Goal: Task Accomplishment & Management: Use online tool/utility

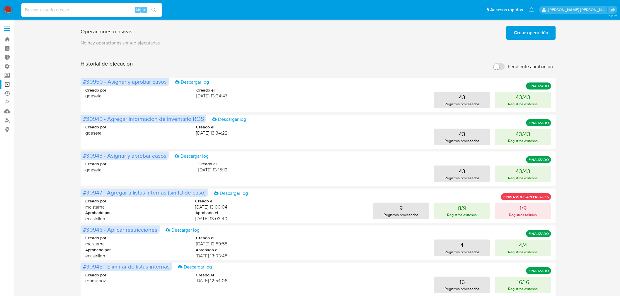
click at [59, 13] on input at bounding box center [91, 10] width 141 height 8
paste input "6lT0xpC7swHIrVVEUkLOR2oH"
type input "6lT0xpC7swHIrVVEUkLOR2oH"
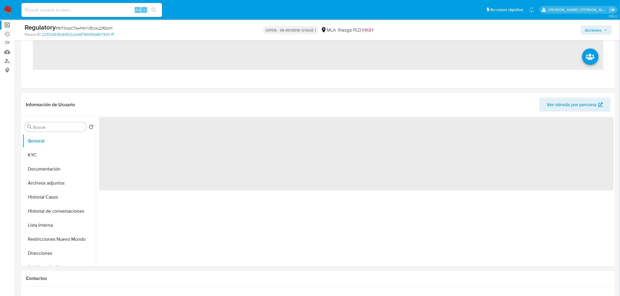
scroll to position [65, 0]
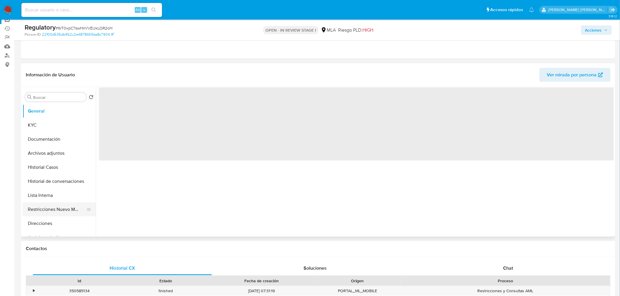
click at [71, 206] on button "Restricciones Nuevo Mundo" at bounding box center [57, 210] width 69 height 14
select select "10"
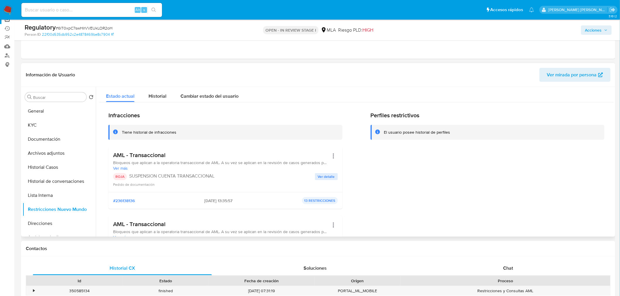
click at [324, 175] on span "Ver detalle" at bounding box center [326, 177] width 17 height 6
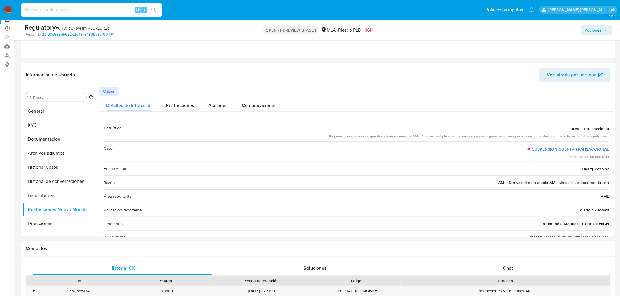
click at [93, 6] on input at bounding box center [91, 10] width 141 height 8
paste input "vWMFX7JoWj702JOQSGvhTyp3"
type input "vWMFX7JoWj702JOQSGvhTyp3"
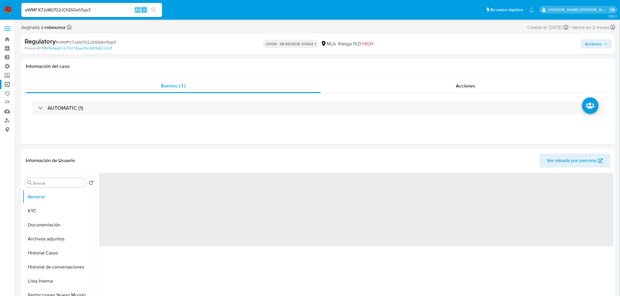
select select "10"
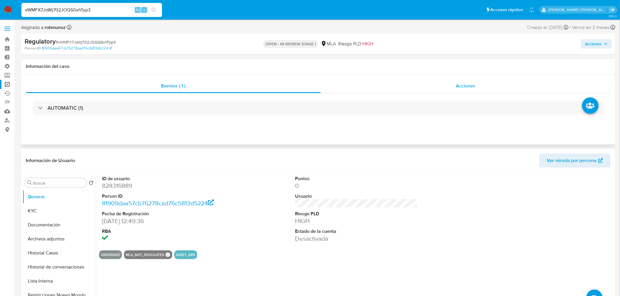
click at [459, 86] on span "Acciones" at bounding box center [465, 86] width 19 height 7
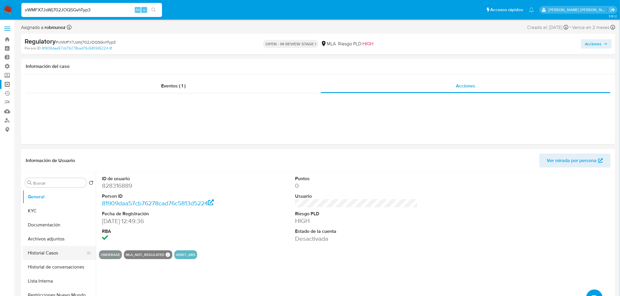
click at [65, 260] on button "Historial Casos" at bounding box center [57, 253] width 69 height 14
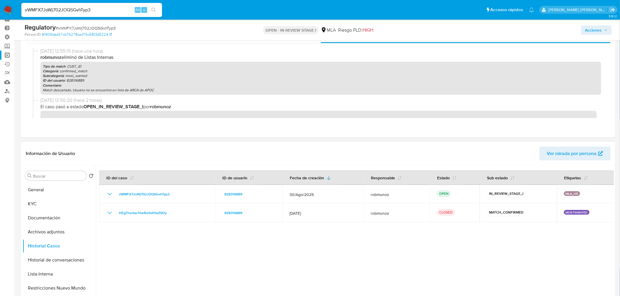
scroll to position [65, 0]
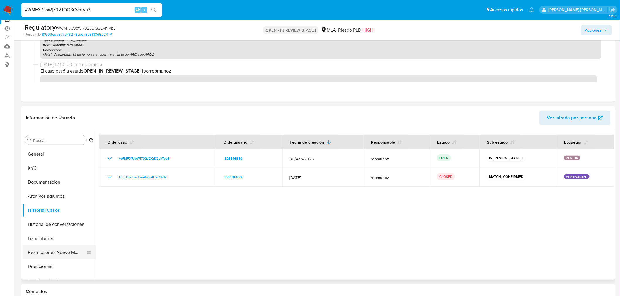
click at [65, 250] on button "Restricciones Nuevo Mundo" at bounding box center [57, 253] width 69 height 14
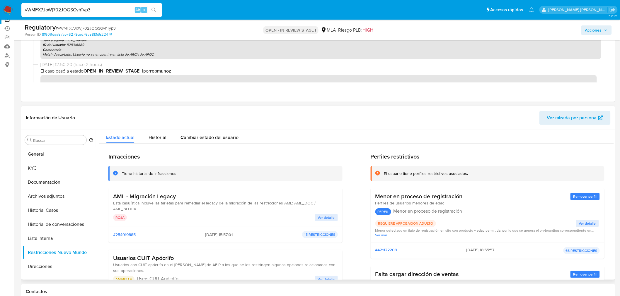
scroll to position [0, 0]
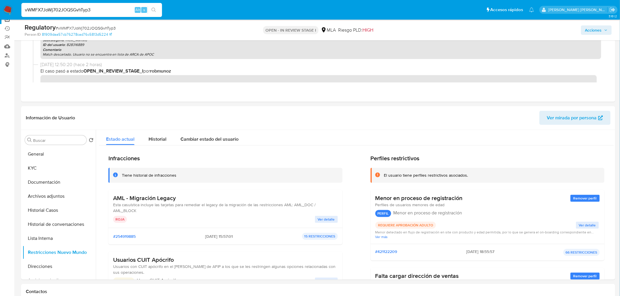
click at [101, 12] on input "vWMFX7JoWj702JOQSGvhTyp3" at bounding box center [91, 10] width 141 height 8
paste input "Re4kp2yCNOckkjknZYv6Q99k"
type input "Re4kp2yCNOckkjknZYv6Q99k"
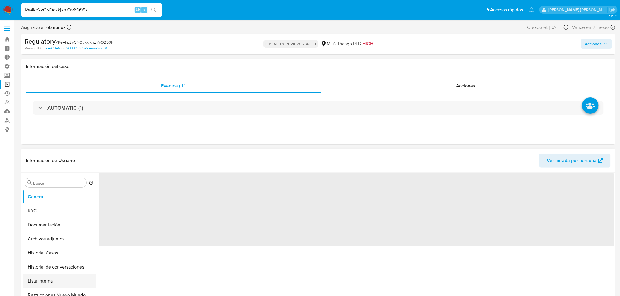
select select "10"
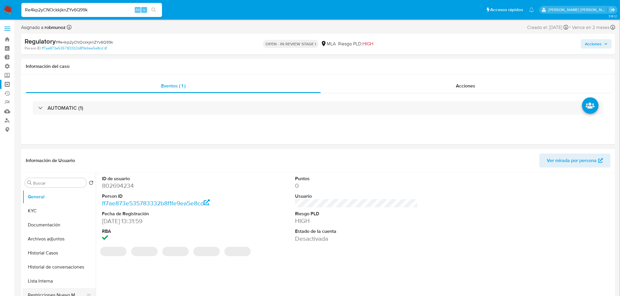
click at [68, 290] on button "Restricciones Nuevo Mundo" at bounding box center [57, 295] width 69 height 14
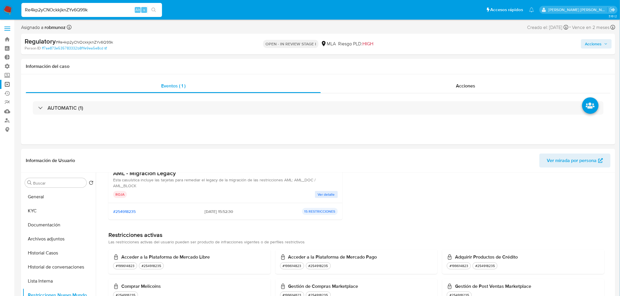
scroll to position [98, 0]
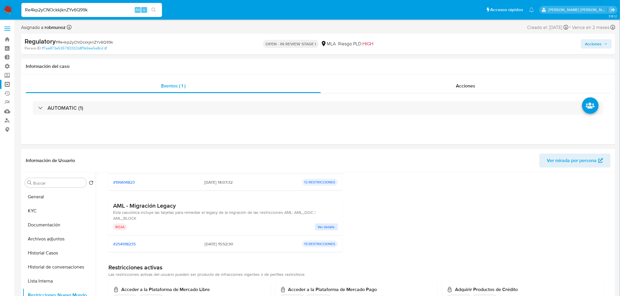
click at [74, 9] on input "Re4kp2yCNOckkjknZYv6Q99k" at bounding box center [91, 10] width 141 height 8
paste input "828316889"
click at [160, 12] on input "828316889" at bounding box center [91, 10] width 141 height 8
type input "828316889"
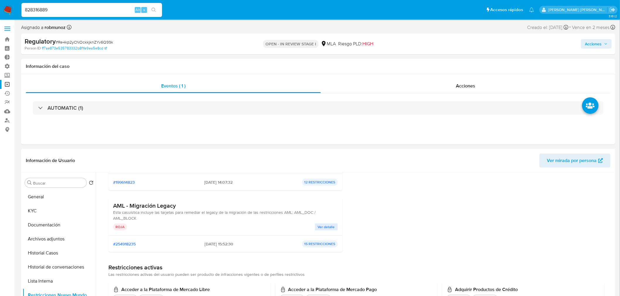
click at [158, 9] on button "search-icon" at bounding box center [154, 10] width 12 height 8
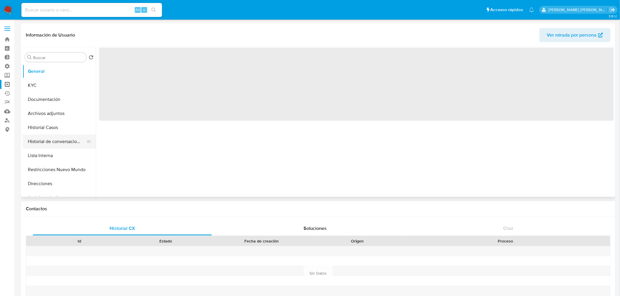
select select "10"
click at [53, 143] on button "Historial de conversaciones" at bounding box center [57, 142] width 69 height 14
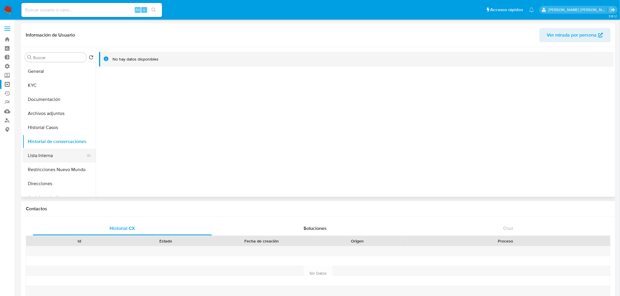
click at [56, 159] on button "Lista Interna" at bounding box center [57, 156] width 69 height 14
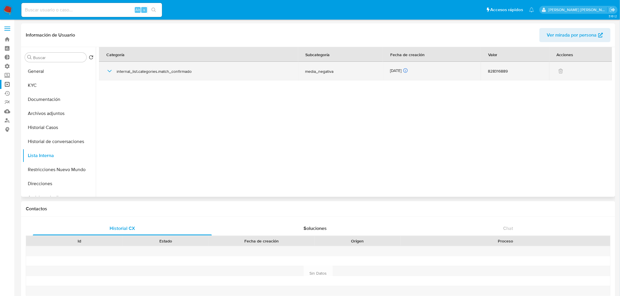
click at [109, 70] on icon "button" at bounding box center [109, 71] width 7 height 7
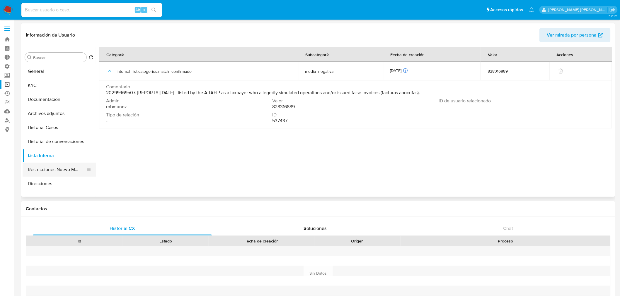
click at [60, 167] on button "Restricciones Nuevo Mundo" at bounding box center [57, 170] width 69 height 14
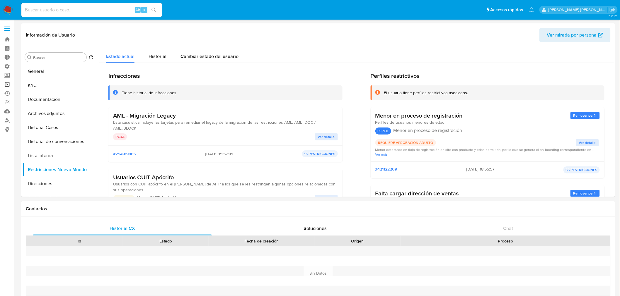
click at [4, 84] on link "Operaciones masivas" at bounding box center [35, 84] width 70 height 9
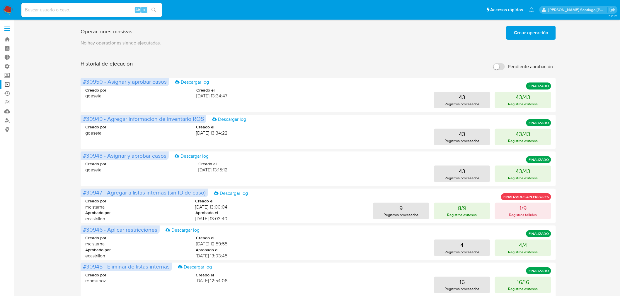
click at [532, 28] on span "Crear operación" at bounding box center [531, 32] width 34 height 13
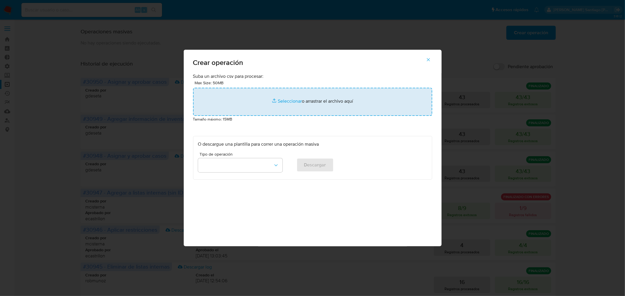
click at [276, 93] on input "file" at bounding box center [312, 102] width 239 height 28
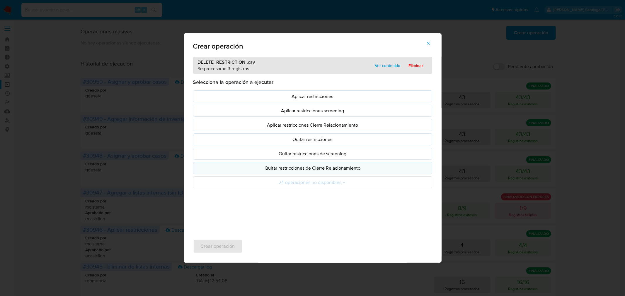
drag, startPoint x: 329, startPoint y: 141, endPoint x: 314, endPoint y: 180, distance: 42.4
click at [329, 141] on p "Quitar restricciones" at bounding box center [312, 139] width 229 height 7
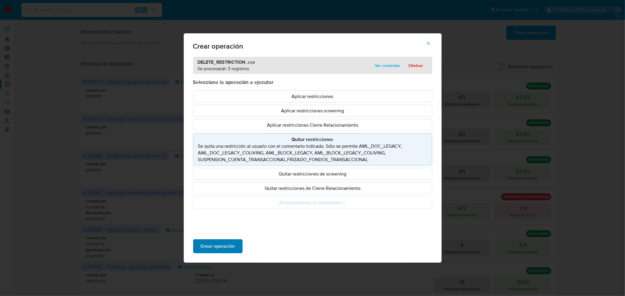
click at [234, 243] on button "Crear operación" at bounding box center [217, 247] width 49 height 14
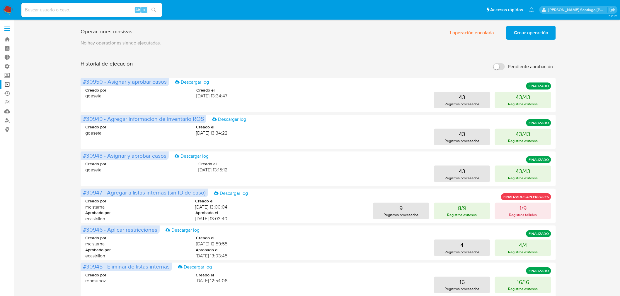
click at [543, 27] on span "Crear operación" at bounding box center [531, 32] width 34 height 13
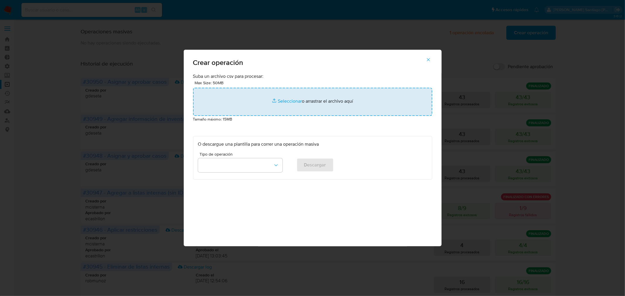
click at [377, 106] on input "file" at bounding box center [312, 102] width 239 height 28
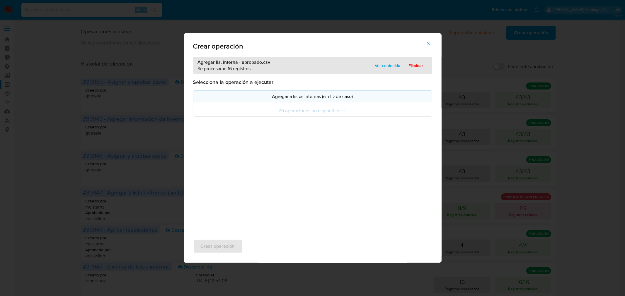
drag, startPoint x: 230, startPoint y: 92, endPoint x: 231, endPoint y: 95, distance: 3.5
click at [230, 92] on button "Agregar a listas internas (sin ID de caso)" at bounding box center [312, 96] width 239 height 12
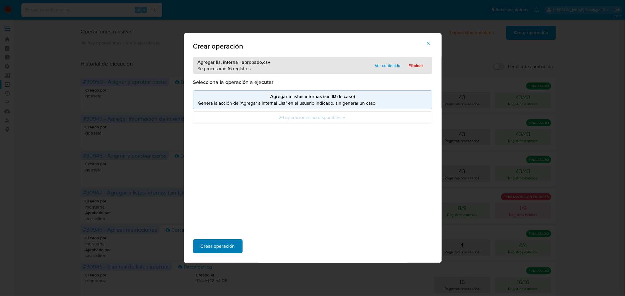
click at [231, 245] on span "Crear operación" at bounding box center [218, 246] width 34 height 13
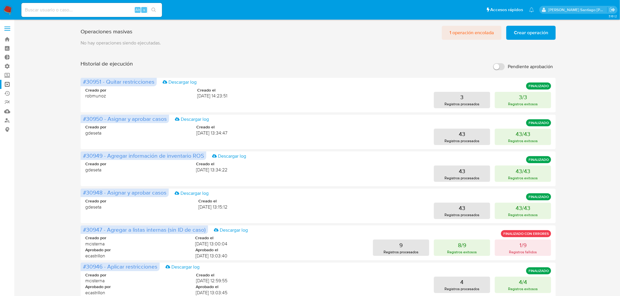
click at [481, 31] on span "1 operación encolada" at bounding box center [471, 32] width 45 height 13
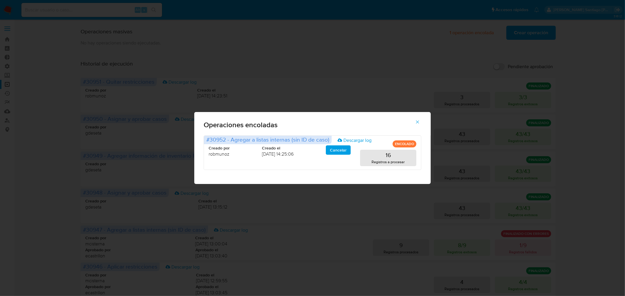
click at [383, 65] on div "Operaciones encoladas #30952 - Agregar a listas internas (sin ID de caso) Desca…" at bounding box center [312, 148] width 625 height 296
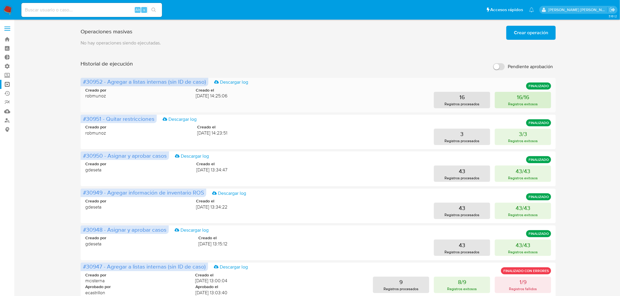
click at [524, 105] on p "Registros exitosos" at bounding box center [523, 104] width 30 height 6
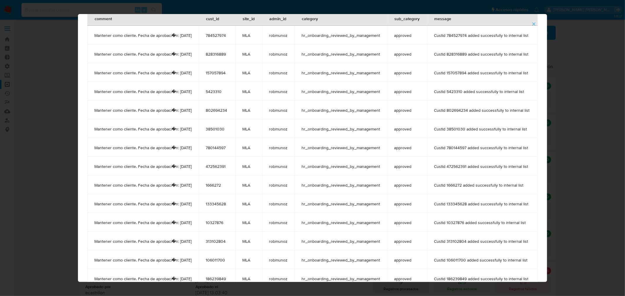
scroll to position [74, 0]
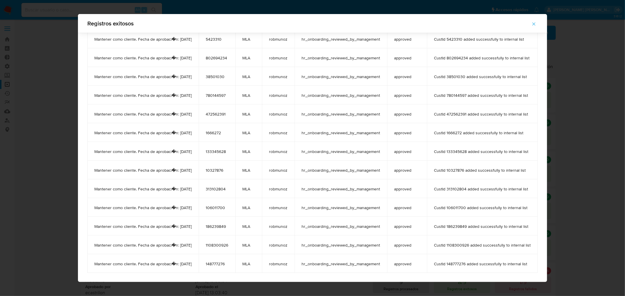
click at [621, 185] on div "Registros exitosos comment cust_id site_id admin_id category sub_category messa…" at bounding box center [312, 148] width 625 height 296
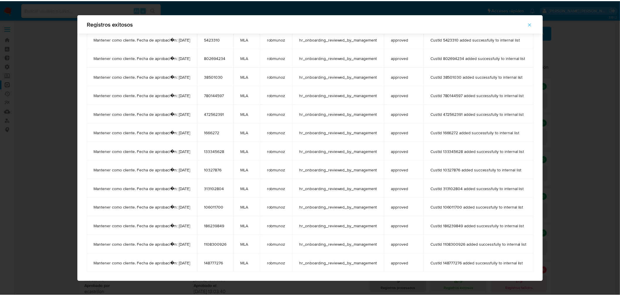
scroll to position [74, 0]
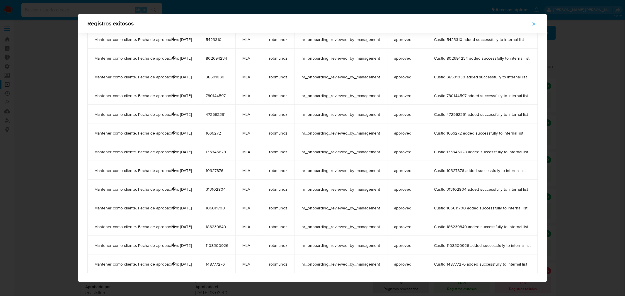
drag, startPoint x: 538, startPoint y: 25, endPoint x: 531, endPoint y: 33, distance: 10.0
click at [536, 25] on icon "button" at bounding box center [533, 23] width 5 height 5
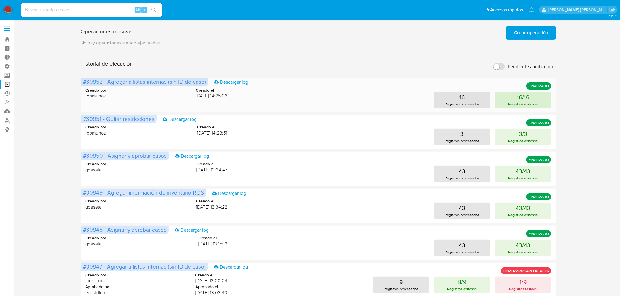
click at [517, 107] on button "16/16 Registros exitosos" at bounding box center [523, 100] width 56 height 16
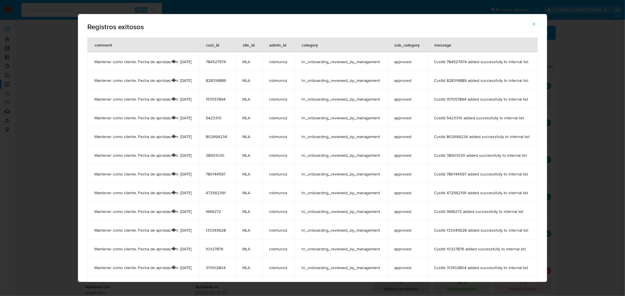
click at [218, 97] on span "157057894" at bounding box center [217, 99] width 23 height 5
click at [218, 96] on td "157057894" at bounding box center [217, 99] width 37 height 19
click at [153, 11] on div "Registros exitosos comment cust_id site_id admin_id category sub_category messa…" at bounding box center [312, 148] width 625 height 296
drag, startPoint x: 542, startPoint y: 21, endPoint x: 531, endPoint y: 23, distance: 11.5
click at [536, 21] on icon "button" at bounding box center [533, 23] width 5 height 5
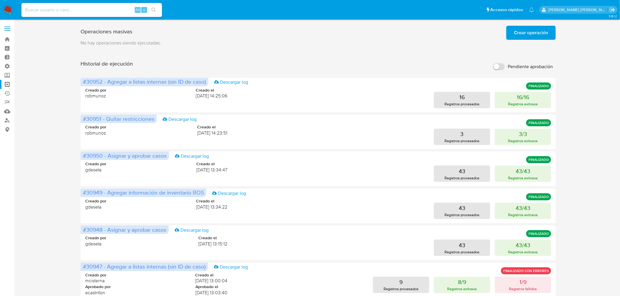
click at [69, 12] on input at bounding box center [91, 10] width 141 height 8
paste input "157057894"
type input "157057894"
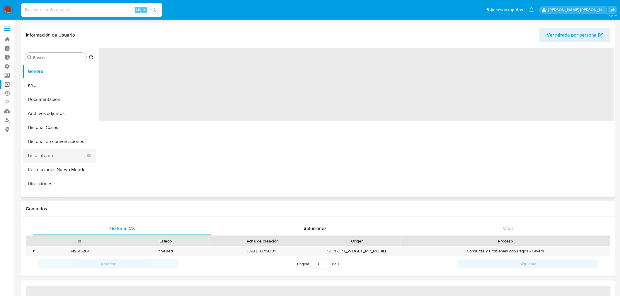
click at [40, 152] on button "Lista Interna" at bounding box center [57, 156] width 69 height 14
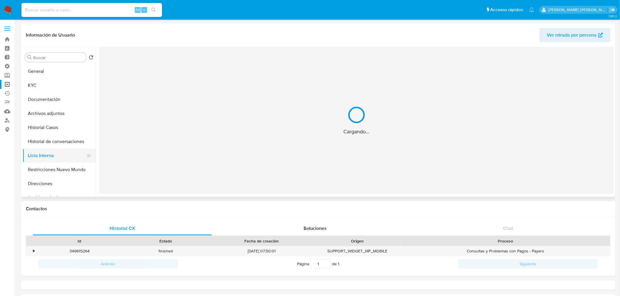
select select "10"
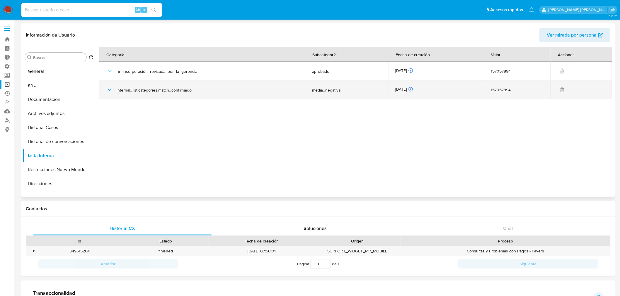
click at [110, 91] on icon "button" at bounding box center [109, 89] width 7 height 7
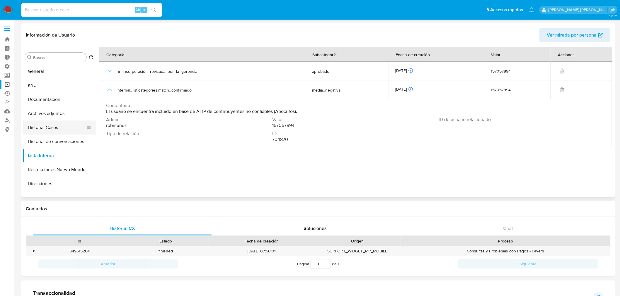
click at [48, 127] on button "Historial Casos" at bounding box center [57, 128] width 69 height 14
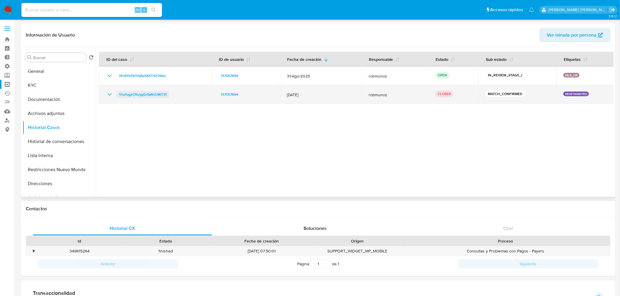
click at [163, 95] on span "Yhz1ugzCNuygGrSaNJL9KT31" at bounding box center [143, 94] width 48 height 7
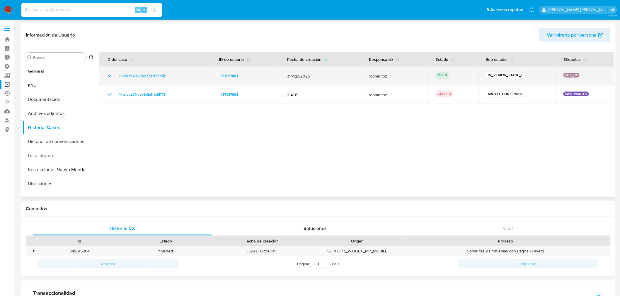
click at [125, 71] on td "1RvB153WTAjKyXK5THZ2Kkiy" at bounding box center [155, 75] width 112 height 19
click at [131, 75] on span "1RvB153WTAjKyXK5THZ2Kkiy" at bounding box center [142, 75] width 47 height 7
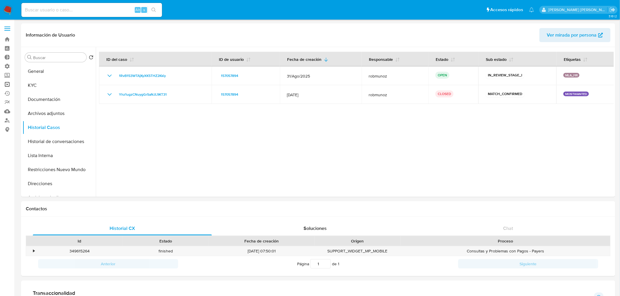
click at [7, 84] on link "Operaciones masivas" at bounding box center [35, 84] width 70 height 9
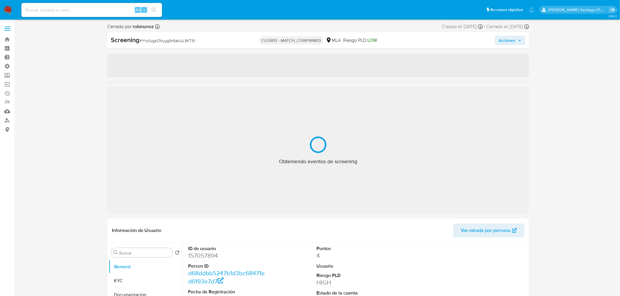
select select "10"
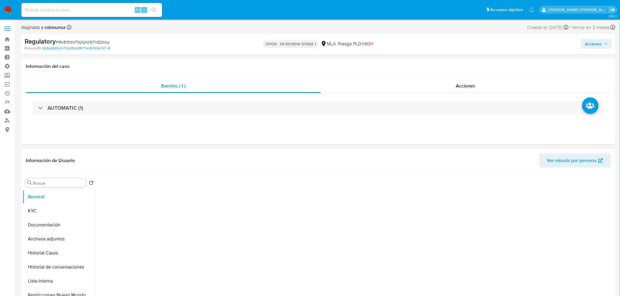
select select "10"
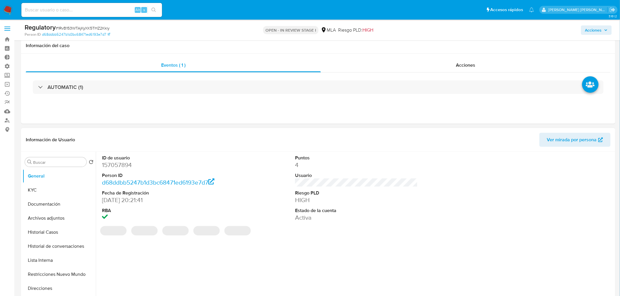
scroll to position [33, 0]
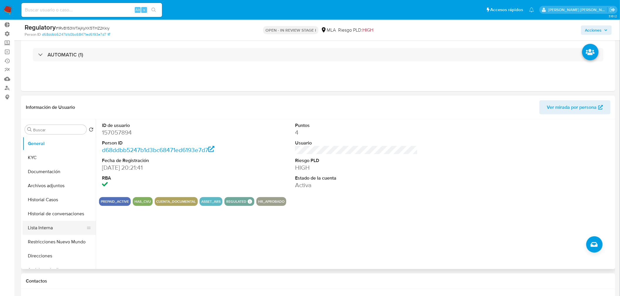
click at [52, 231] on button "Lista Interna" at bounding box center [57, 228] width 69 height 14
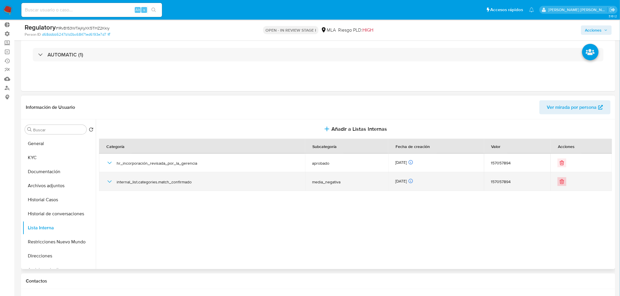
click at [560, 184] on icon "Eliminar" at bounding box center [562, 182] width 4 height 4
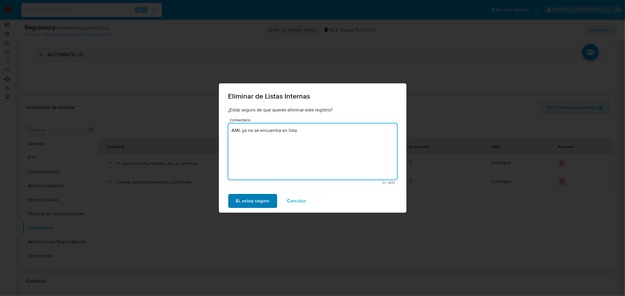
type textarea "AML ya no se encuentra en lista"
click at [253, 203] on span "Sí, estoy seguro" at bounding box center [253, 201] width 34 height 13
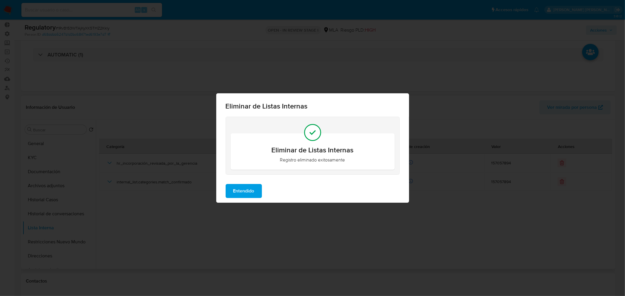
click at [241, 185] on span "Entendido" at bounding box center [243, 191] width 21 height 13
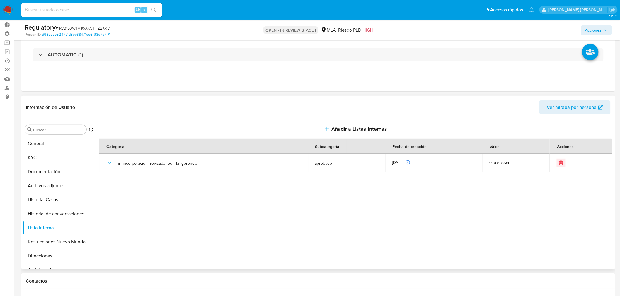
click at [97, 8] on input at bounding box center [91, 10] width 141 height 8
paste input "vWMFX7JoWj702JOQSGvhTyp3"
type input "vWMFX7JoWj702JOQSGvhTyp3"
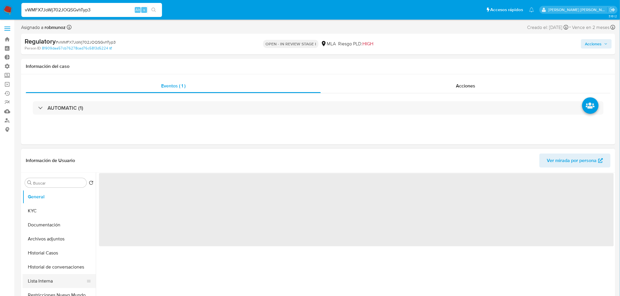
select select "10"
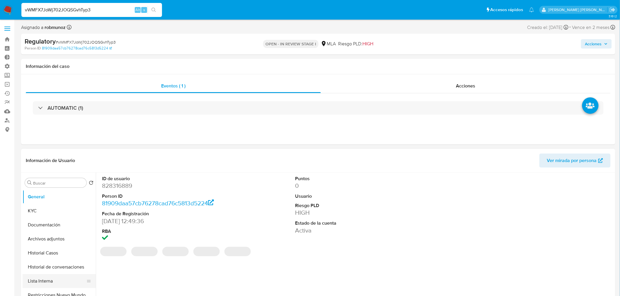
click at [44, 276] on button "Lista Interna" at bounding box center [57, 281] width 69 height 14
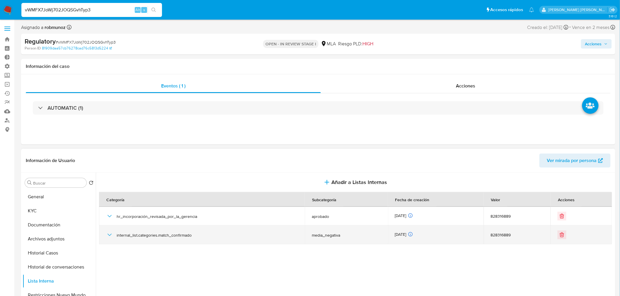
click at [110, 233] on icon "button" at bounding box center [109, 235] width 7 height 7
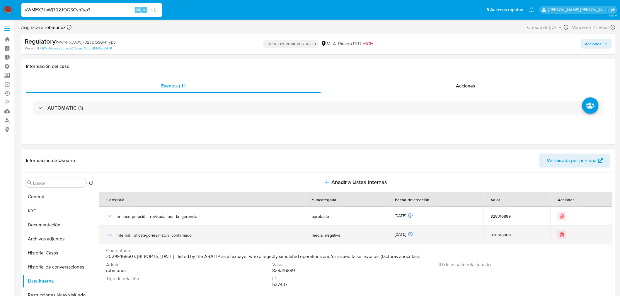
click at [320, 233] on span "media_negativa" at bounding box center [346, 235] width 69 height 5
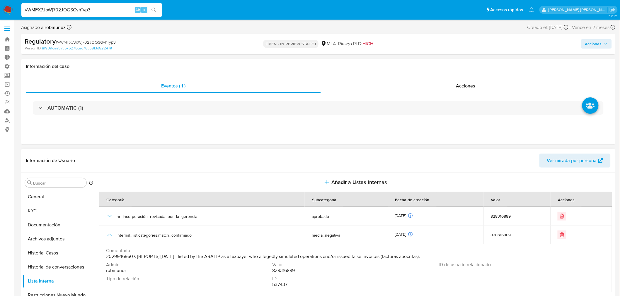
drag, startPoint x: 335, startPoint y: 233, endPoint x: 317, endPoint y: 247, distance: 21.7
click at [317, 247] on td "Comentario 20299469507. [REPORTS] Oct 2021 - listed by the ARAFIP as a taxpayer…" at bounding box center [355, 268] width 513 height 48
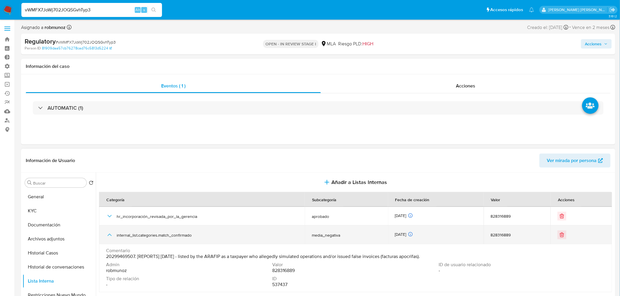
click at [326, 237] on span "media_negativa" at bounding box center [346, 235] width 69 height 5
click at [327, 237] on span "media_negativa" at bounding box center [346, 235] width 69 height 5
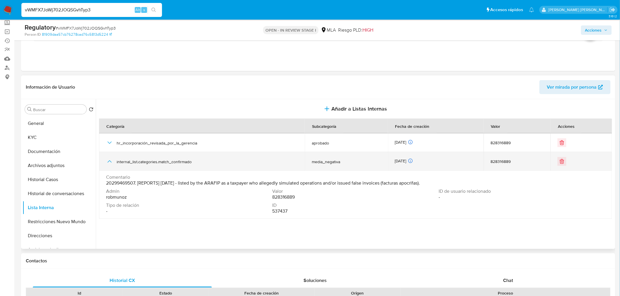
scroll to position [65, 0]
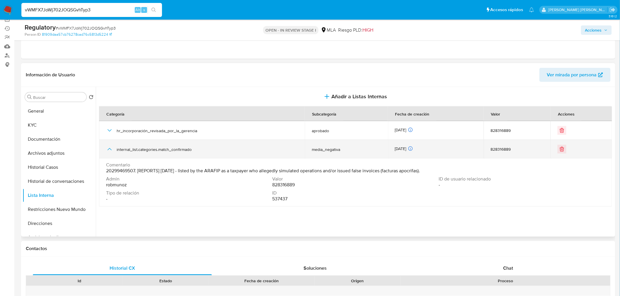
click at [111, 151] on icon "button" at bounding box center [109, 149] width 7 height 7
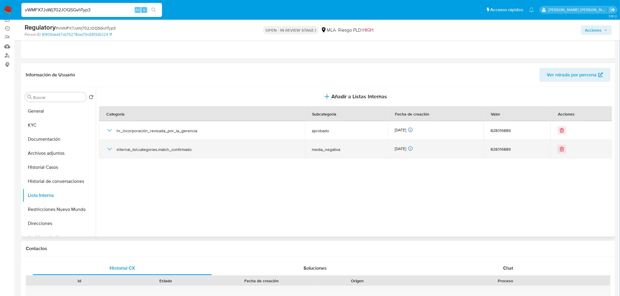
click at [111, 151] on icon "button" at bounding box center [109, 149] width 7 height 7
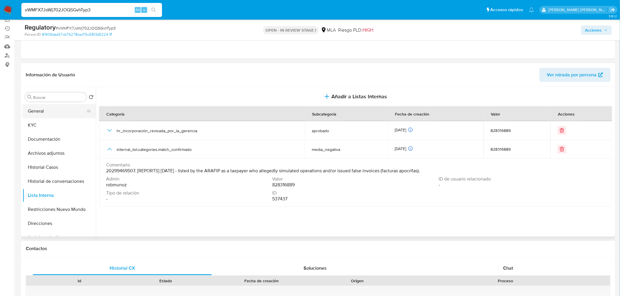
click at [49, 110] on button "General" at bounding box center [57, 111] width 69 height 14
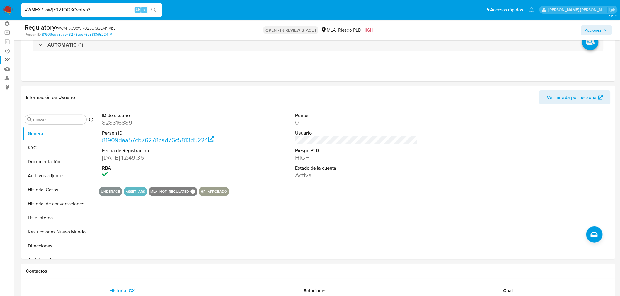
scroll to position [33, 0]
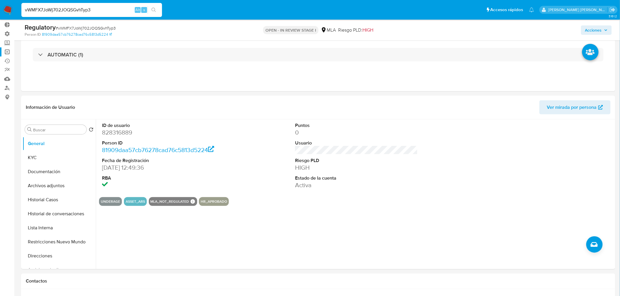
click at [7, 50] on link "Operaciones masivas" at bounding box center [35, 51] width 70 height 9
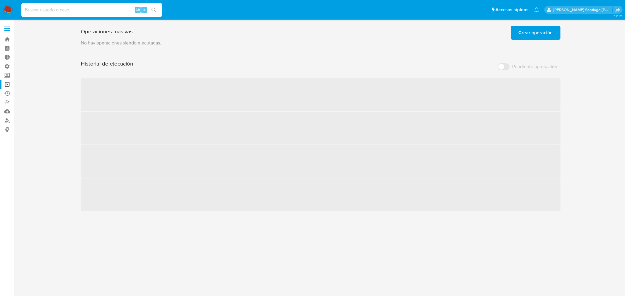
click at [536, 27] on span "Crear operación" at bounding box center [535, 32] width 34 height 13
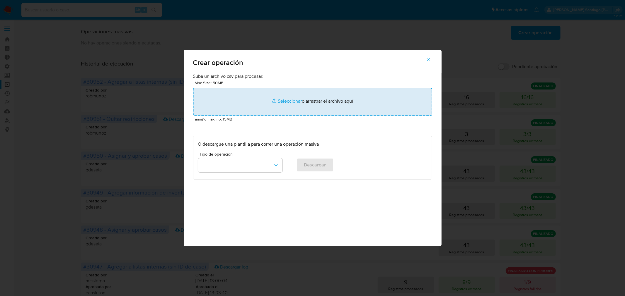
click at [308, 104] on input "file" at bounding box center [312, 102] width 239 height 28
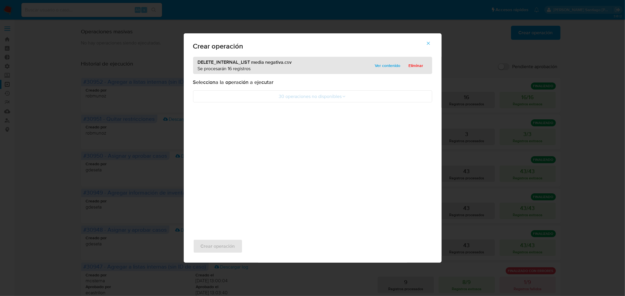
drag, startPoint x: 260, startPoint y: 79, endPoint x: 263, endPoint y: 85, distance: 6.4
click at [261, 80] on p "Selecciona la operación a ejecutar" at bounding box center [312, 82] width 239 height 7
click at [281, 94] on button "30 operaciones no disponibles" at bounding box center [312, 96] width 239 height 12
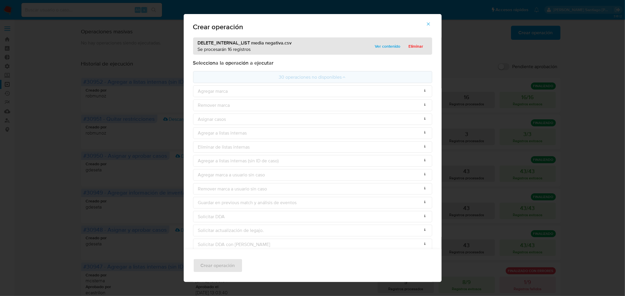
drag, startPoint x: 288, startPoint y: 77, endPoint x: 290, endPoint y: 81, distance: 4.9
click at [288, 78] on button "30 operaciones no disponibles" at bounding box center [312, 77] width 239 height 12
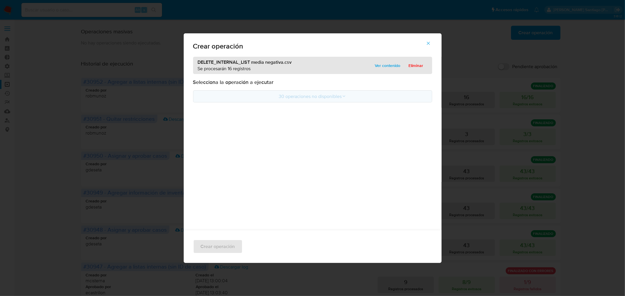
click at [300, 95] on button "30 operaciones no disponibles" at bounding box center [312, 96] width 239 height 12
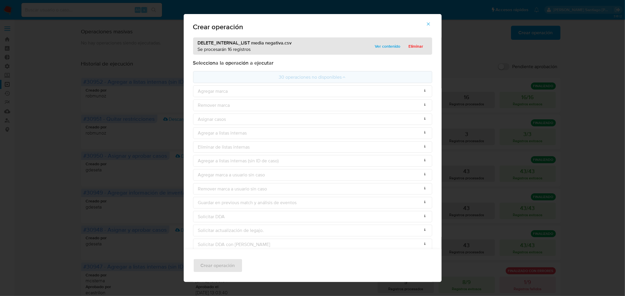
drag, startPoint x: 304, startPoint y: 97, endPoint x: 354, endPoint y: 80, distance: 53.6
click at [305, 97] on ul "30 operaciones no disponibles Agregar marca Columnas faltantes: [mark] Remover …" at bounding box center [312, 286] width 239 height 430
click at [394, 45] on span "Ver contenido" at bounding box center [387, 46] width 25 height 8
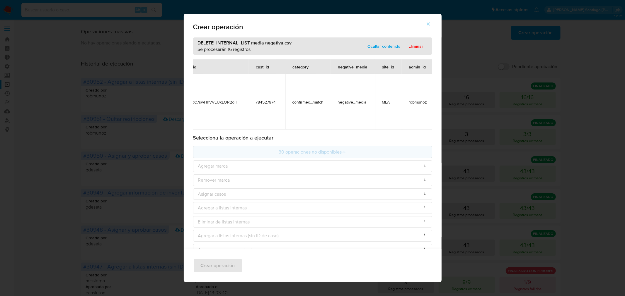
scroll to position [0, 59]
click at [417, 45] on span "Eliminar" at bounding box center [415, 46] width 15 height 8
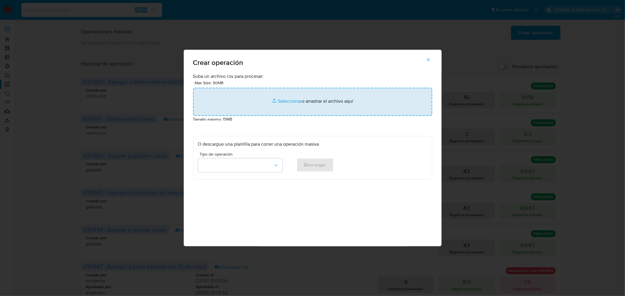
click at [317, 99] on input "file" at bounding box center [312, 102] width 239 height 28
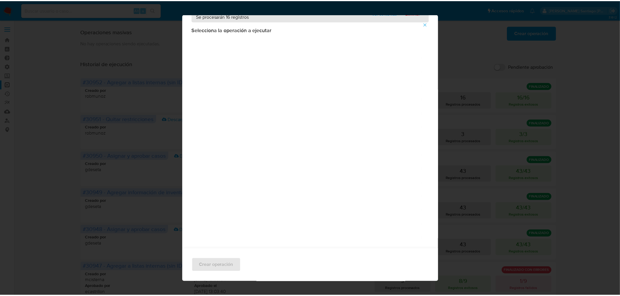
scroll to position [0, 0]
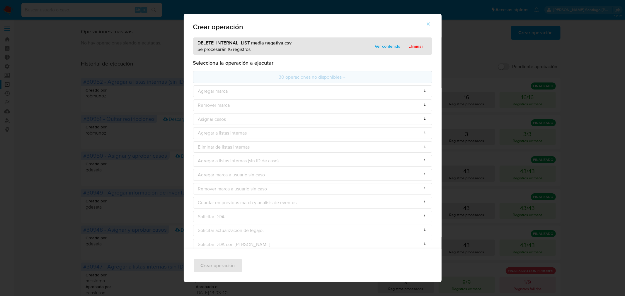
drag, startPoint x: 299, startPoint y: 77, endPoint x: 311, endPoint y: 83, distance: 13.6
click at [299, 78] on button "30 operaciones no disponibles" at bounding box center [312, 77] width 239 height 12
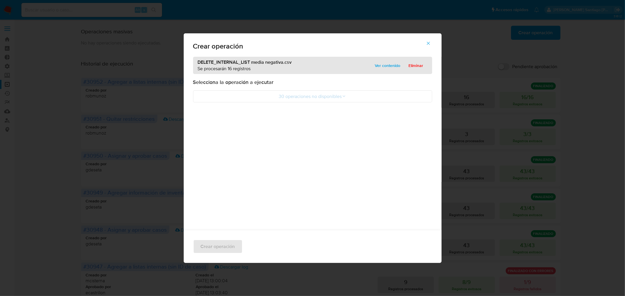
click at [337, 158] on div "DELETE_INTERNAL_LIST media negativa.csv Se procesarán 16 registros Ver contenid…" at bounding box center [313, 143] width 258 height 173
drag, startPoint x: 212, startPoint y: 251, endPoint x: 230, endPoint y: 220, distance: 35.7
click at [213, 250] on div "Crear operación" at bounding box center [313, 246] width 258 height 33
drag, startPoint x: 410, startPoint y: 65, endPoint x: 350, endPoint y: 190, distance: 138.6
click at [410, 66] on span "Eliminar" at bounding box center [415, 65] width 15 height 8
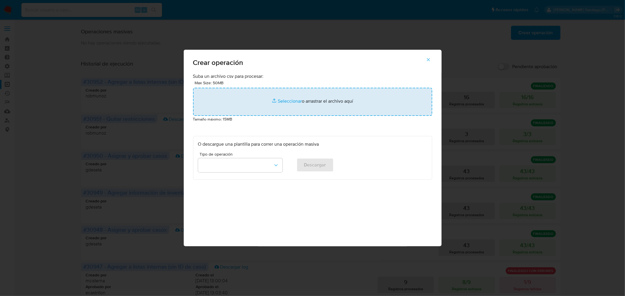
click at [360, 98] on input "file" at bounding box center [312, 102] width 239 height 28
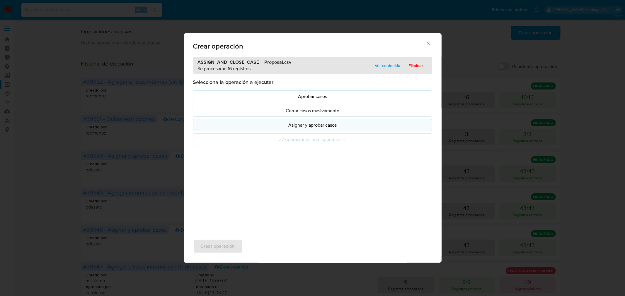
click at [272, 127] on p "Asignar y aprobar casos" at bounding box center [312, 125] width 229 height 7
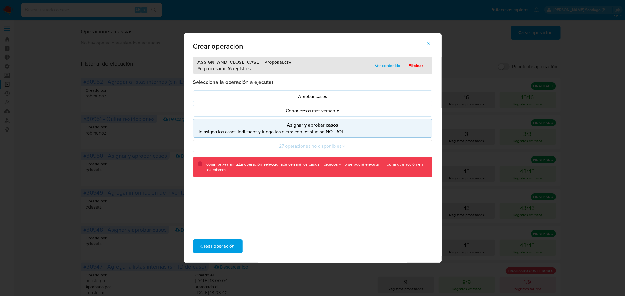
drag, startPoint x: 233, startPoint y: 244, endPoint x: 292, endPoint y: 264, distance: 62.4
click at [233, 243] on span "Crear operación" at bounding box center [218, 246] width 34 height 13
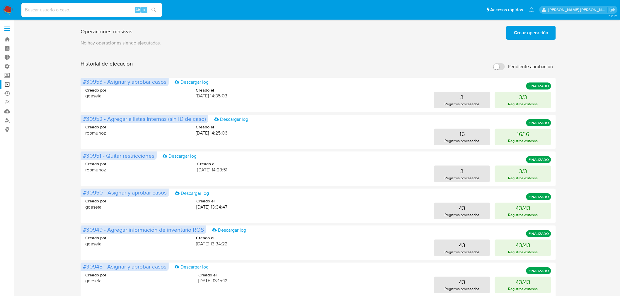
click at [545, 36] on span "Crear operación" at bounding box center [531, 32] width 34 height 13
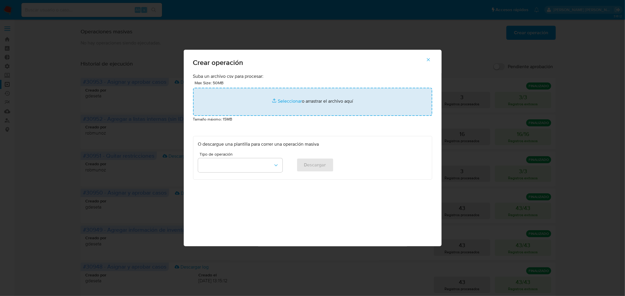
click at [272, 98] on input "file" at bounding box center [312, 102] width 239 height 28
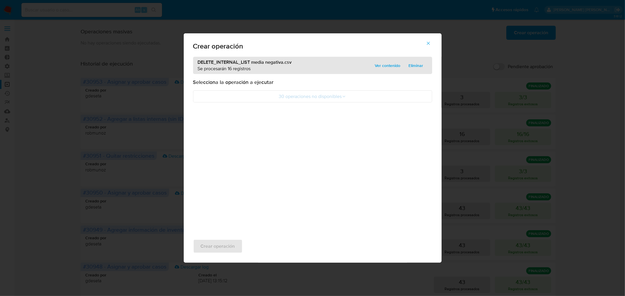
drag, startPoint x: 422, startPoint y: 65, endPoint x: 409, endPoint y: 72, distance: 14.6
click at [419, 67] on span "Eliminar" at bounding box center [415, 65] width 15 height 8
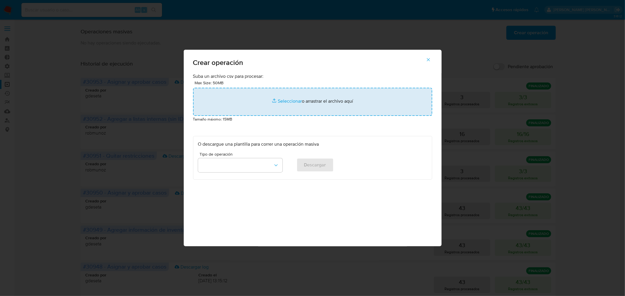
click at [352, 105] on input "file" at bounding box center [312, 102] width 239 height 28
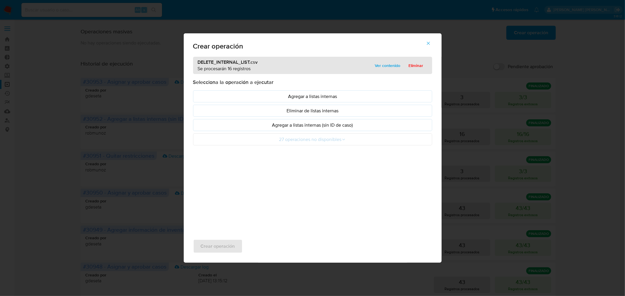
drag, startPoint x: 429, startPoint y: 39, endPoint x: 426, endPoint y: 42, distance: 4.6
click at [429, 39] on span "button" at bounding box center [427, 43] width 5 height 13
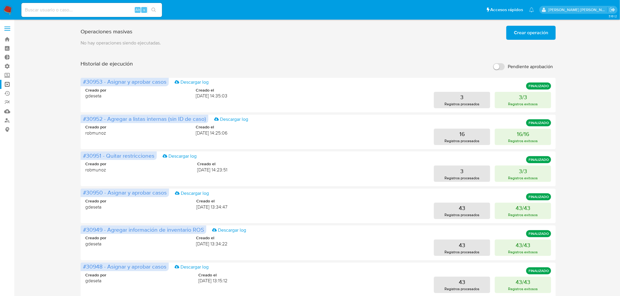
click at [98, 11] on input at bounding box center [91, 10] width 141 height 8
paste input "6lT0xpC7swHIrVVEUkLOR2oH"
type input "6lT0xpC7swHIrVVEUkLOR2oH"
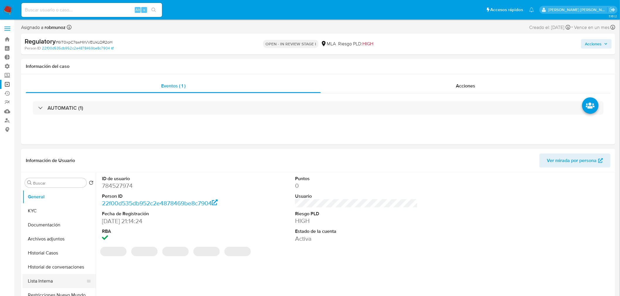
select select "10"
click at [42, 280] on button "Lista Interna" at bounding box center [57, 281] width 69 height 14
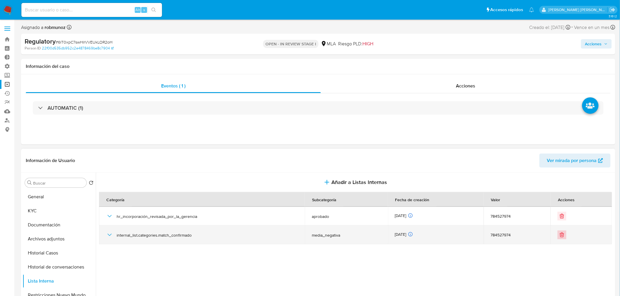
click at [563, 234] on button "Eliminar" at bounding box center [561, 235] width 9 height 9
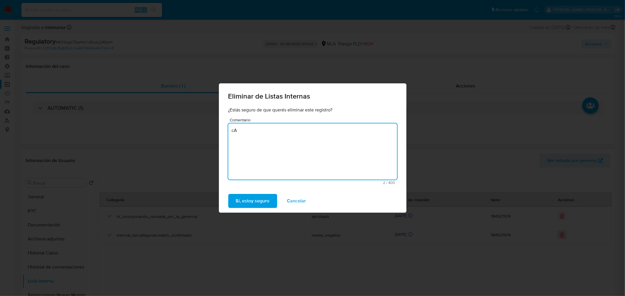
type textarea "c"
type textarea "Ya no se encuentra en dicha lista"
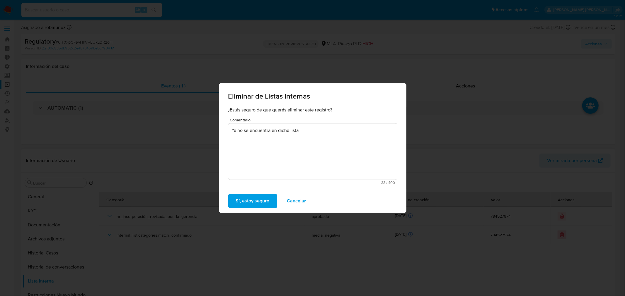
click at [261, 198] on span "Sí, estoy seguro" at bounding box center [253, 201] width 34 height 13
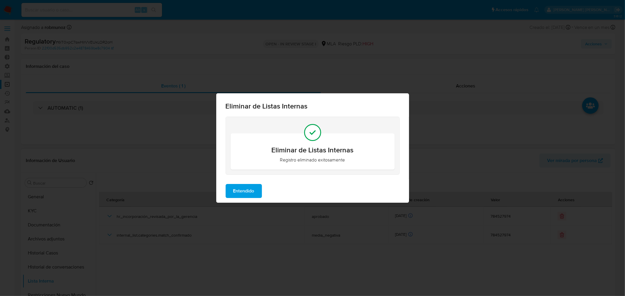
click at [232, 189] on button "Entendido" at bounding box center [243, 191] width 36 height 14
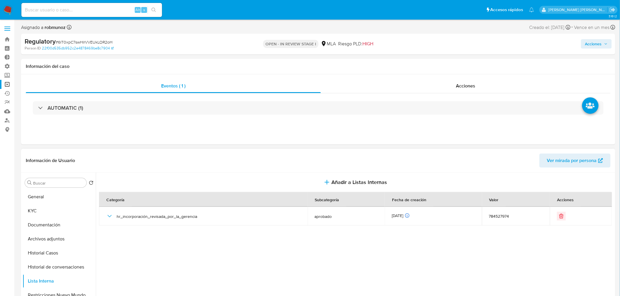
click at [81, 8] on input at bounding box center [91, 10] width 141 height 8
paste input "vWMFX7JoWj702JOQSGvhTyp3"
type input "vWMFX7JoWj702JOQSGvhTyp3"
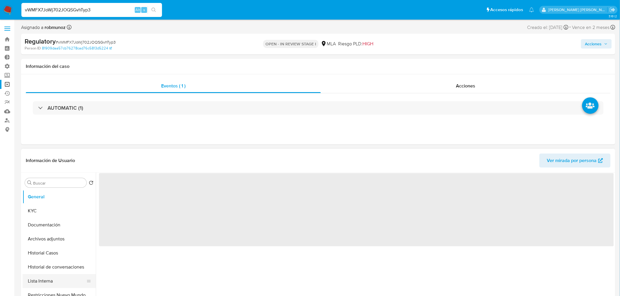
select select "10"
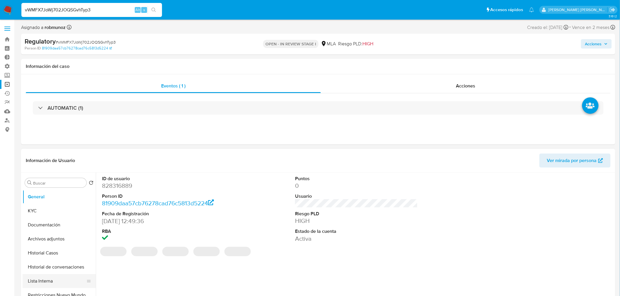
click at [42, 280] on button "Lista Interna" at bounding box center [57, 281] width 69 height 14
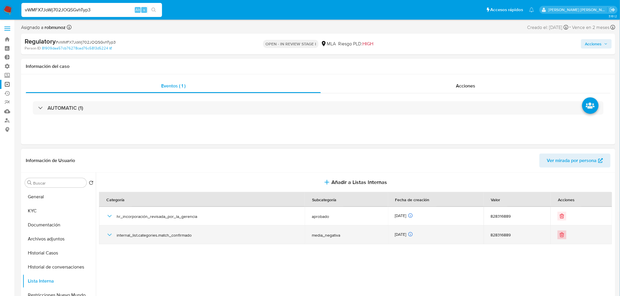
click at [562, 235] on icon "Eliminar" at bounding box center [562, 235] width 6 height 6
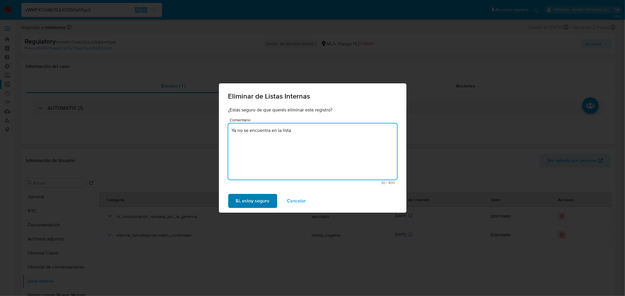
type textarea "Ya no se encuentra en la lista"
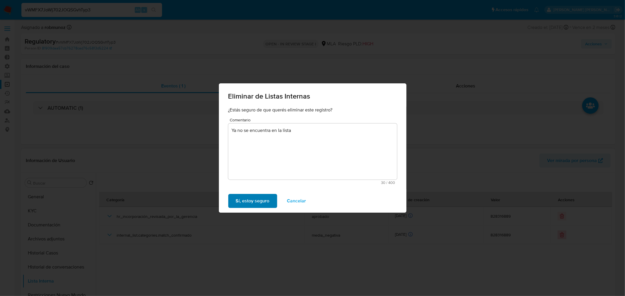
click at [256, 202] on span "Sí, estoy seguro" at bounding box center [253, 201] width 34 height 13
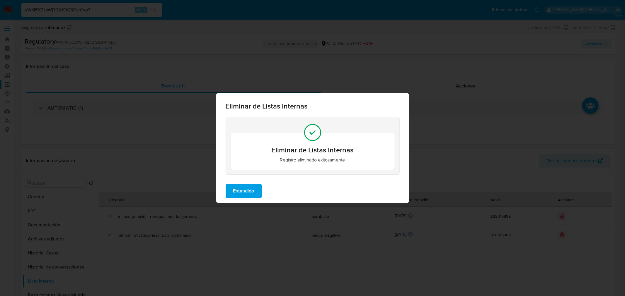
click at [265, 194] on div "Entendido" at bounding box center [312, 190] width 193 height 23
drag, startPoint x: 250, startPoint y: 193, endPoint x: 253, endPoint y: 197, distance: 4.8
click at [250, 192] on span "Entendido" at bounding box center [243, 191] width 21 height 13
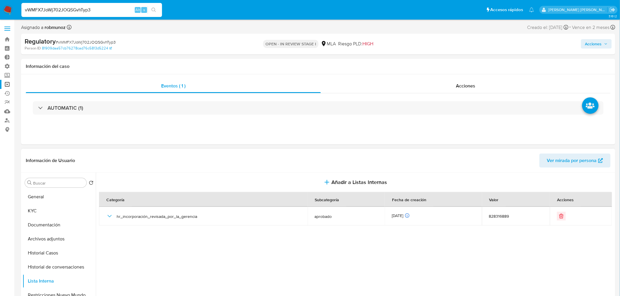
click at [93, 10] on input "vWMFX7JoWj702JOQSGvhTyp3" at bounding box center [91, 10] width 141 height 8
click at [93, 9] on input "vWMFX7JoWj702JOQSGvhTyp3" at bounding box center [91, 10] width 141 height 8
paste input "1RvB153WTAjKyXK5THZ2Kkiy"
type input "1RvB153WTAjKyXK5THZ2Kkiy"
click at [154, 10] on icon "search-icon" at bounding box center [153, 10] width 5 height 5
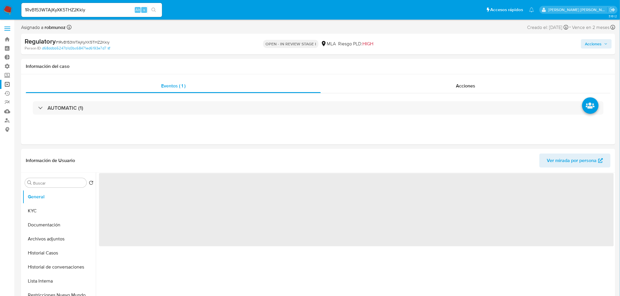
select select "10"
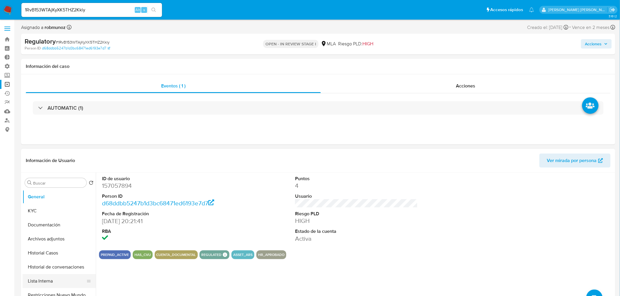
click at [37, 281] on button "Lista Interna" at bounding box center [57, 281] width 69 height 14
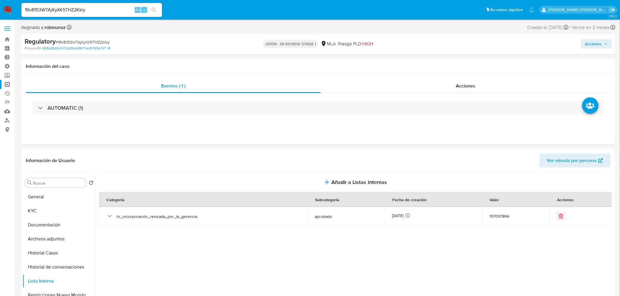
click at [112, 11] on input "1RvB153WTAjKyXK5THZ2Kkiy" at bounding box center [91, 10] width 141 height 8
click at [112, 10] on input "1RvB153WTAjKyXK5THZ2Kkiy" at bounding box center [91, 10] width 141 height 8
paste input "N0bJvjC7IRmNadnSKC57klEo"
type input "N0bJvjC7IRmNadnSKC57klEo"
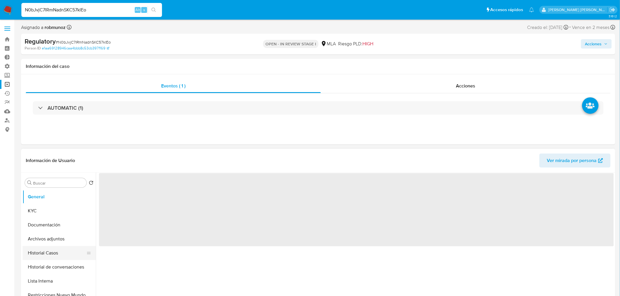
select select "10"
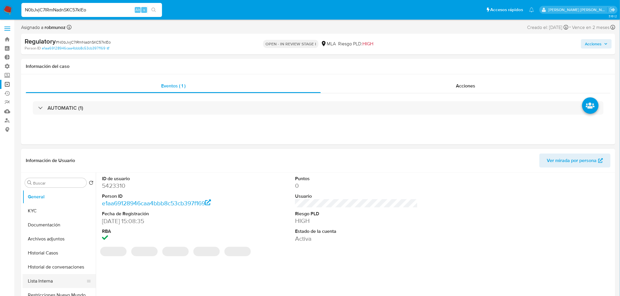
click at [59, 283] on button "Lista Interna" at bounding box center [57, 281] width 69 height 14
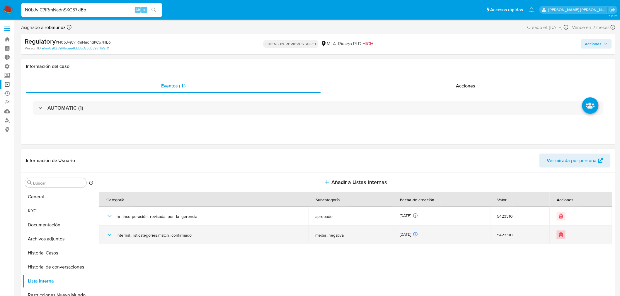
click at [560, 236] on icon "Eliminar" at bounding box center [561, 235] width 6 height 6
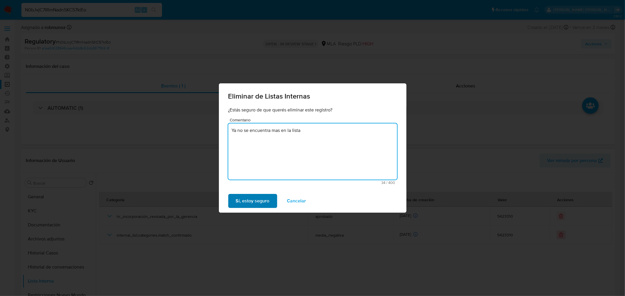
type textarea "Ya no se encuentra mas en la lista"
click at [251, 198] on span "Sí, estoy seguro" at bounding box center [253, 201] width 34 height 13
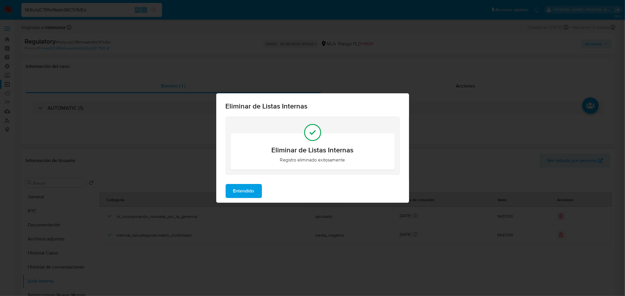
drag, startPoint x: 254, startPoint y: 189, endPoint x: 257, endPoint y: 195, distance: 6.8
click at [254, 188] on button "Entendido" at bounding box center [243, 191] width 36 height 14
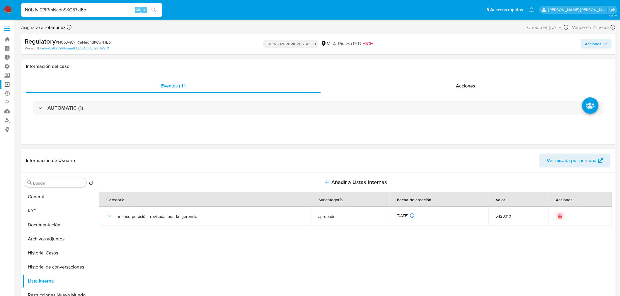
click at [100, 6] on input "N0bJvjC7IRmNadnSKC57klEo" at bounding box center [91, 10] width 141 height 8
click at [100, 5] on div "N0bJvjC7IRmNadnSKC57klEo Alt s" at bounding box center [91, 10] width 141 height 14
paste input "Re4kp2yCNOckkjknZYv6Q99k"
type input "Re4kp2yCNOckkjknZYv6Q99k"
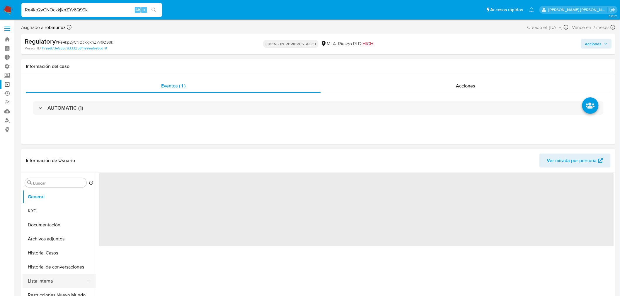
click at [67, 283] on button "Lista Interna" at bounding box center [57, 281] width 69 height 14
select select "10"
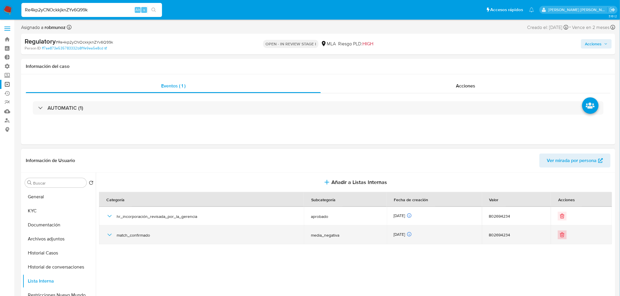
click at [559, 237] on icon "Eliminar" at bounding box center [562, 235] width 6 height 6
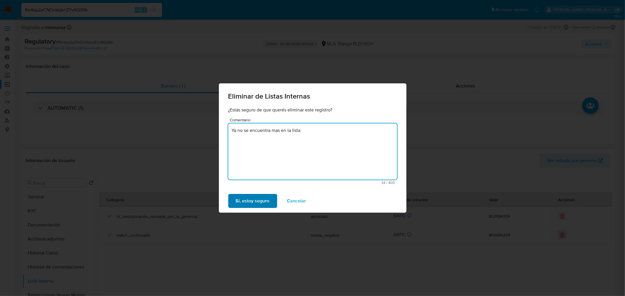
type textarea "Ya no se encuentra mas en la lista"
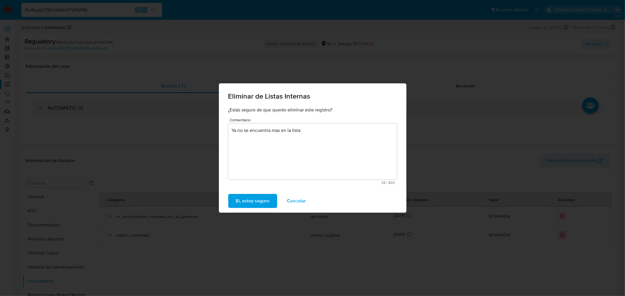
drag, startPoint x: 271, startPoint y: 200, endPoint x: 319, endPoint y: 262, distance: 79.1
click at [271, 200] on button "Sí, estoy seguro" at bounding box center [252, 201] width 49 height 14
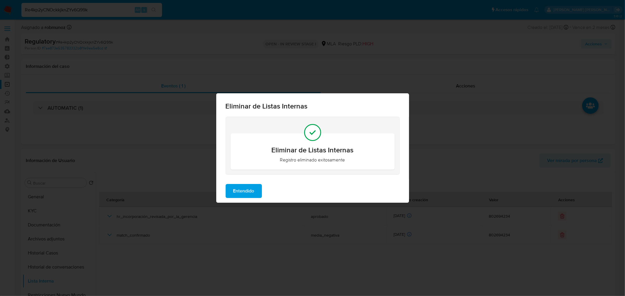
click at [242, 188] on span "Entendido" at bounding box center [243, 191] width 21 height 13
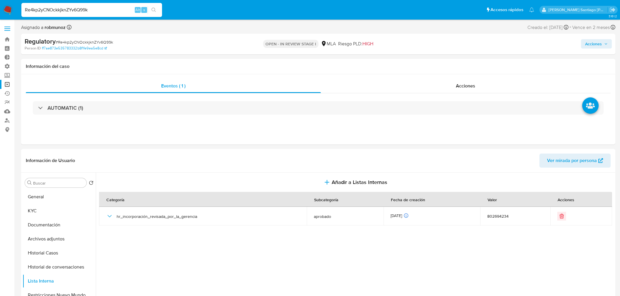
select select "10"
click at [104, 13] on div "Re4kp2yCNOckkjknZYv6Q99k Alt s" at bounding box center [91, 10] width 141 height 14
click at [102, 10] on input "Re4kp2yCNOckkjknZYv6Q99k" at bounding box center [91, 10] width 141 height 8
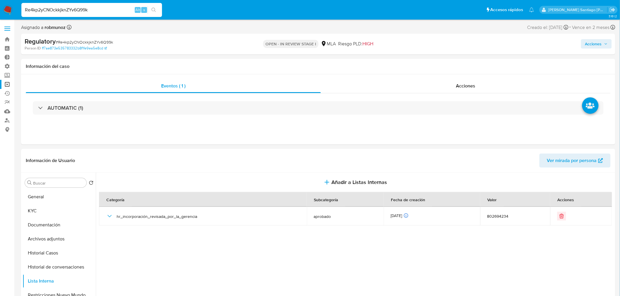
paste input "nWCkXhJbzEBuYbztUEsrSUfR"
type input "nWCkXhJbzEBuYbztUEsrSUfR"
click at [156, 9] on icon "search-icon" at bounding box center [153, 10] width 5 height 5
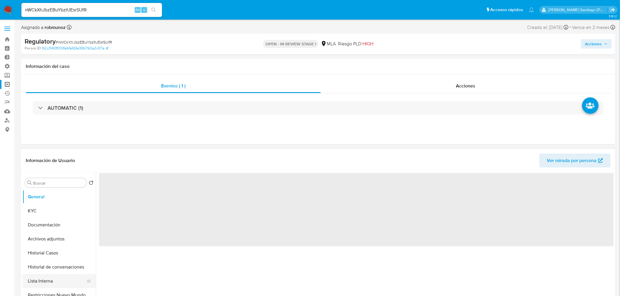
click at [49, 278] on button "Lista Interna" at bounding box center [57, 281] width 69 height 14
select select "10"
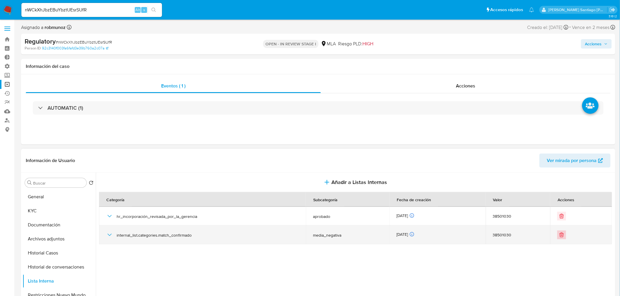
click at [559, 235] on icon "Eliminar" at bounding box center [561, 235] width 6 height 6
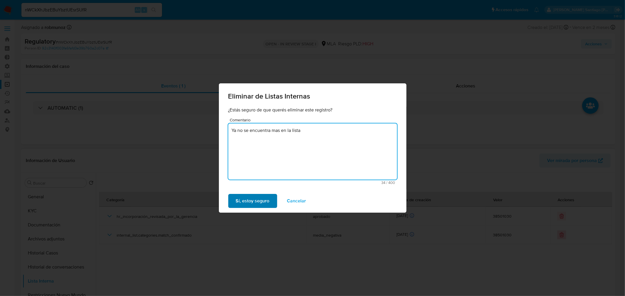
type textarea "Ya no se encuentra mas en la lista"
click at [256, 201] on span "Sí, estoy seguro" at bounding box center [253, 201] width 34 height 13
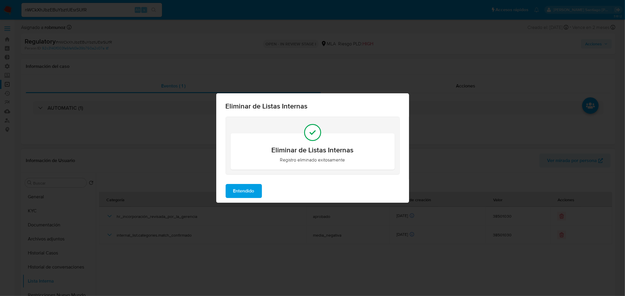
drag, startPoint x: 259, startPoint y: 192, endPoint x: 255, endPoint y: 194, distance: 5.0
click at [259, 192] on button "Entendido" at bounding box center [243, 191] width 36 height 14
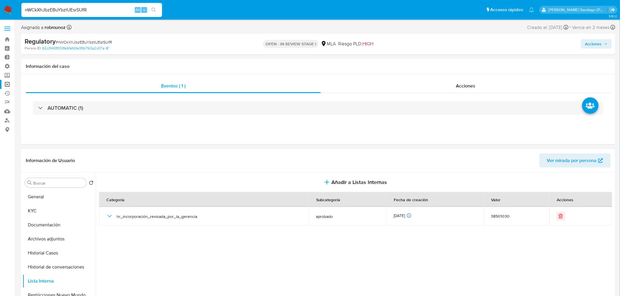
click at [100, 8] on input "nWCkXhJbzEBuYbztUEsrSUfR" at bounding box center [91, 10] width 141 height 8
paste input "DbBQh6k6i8YB0TSuo2KDsHNc"
type input "DbBQh6k6i8YB0TSuo2KDsHNc"
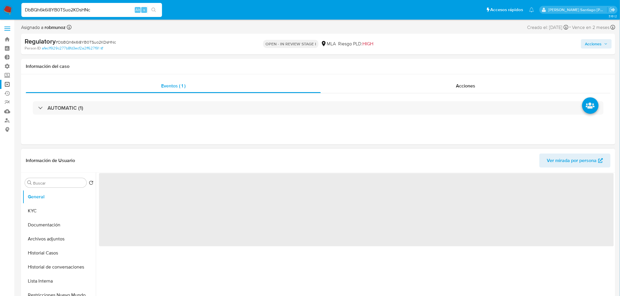
select select "10"
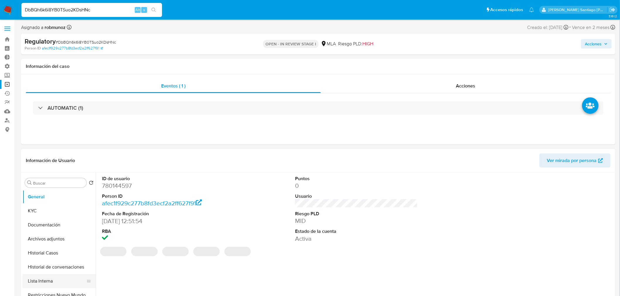
drag, startPoint x: 60, startPoint y: 280, endPoint x: 65, endPoint y: 280, distance: 4.7
click at [60, 280] on button "Lista Interna" at bounding box center [57, 281] width 69 height 14
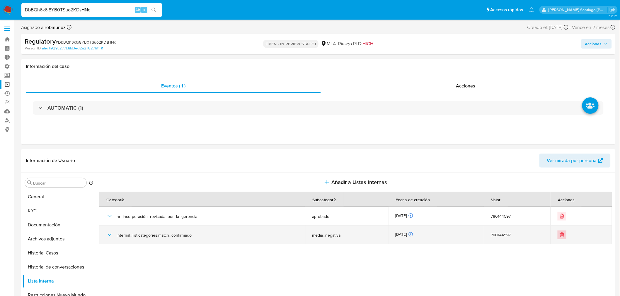
click at [560, 235] on icon "Eliminar" at bounding box center [562, 235] width 6 height 6
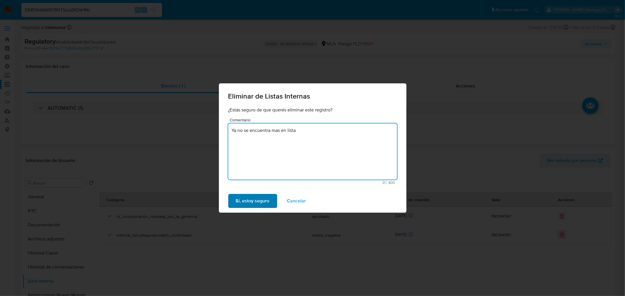
type textarea "Ya no se encuentra mas en lista"
click at [244, 204] on span "Sí, estoy seguro" at bounding box center [253, 201] width 34 height 13
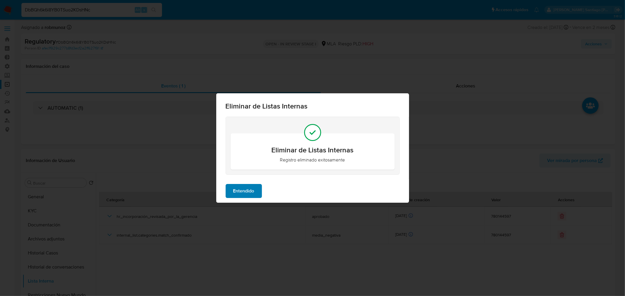
drag, startPoint x: 245, startPoint y: 181, endPoint x: 247, endPoint y: 188, distance: 7.9
click at [245, 181] on div "Entendido" at bounding box center [312, 190] width 193 height 23
drag, startPoint x: 248, startPoint y: 191, endPoint x: 251, endPoint y: 208, distance: 16.9
click at [248, 191] on span "Entendido" at bounding box center [243, 191] width 21 height 13
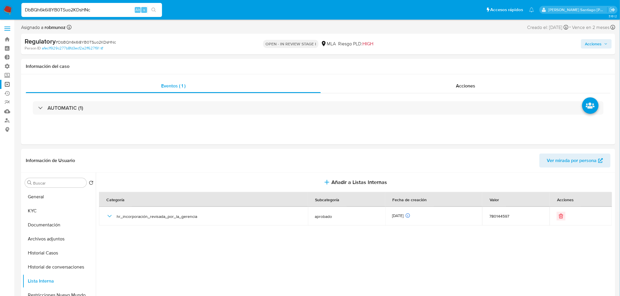
click at [121, 11] on input "DbBQh6k6i8YB0TSuo2KDsHNc" at bounding box center [91, 10] width 141 height 8
paste input "4vCiLim6CPhOWziisF3tql0H"
type input "4vCiLim6CPhOWziisF3tql0H"
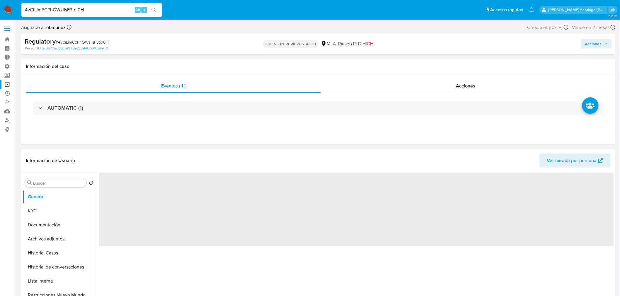
select select "10"
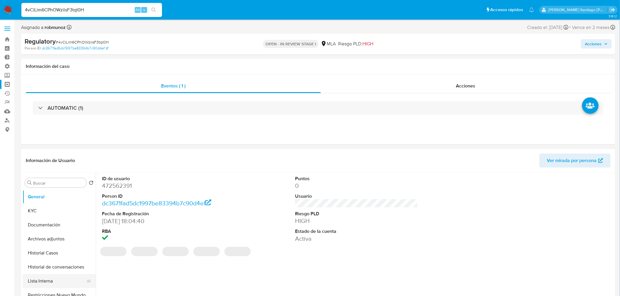
click at [52, 280] on button "Lista Interna" at bounding box center [57, 281] width 69 height 14
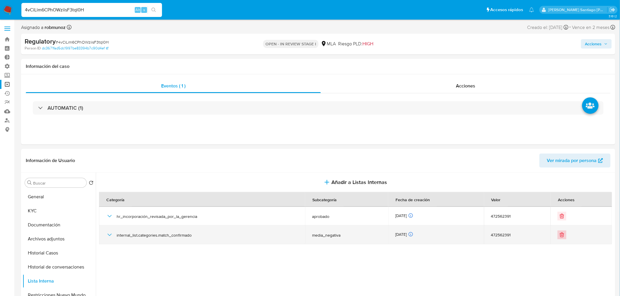
click at [559, 238] on icon "Eliminar" at bounding box center [562, 235] width 6 height 6
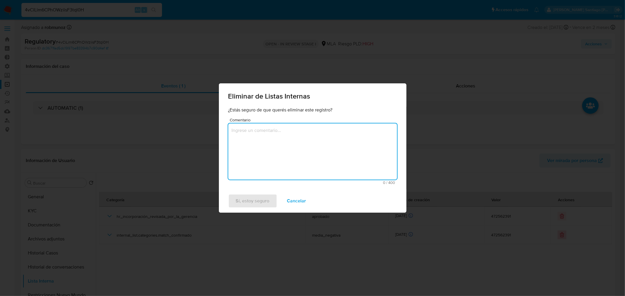
click at [230, 159] on textarea "Comentario" at bounding box center [312, 152] width 169 height 56
type textarea "Ya no se encuentra mas en lista"
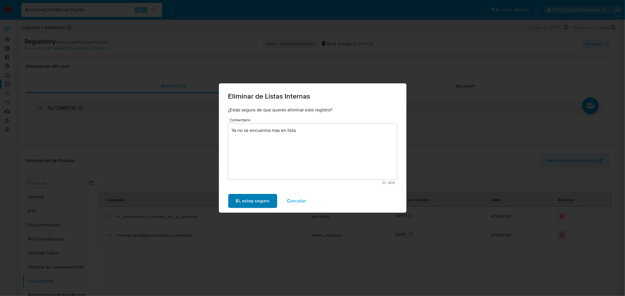
click at [262, 199] on span "Sí, estoy seguro" at bounding box center [253, 201] width 34 height 13
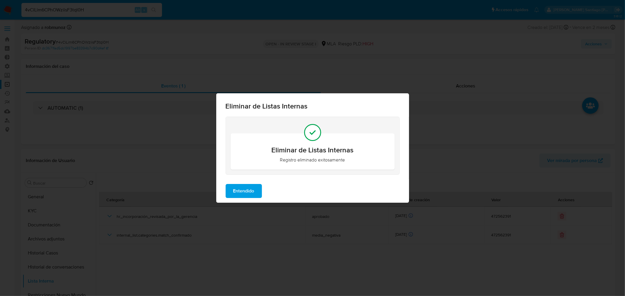
click at [249, 191] on span "Entendido" at bounding box center [243, 191] width 21 height 13
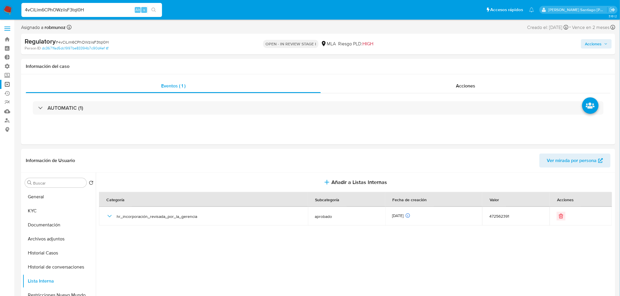
click at [13, 11] on nav "Pausado Ver notificaciones 4vCiLim6CPhOWziisF3tql0H Alt s Accesos rápidos Presi…" at bounding box center [310, 10] width 620 height 20
click at [9, 10] on img at bounding box center [8, 10] width 10 height 10
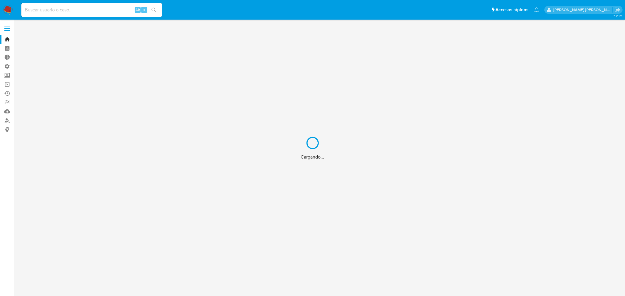
click at [102, 8] on div "Cargando..." at bounding box center [312, 148] width 625 height 296
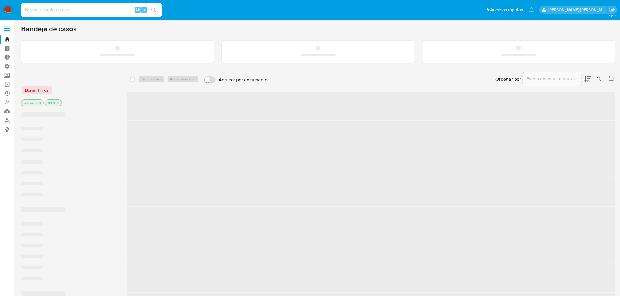
click at [100, 11] on input at bounding box center [91, 10] width 141 height 8
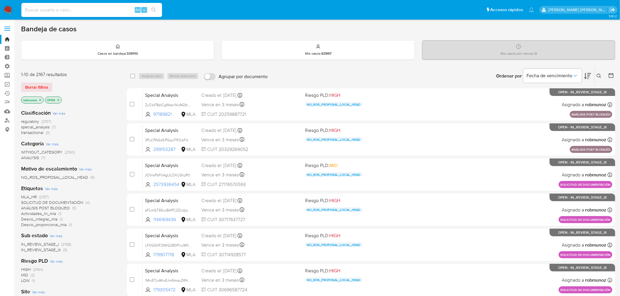
paste input "MDCGLoHY5UfsJhl5VmobMjJF"
type input "MDCGLoHY5UfsJhl5VmobMjJF"
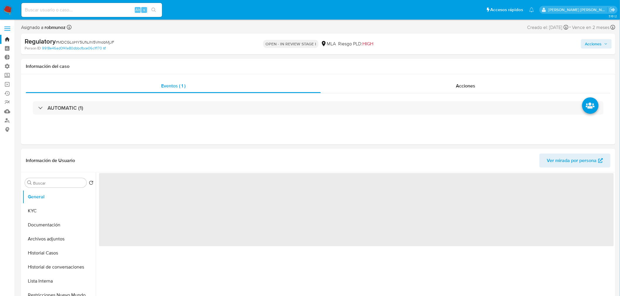
select select "10"
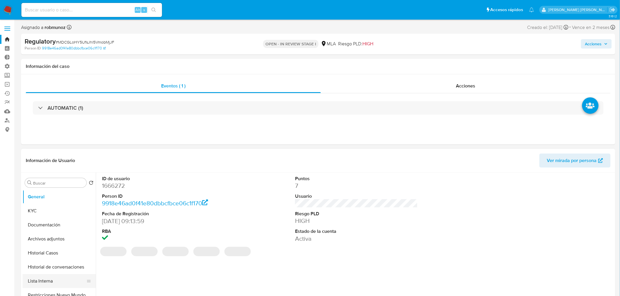
click at [36, 283] on button "Lista Interna" at bounding box center [57, 281] width 69 height 14
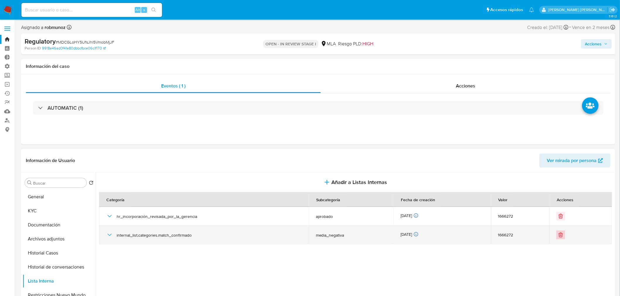
click at [563, 237] on div at bounding box center [580, 235] width 48 height 9
click at [560, 235] on icon "Eliminar" at bounding box center [560, 235] width 6 height 6
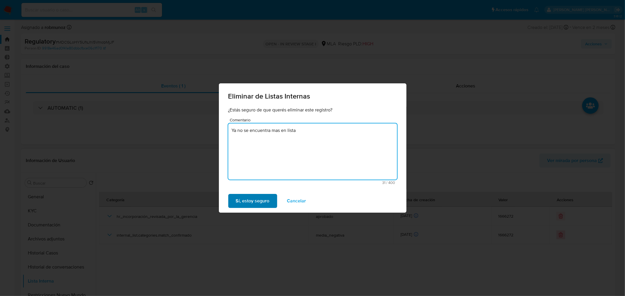
type textarea "Ya no se encuentra mas en lista"
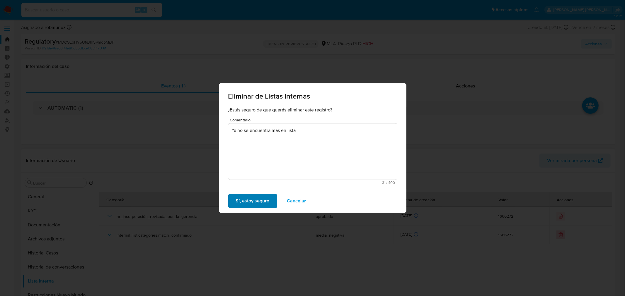
click at [264, 201] on span "Sí, estoy seguro" at bounding box center [253, 201] width 34 height 13
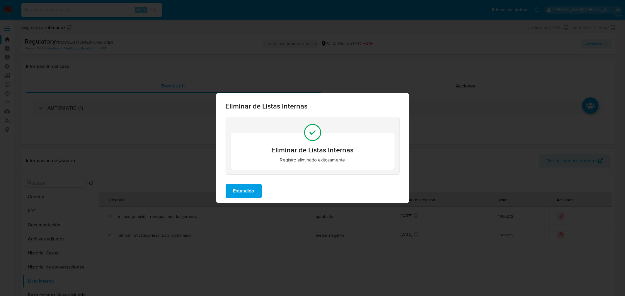
click at [257, 192] on button "Entendido" at bounding box center [243, 191] width 36 height 14
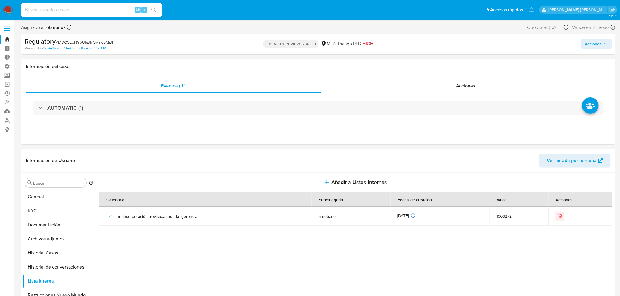
click at [83, 10] on input at bounding box center [91, 10] width 141 height 8
paste input "KDnvnCkFpCyJOKghwpBC4tc0"
type input "KDnvnCkFpCyJOKghwpBC4tc0"
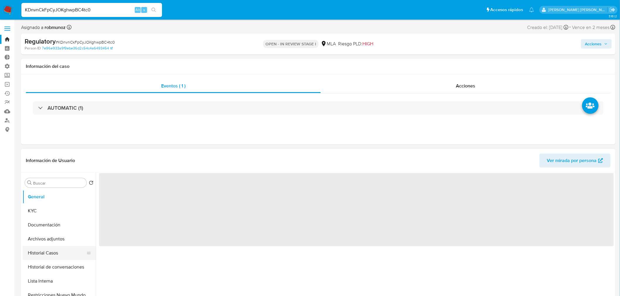
select select "10"
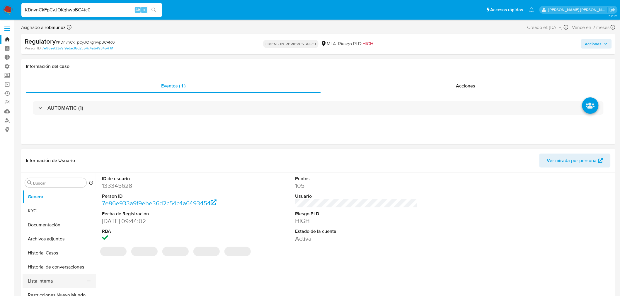
click at [51, 283] on button "Lista Interna" at bounding box center [57, 281] width 69 height 14
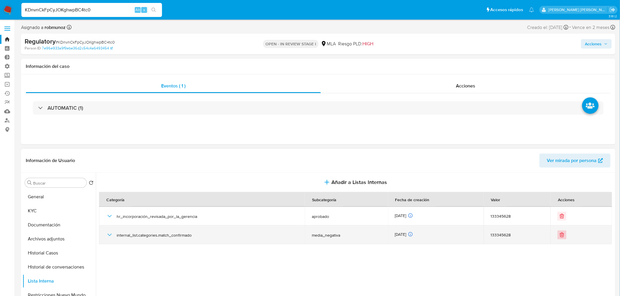
click at [559, 233] on icon "Eliminar" at bounding box center [562, 235] width 6 height 6
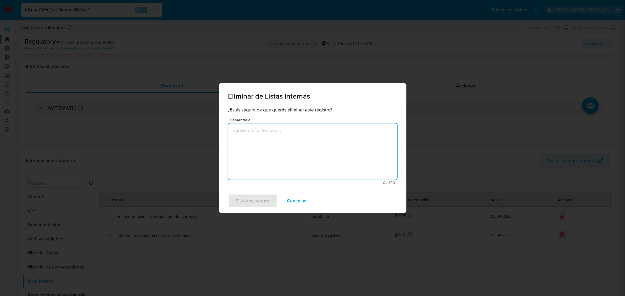
click at [317, 145] on textarea "Comentario" at bounding box center [312, 152] width 169 height 56
type textarea "Ya no se encuentra en lista"
click at [263, 200] on span "Sí, estoy seguro" at bounding box center [253, 201] width 34 height 13
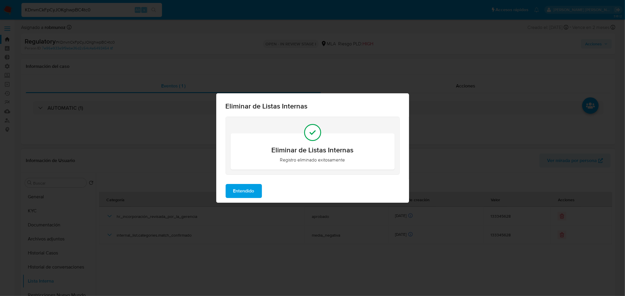
click at [244, 189] on span "Entendido" at bounding box center [243, 191] width 21 height 13
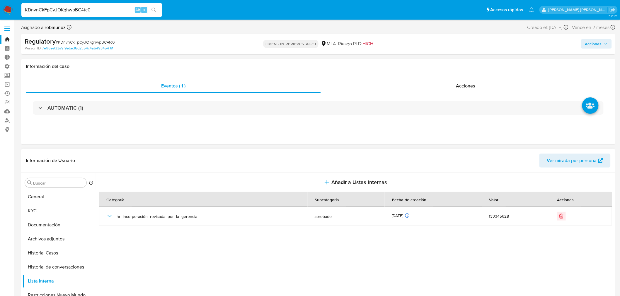
click at [105, 10] on input "KDnvnCkFpCyJOKghwpBC4tc0" at bounding box center [91, 10] width 141 height 8
paste input "nDnLPiZpxEXVvDm1DaHNfel6"
type input "nDnLPiZpxEXVvDm1DaHNfel6"
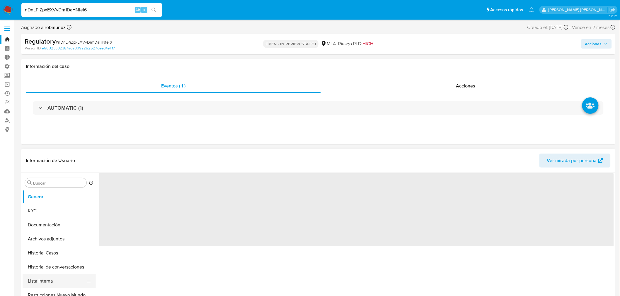
click at [63, 281] on button "Lista Interna" at bounding box center [57, 281] width 69 height 14
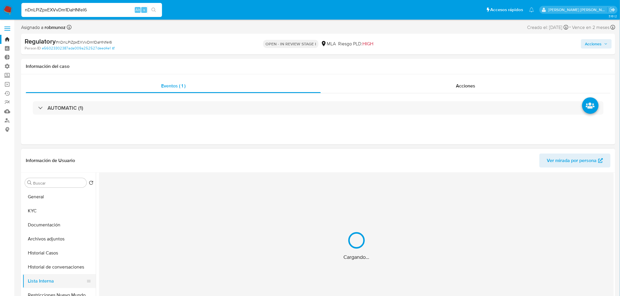
select select "10"
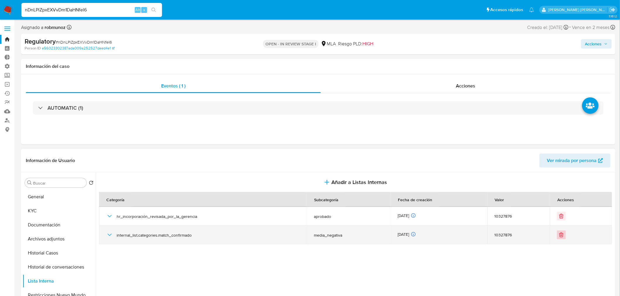
click at [560, 237] on icon "Eliminar" at bounding box center [561, 236] width 4 height 4
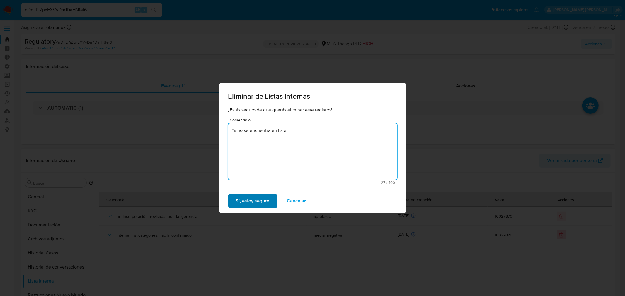
type textarea "Ya no se encuentra en lista"
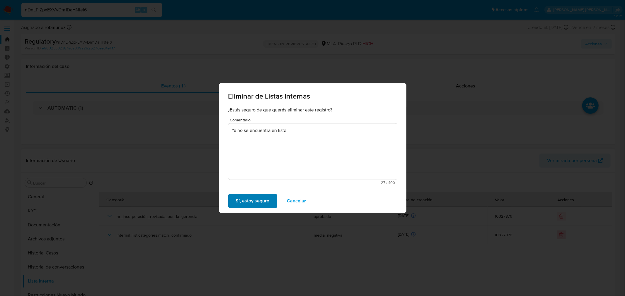
click at [261, 200] on span "Sí, estoy seguro" at bounding box center [253, 201] width 34 height 13
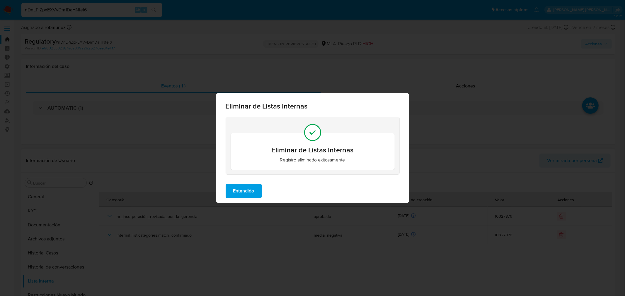
click at [240, 191] on span "Entendido" at bounding box center [243, 191] width 21 height 13
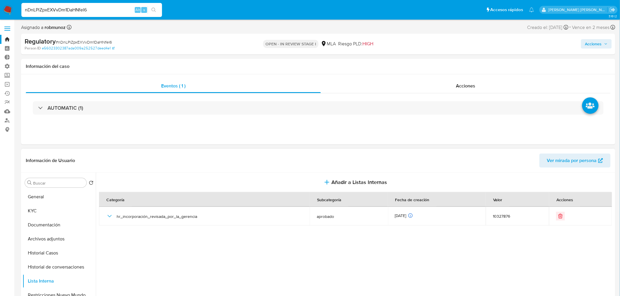
click at [97, 7] on input "nDnLPiZpxEXVvDm1DaHNfel6" at bounding box center [91, 10] width 141 height 8
click at [97, 6] on input "nDnLPiZpxEXVvDm1DaHNfel6" at bounding box center [91, 10] width 141 height 8
paste input "zO8QRIyHNmuBVqqMndVBDrKP"
type input "zO8QRIyHNmuBVqqMndVBDrKP"
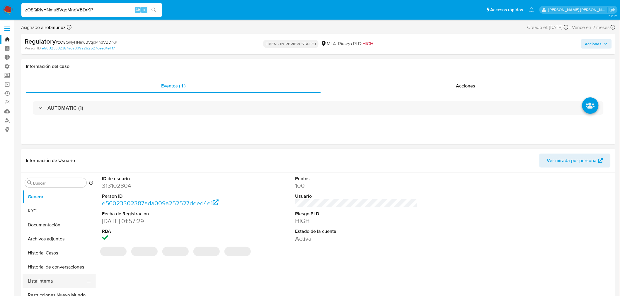
select select "10"
click at [44, 280] on button "Lista Interna" at bounding box center [57, 281] width 69 height 14
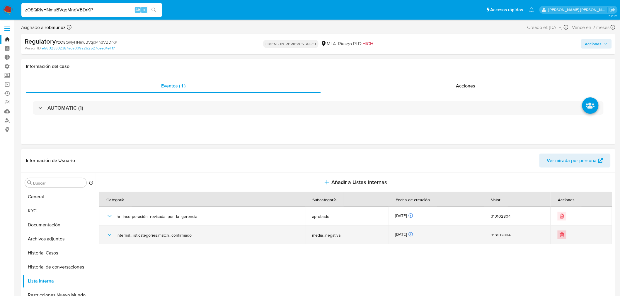
click at [561, 237] on icon "Eliminar" at bounding box center [562, 236] width 4 height 4
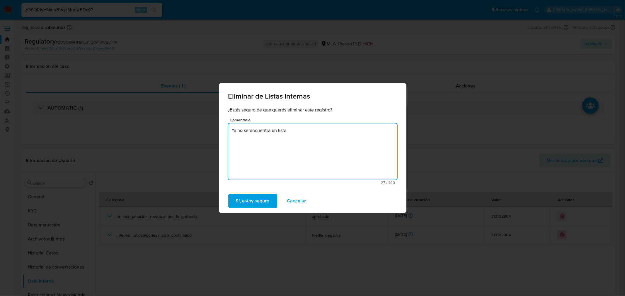
type textarea "Ya no se encuentra en lista"
click at [267, 203] on span "Sí, estoy seguro" at bounding box center [253, 201] width 34 height 13
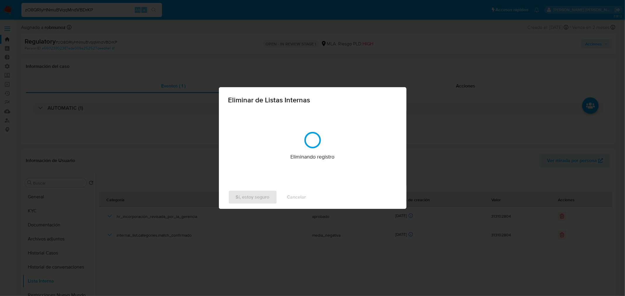
click at [267, 203] on div "Sí, estoy seguro Cancelar" at bounding box center [312, 197] width 187 height 23
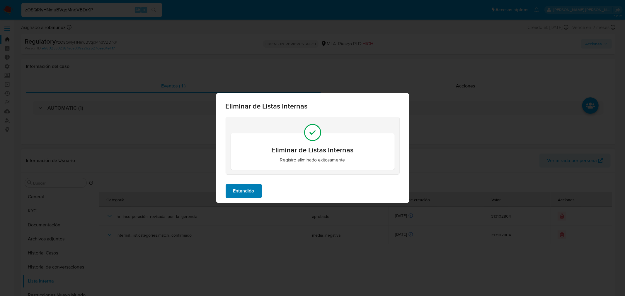
click at [250, 188] on span "Entendido" at bounding box center [243, 191] width 21 height 13
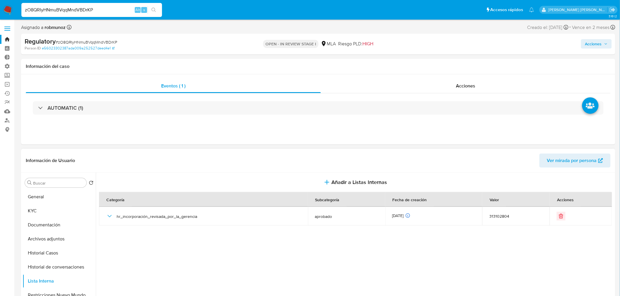
click at [99, 8] on input "zO8QRIyHNmuBVqqMndVBDrKP" at bounding box center [91, 10] width 141 height 8
click at [99, 7] on input "zO8QRIyHNmuBVqqMndVBDrKP" at bounding box center [91, 10] width 141 height 8
paste input "9u0htAWu47WbwwlTc8NF0h8t"
type input "9u0htAWu47WbwwlTc8NF0h8t"
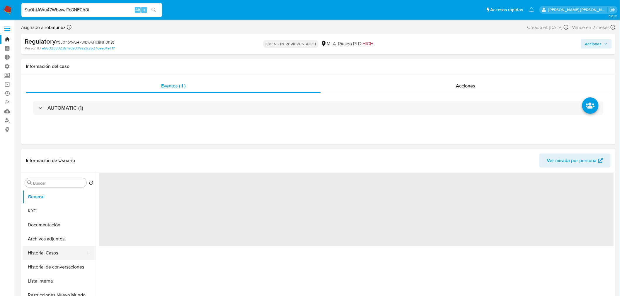
drag, startPoint x: 52, startPoint y: 256, endPoint x: 49, endPoint y: 258, distance: 3.7
click at [51, 256] on button "Historial Casos" at bounding box center [57, 253] width 69 height 14
select select "10"
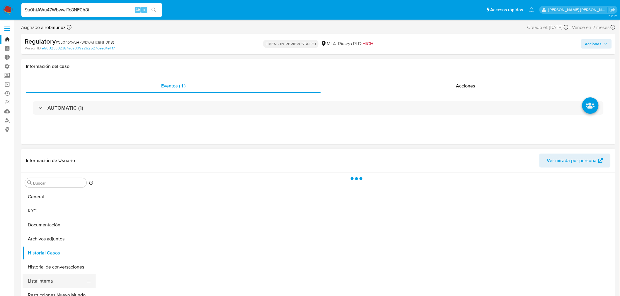
drag, startPoint x: 50, startPoint y: 274, endPoint x: 44, endPoint y: 287, distance: 14.5
click at [50, 275] on ul "General KYC Documentación Archivos adjuntos Historial Casos Historial de conver…" at bounding box center [59, 256] width 73 height 132
click at [44, 288] on button "Lista Interna" at bounding box center [57, 281] width 69 height 14
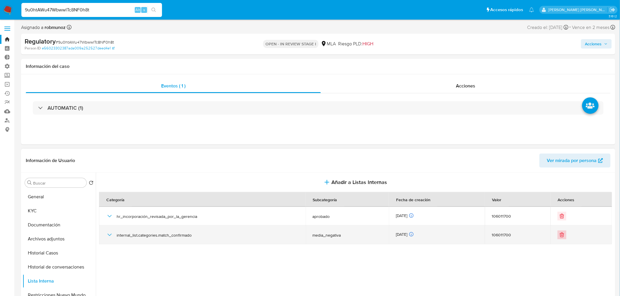
click at [560, 238] on button "Eliminar" at bounding box center [561, 235] width 9 height 9
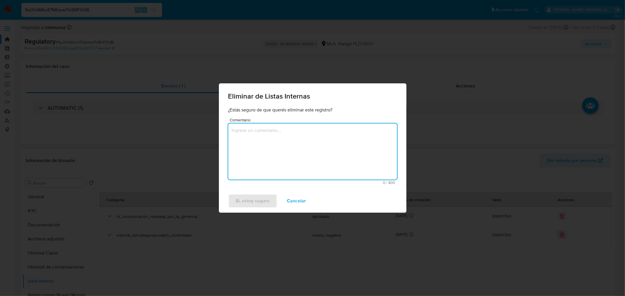
type textarea "U"
type textarea "y"
type textarea "Ya no se encuentra en lista"
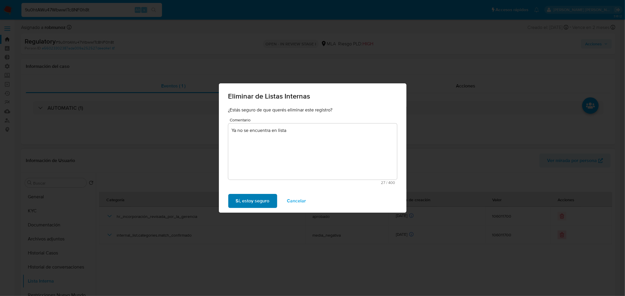
click at [265, 195] on span "Sí, estoy seguro" at bounding box center [253, 201] width 34 height 13
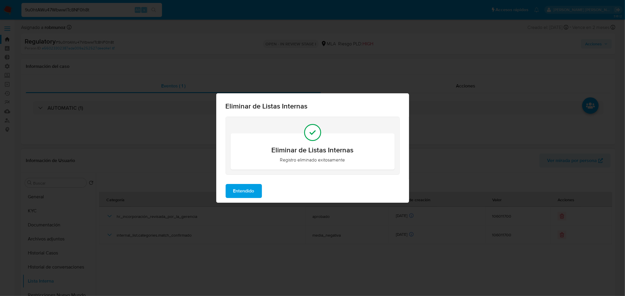
click at [252, 194] on span "Entendido" at bounding box center [243, 191] width 21 height 13
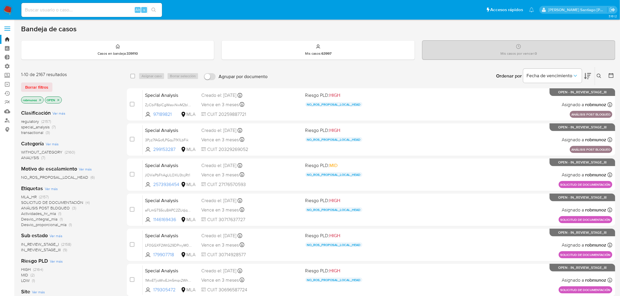
click at [100, 12] on input at bounding box center [91, 10] width 141 height 8
paste input "BSIQf9F0KXDRbW2e2Dpikca0"
type input "BSIQf9F0KXDRbW2e2Dpikca0"
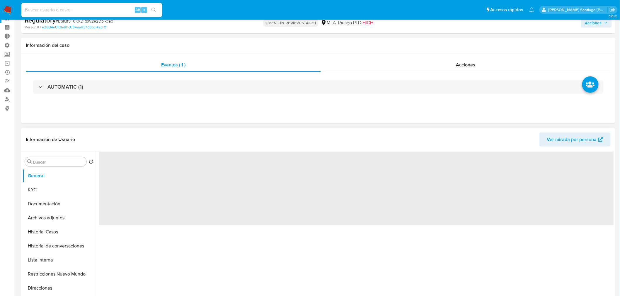
scroll to position [33, 0]
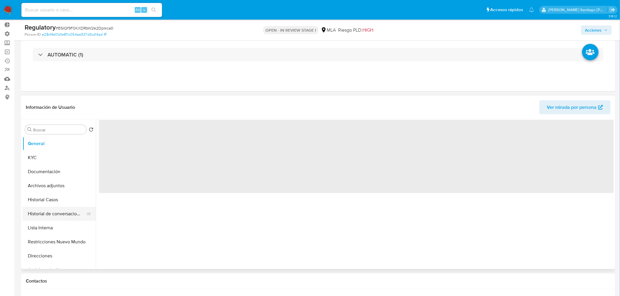
select select "10"
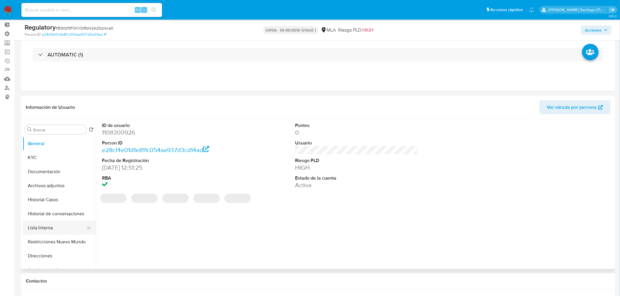
click at [50, 226] on button "Lista Interna" at bounding box center [57, 228] width 69 height 14
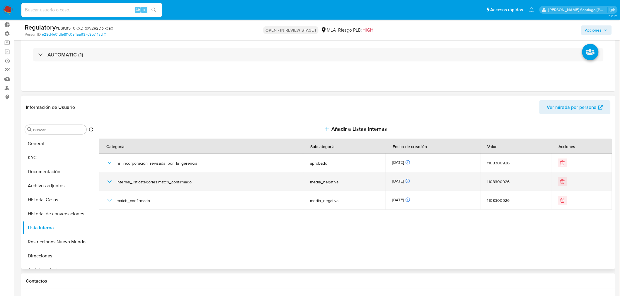
click at [109, 183] on icon "button" at bounding box center [109, 181] width 7 height 7
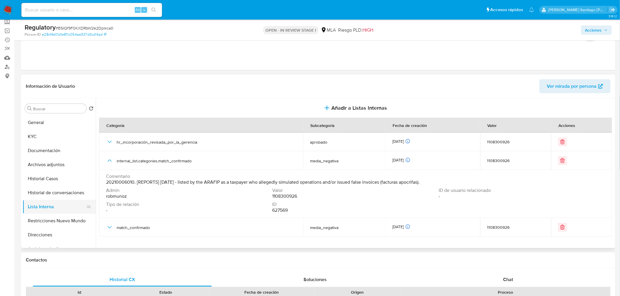
scroll to position [65, 0]
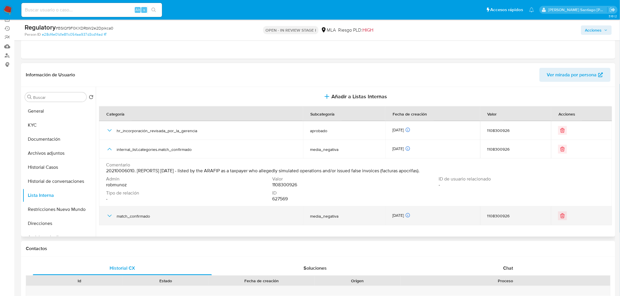
drag, startPoint x: 104, startPoint y: 218, endPoint x: 136, endPoint y: 219, distance: 31.6
click at [104, 218] on td "match_confirmado" at bounding box center [201, 216] width 204 height 19
click at [107, 217] on icon "button" at bounding box center [109, 216] width 7 height 7
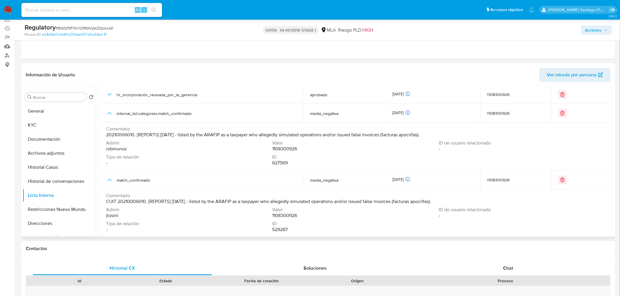
scroll to position [36, 0]
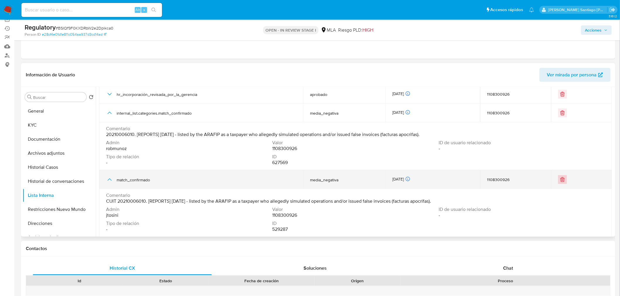
click at [563, 181] on button "Eliminar" at bounding box center [562, 179] width 9 height 9
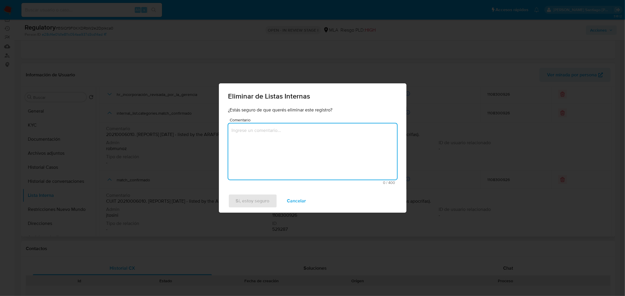
click at [345, 155] on textarea "Comentario" at bounding box center [312, 152] width 169 height 56
type textarea "Ya no se encuentra en lista"
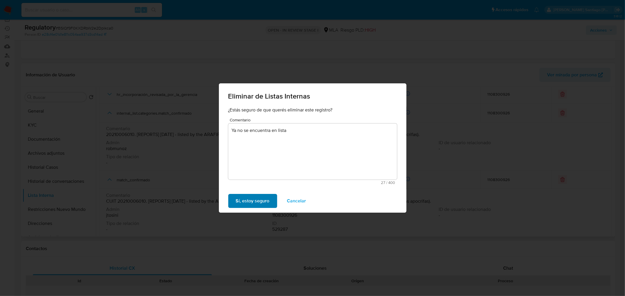
click at [264, 195] on span "Sí, estoy seguro" at bounding box center [253, 201] width 34 height 13
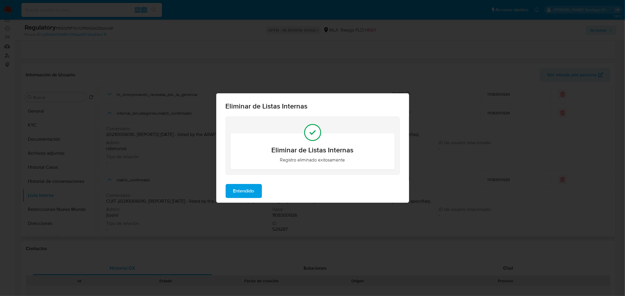
click at [247, 196] on span "Entendido" at bounding box center [243, 191] width 21 height 13
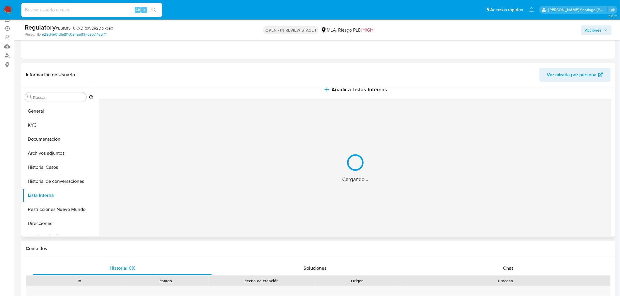
scroll to position [0, 0]
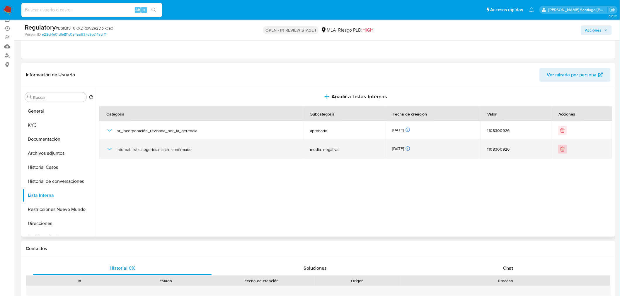
click at [560, 145] on button "Eliminar" at bounding box center [562, 149] width 9 height 9
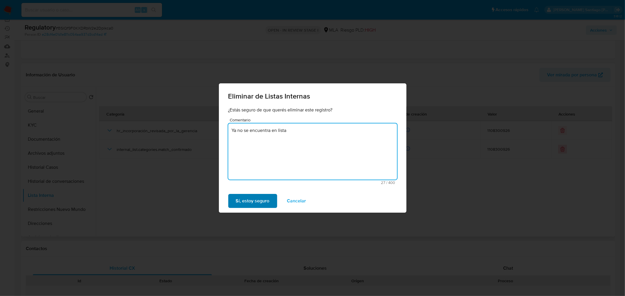
type textarea "Ya no se encuentra en lista"
click at [241, 201] on span "Sí, estoy seguro" at bounding box center [253, 201] width 34 height 13
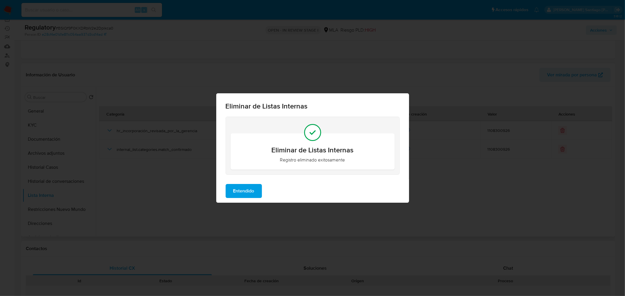
click at [236, 196] on span "Entendido" at bounding box center [243, 191] width 21 height 13
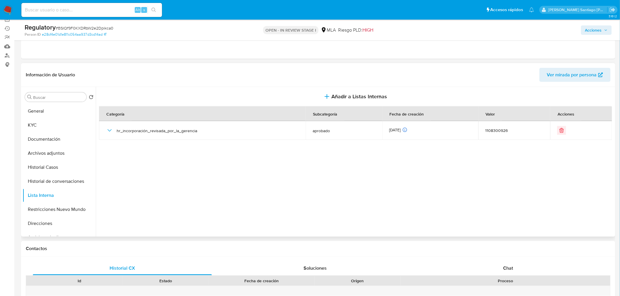
click at [52, 11] on input at bounding box center [91, 10] width 141 height 8
paste input "HgvUelF2ghe2mO9OTNdRScJi"
type input "HgvUelF2ghe2mO9OTNdRScJi"
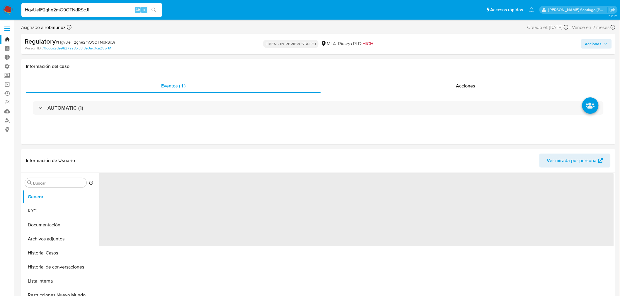
select select "10"
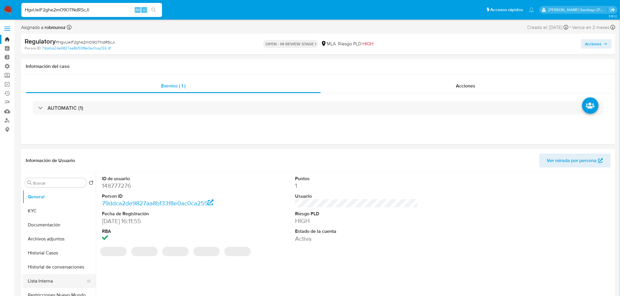
click at [42, 278] on button "Lista Interna" at bounding box center [57, 281] width 69 height 14
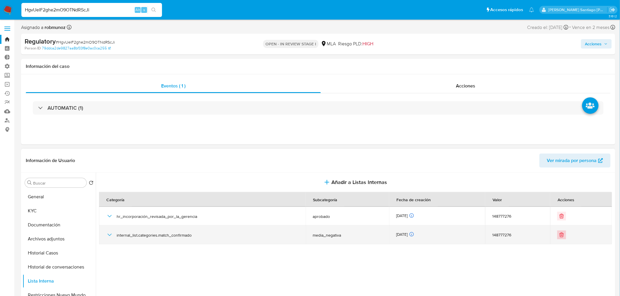
click at [561, 233] on icon "Eliminar" at bounding box center [561, 235] width 6 height 6
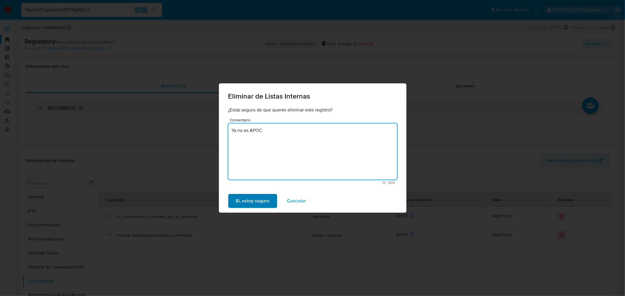
type textarea "Ya no es APOC"
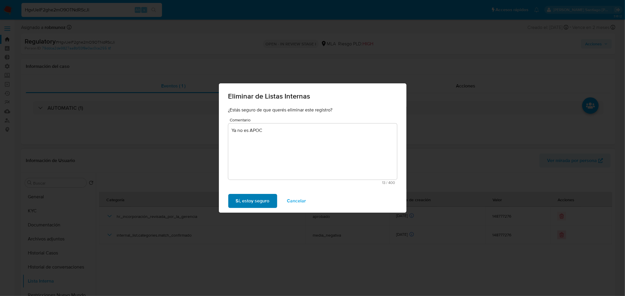
click at [254, 199] on span "Sí, estoy seguro" at bounding box center [253, 201] width 34 height 13
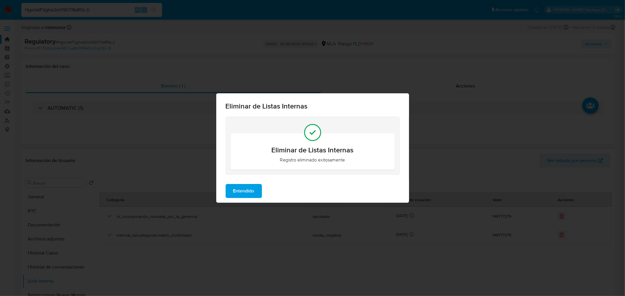
click at [240, 190] on span "Entendido" at bounding box center [243, 191] width 21 height 13
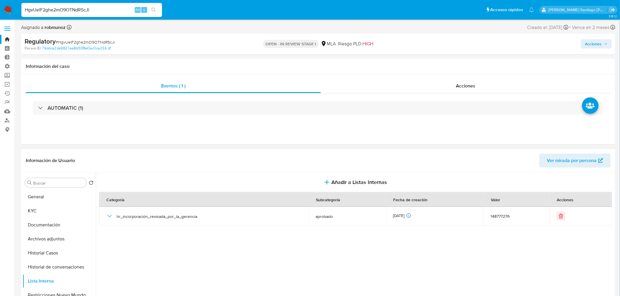
click at [85, 7] on input "HgvUelF2ghe2mO9OTNdRScJi" at bounding box center [91, 10] width 141 height 8
paste input "xO25ygGIkkyynugo071eDIWx"
type input "xO25ygGIkkyynugo071eDIWx"
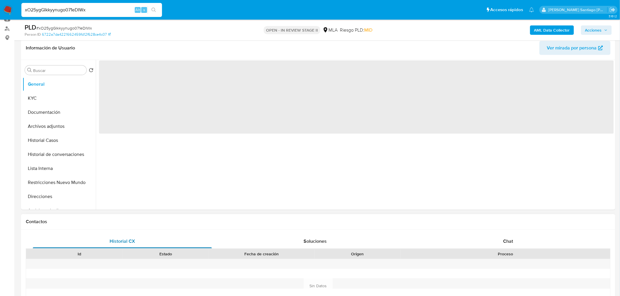
scroll to position [98, 0]
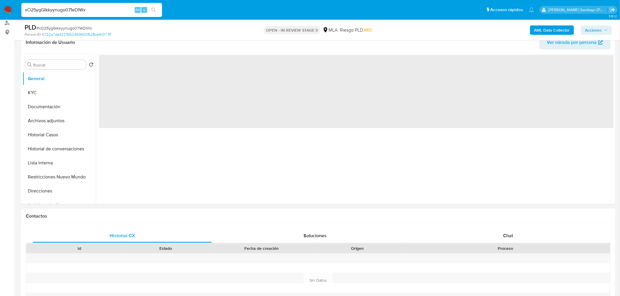
select select "10"
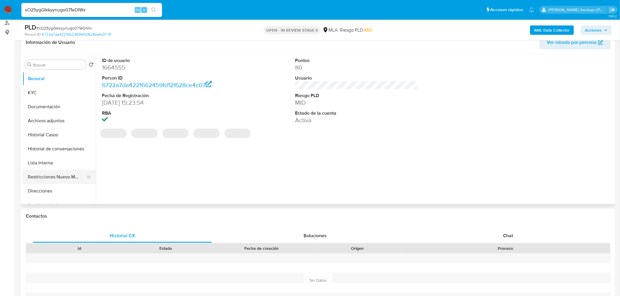
click at [34, 181] on button "Restricciones Nuevo Mundo" at bounding box center [57, 177] width 69 height 14
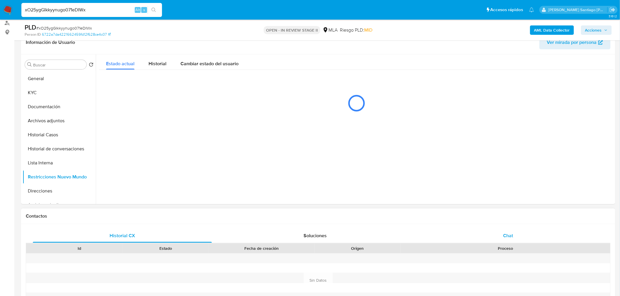
click at [523, 232] on div "Chat" at bounding box center [507, 236] width 179 height 14
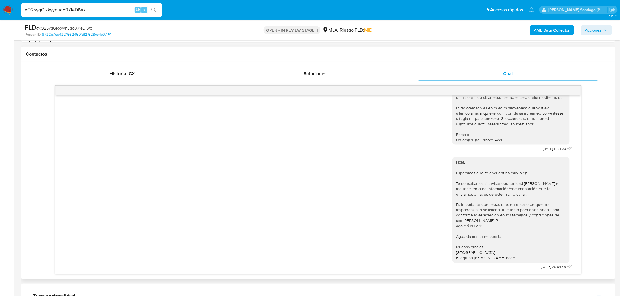
scroll to position [325, 0]
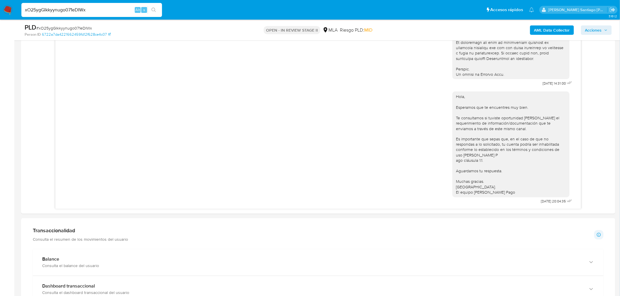
click at [88, 10] on input "xO25ygGIkkyynugo071eDIWx" at bounding box center [91, 10] width 141 height 8
paste input "GKuGB3rYLrfWotiXm83mNljO"
type input "GKuGB3rYLrfWotiXm83mNljO"
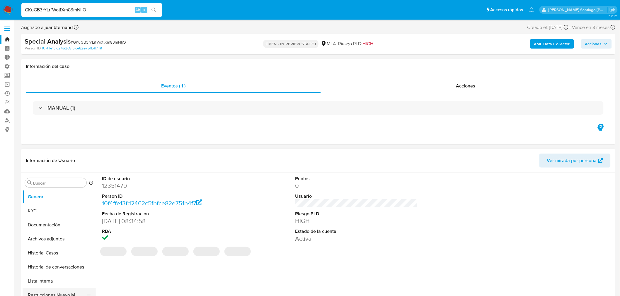
select select "10"
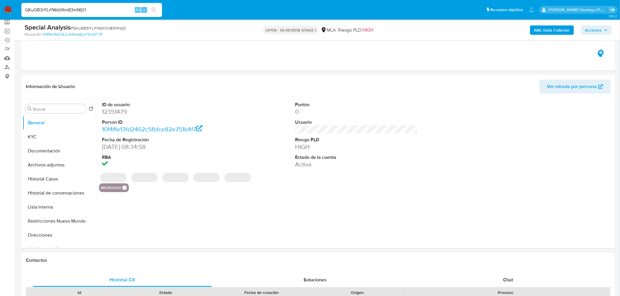
scroll to position [98, 0]
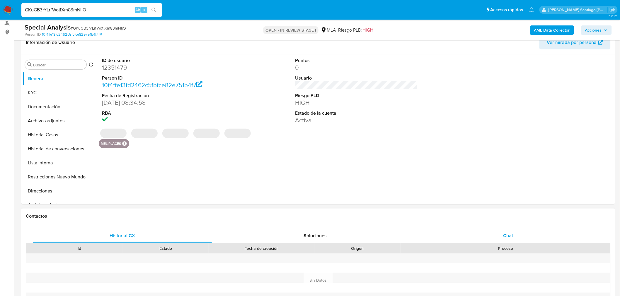
click at [520, 233] on div "Chat" at bounding box center [507, 236] width 179 height 14
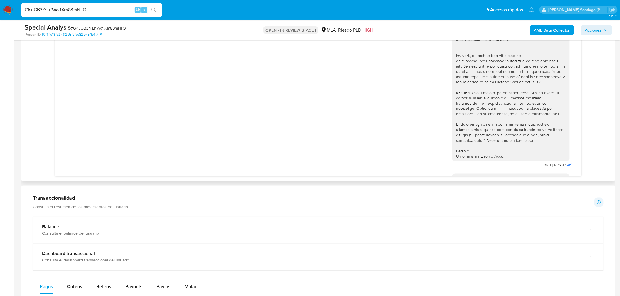
scroll to position [118, 0]
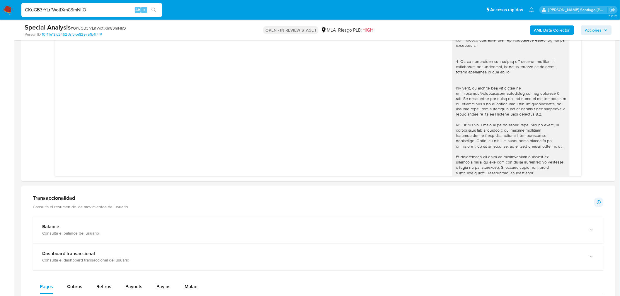
click at [3, 10] on nav "Pausado Ver notificaciones GKuGB3rYLrfWotiXm83mNljO Alt s Accesos rápidos Presi…" at bounding box center [310, 10] width 620 height 20
click at [5, 10] on img at bounding box center [8, 10] width 10 height 10
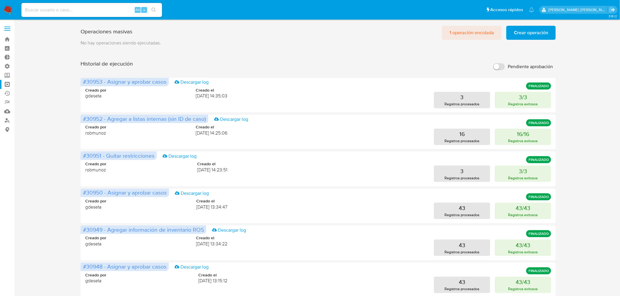
click at [451, 29] on span "1 operación encolada" at bounding box center [471, 32] width 45 height 13
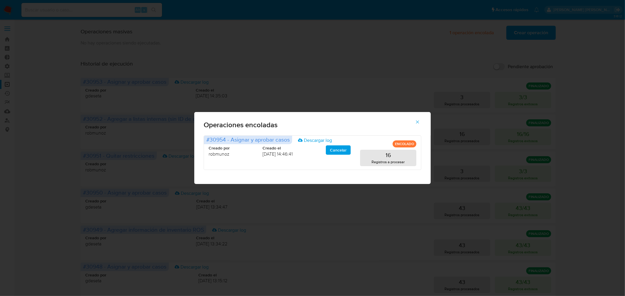
drag, startPoint x: 416, startPoint y: 123, endPoint x: 308, endPoint y: 96, distance: 111.4
click at [416, 123] on icon "button" at bounding box center [417, 121] width 5 height 5
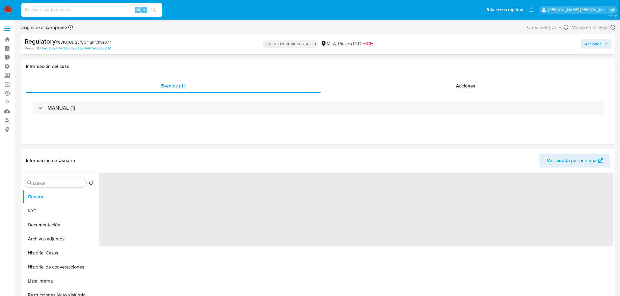
select select "10"
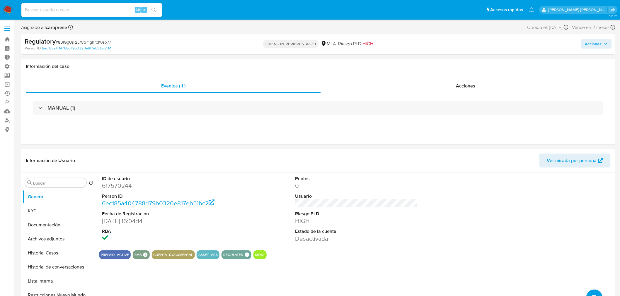
click at [85, 43] on span "# 8BlGgUjT2ufCGmghrtdWeo77" at bounding box center [83, 42] width 55 height 6
copy span "8BlGgUjT2ufCGmghrtdWeo77"
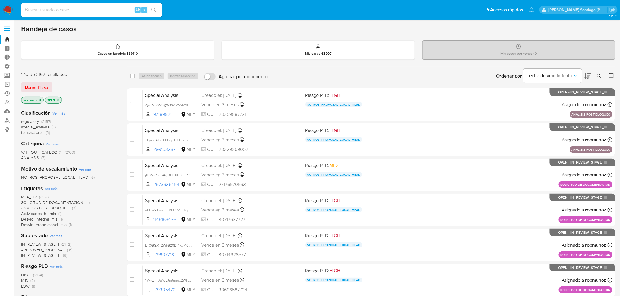
click at [599, 75] on icon at bounding box center [598, 76] width 5 height 5
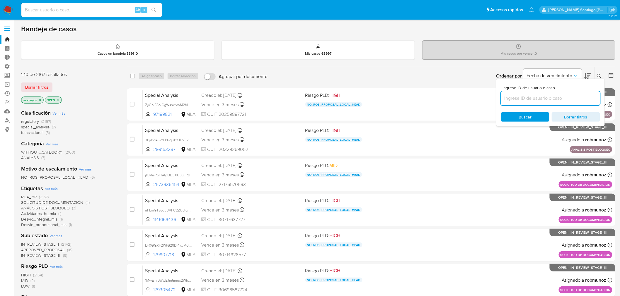
click at [576, 98] on input at bounding box center [550, 99] width 99 height 8
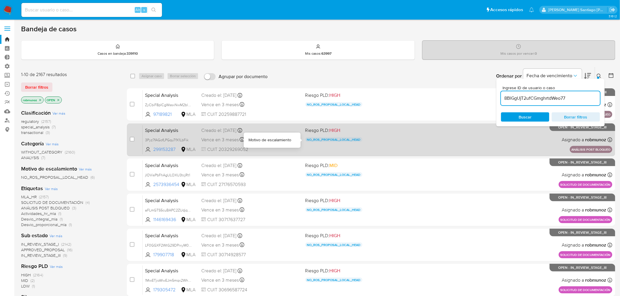
type input "8BlGgUjT2ufCGmghrtdWeo77"
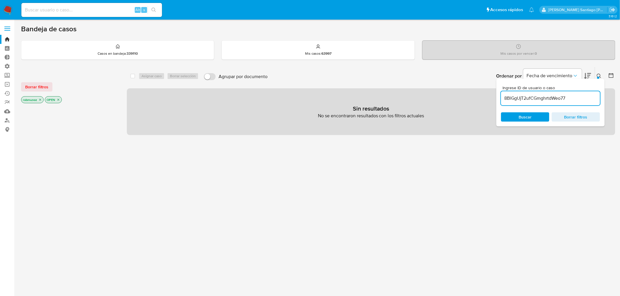
click at [42, 86] on span "Borrar filtros" at bounding box center [36, 87] width 23 height 8
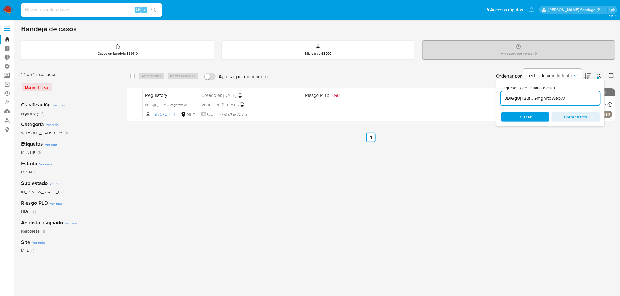
click at [600, 76] on icon at bounding box center [598, 76] width 4 height 4
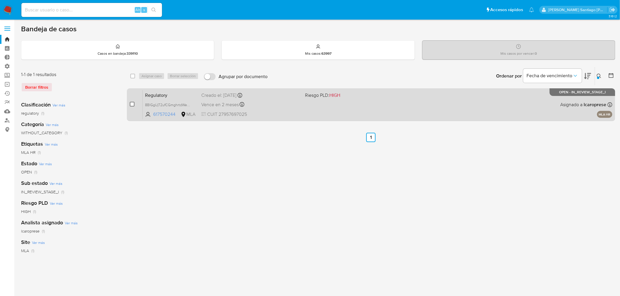
click at [133, 105] on input "checkbox" at bounding box center [132, 104] width 5 height 5
checkbox input "true"
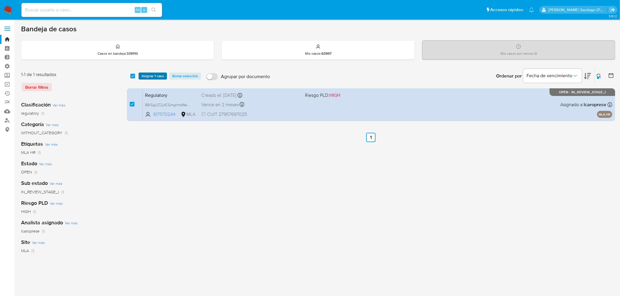
click at [148, 77] on span "Asignar 1 caso" at bounding box center [152, 76] width 23 height 6
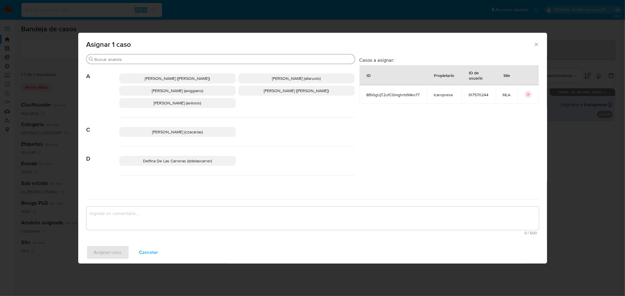
click at [143, 60] on input "Buscar" at bounding box center [224, 59] width 258 height 5
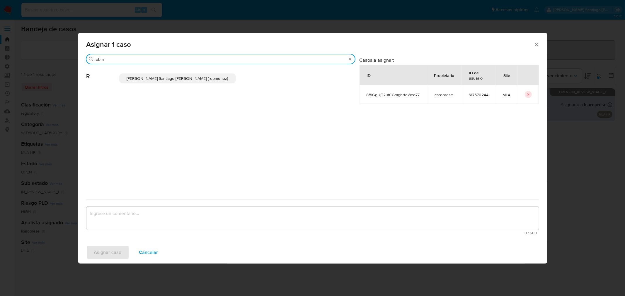
type input "robm"
click at [147, 80] on span "Roberto Santiago Munoz (robmunoz)" at bounding box center [177, 79] width 101 height 6
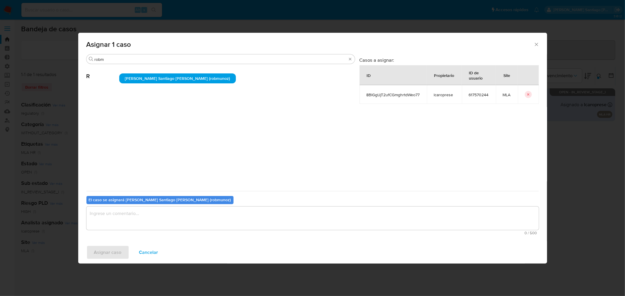
click at [157, 208] on textarea "assign-modal" at bounding box center [312, 218] width 452 height 23
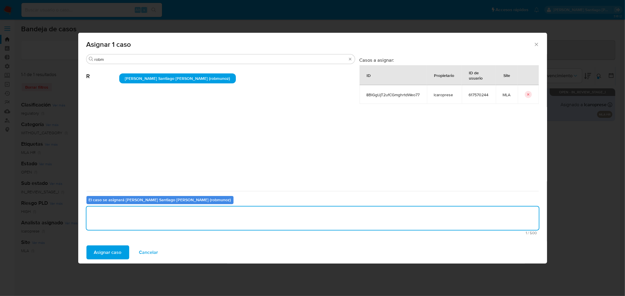
click at [103, 256] on span "Asignar caso" at bounding box center [108, 252] width 28 height 13
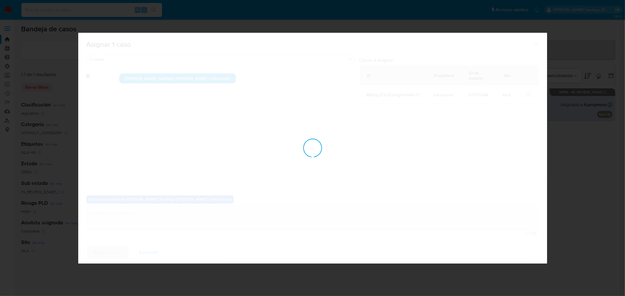
checkbox input "false"
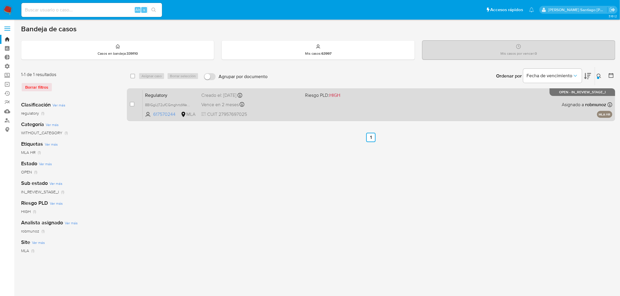
click at [566, 114] on div "Regulatory 8BlGgUjT2ufCGmghrtdWeo77 617570244 MLA Riesgo PLD: HIGH Creado el: 2…" at bounding box center [377, 105] width 469 height 30
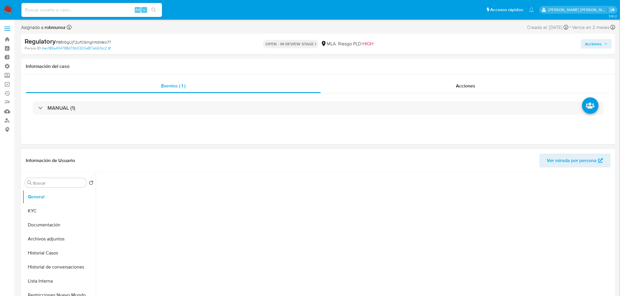
select select "10"
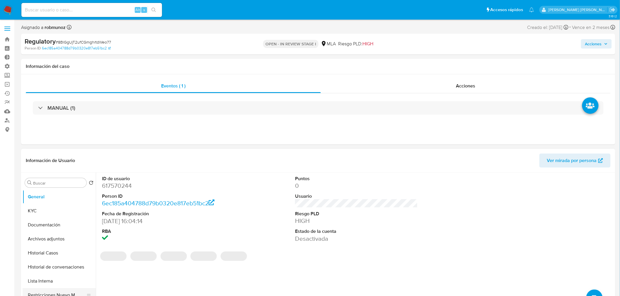
click at [51, 290] on button "Restricciones Nuevo Mundo" at bounding box center [57, 295] width 69 height 14
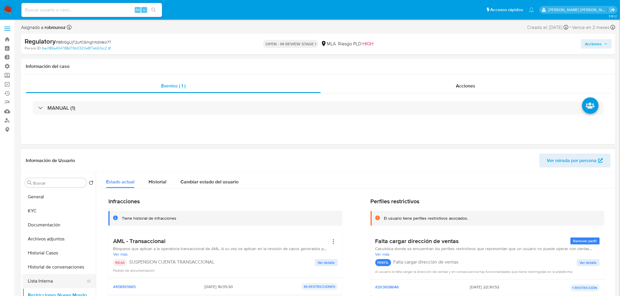
click at [55, 279] on button "Lista Interna" at bounding box center [57, 281] width 69 height 14
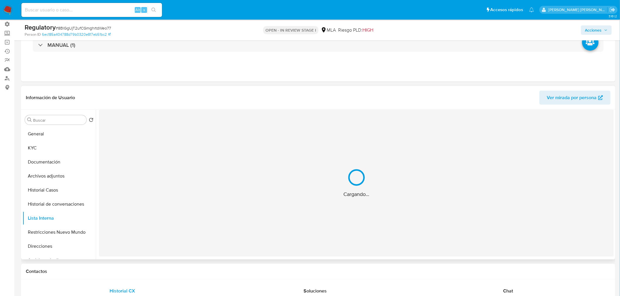
scroll to position [65, 0]
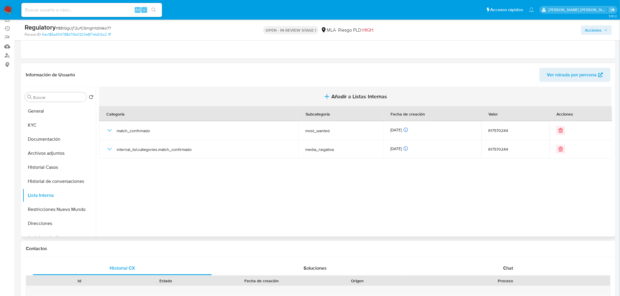
click at [338, 101] on button "Añadir a Listas Internas" at bounding box center [355, 97] width 512 height 20
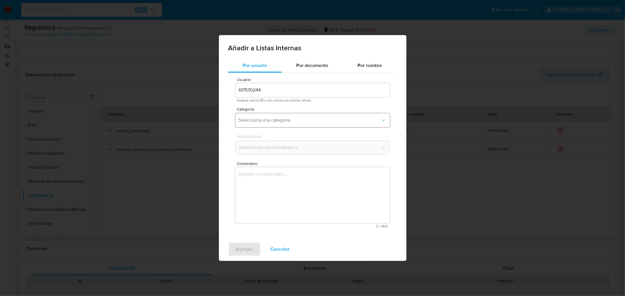
click at [307, 120] on span "Seleccioná una categoría" at bounding box center [310, 120] width 142 height 6
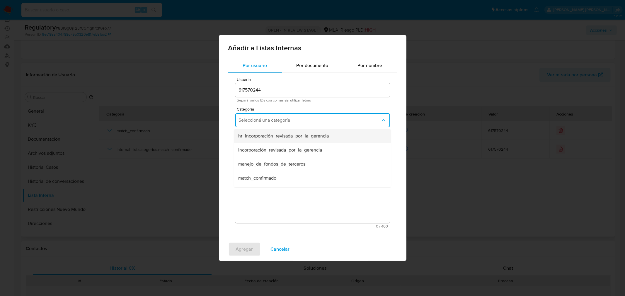
click at [302, 139] on div "hr_incorporación_revisada_por_la_gerencia" at bounding box center [310, 136] width 144 height 14
click at [303, 146] on span "Seleccioná una subcategoría" at bounding box center [310, 148] width 142 height 6
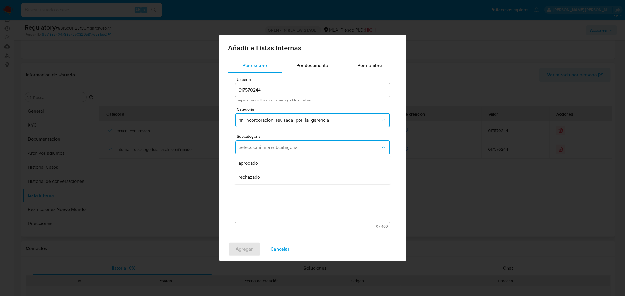
drag, startPoint x: 298, startPoint y: 175, endPoint x: 299, endPoint y: 179, distance: 3.7
click at [298, 176] on div "rechazado" at bounding box center [310, 177] width 144 height 14
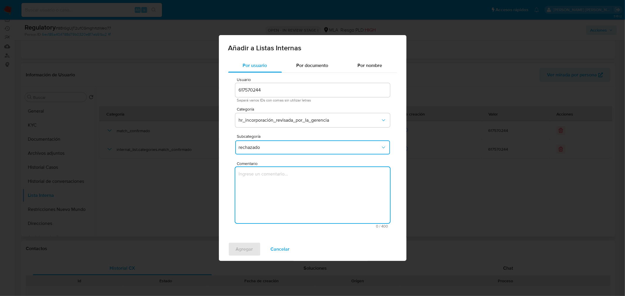
click at [302, 198] on textarea "Comentario" at bounding box center [312, 195] width 155 height 56
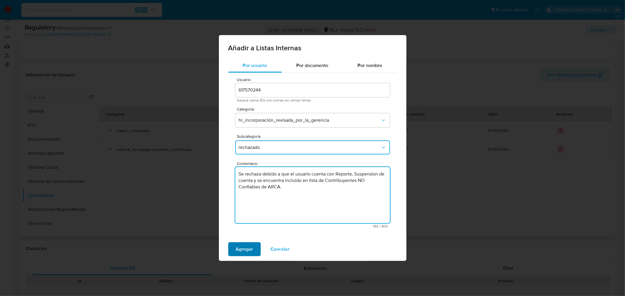
type textarea "Se rechaza debido a que el usuario cuenta con Reporte, Suspension de cuenta y s…"
click at [250, 247] on span "Agregar" at bounding box center [244, 249] width 17 height 13
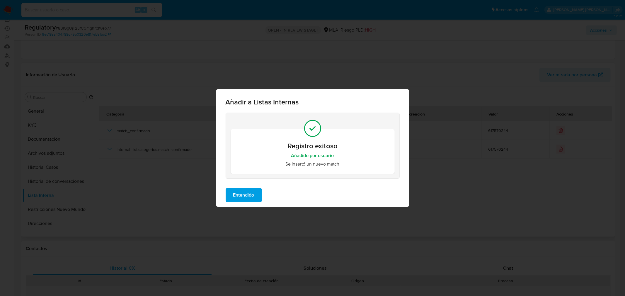
click at [251, 198] on span "Entendido" at bounding box center [243, 195] width 21 height 13
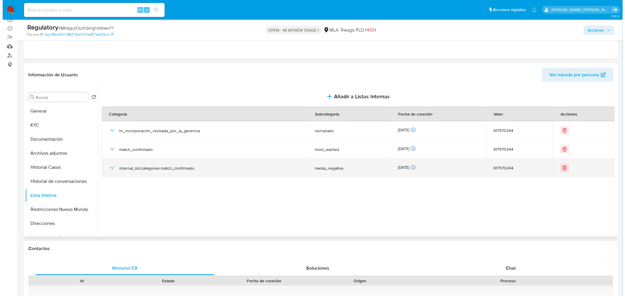
scroll to position [0, 0]
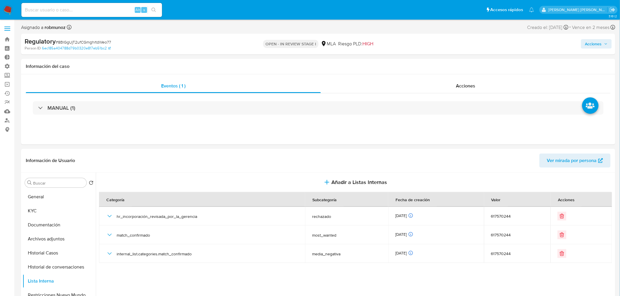
click at [601, 47] on span "Acciones" at bounding box center [593, 43] width 17 height 9
drag, startPoint x: 452, startPoint y: 61, endPoint x: 454, endPoint y: 72, distance: 11.5
click at [452, 62] on span "Alt" at bounding box center [454, 63] width 5 height 6
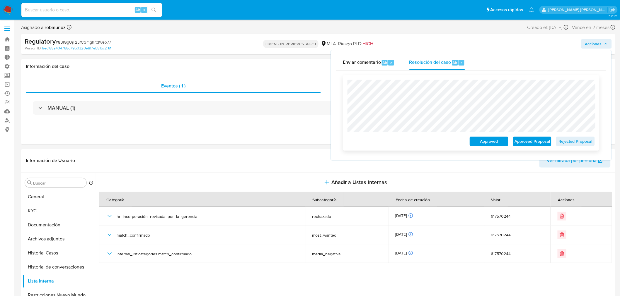
click at [590, 142] on span "Rejected Proposal" at bounding box center [575, 141] width 30 height 8
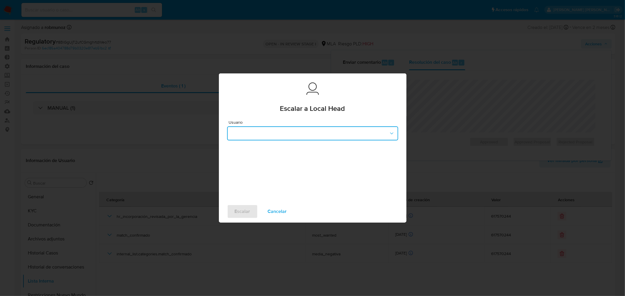
click at [339, 131] on button "button" at bounding box center [312, 133] width 171 height 14
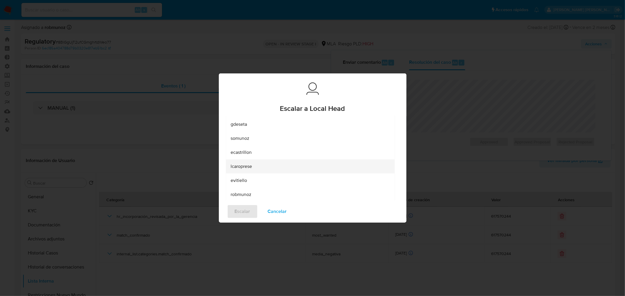
scroll to position [65, 0]
click at [275, 191] on div "robmunoz" at bounding box center [307, 194] width 155 height 14
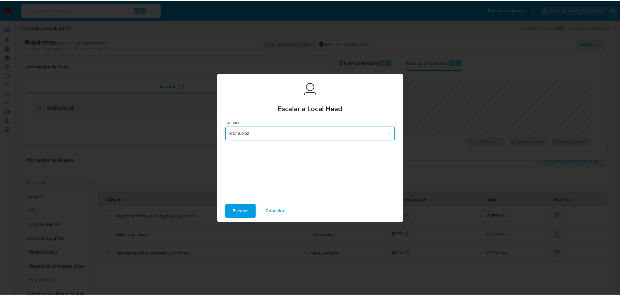
scroll to position [0, 0]
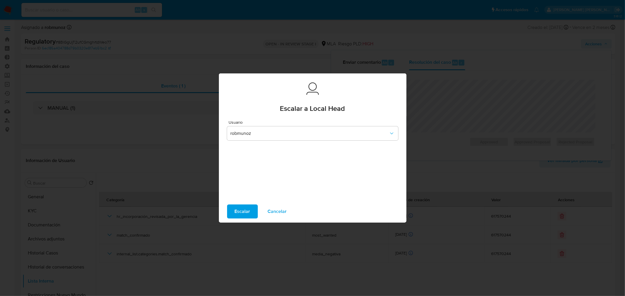
click at [239, 208] on span "Escalar" at bounding box center [243, 211] width 16 height 13
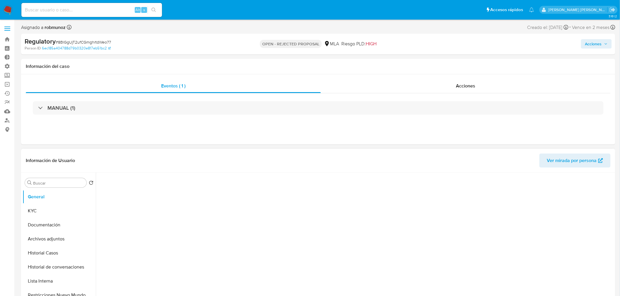
select select "10"
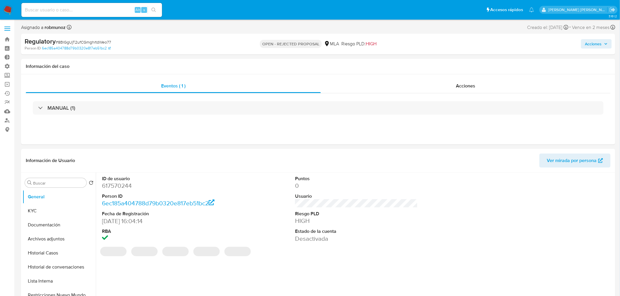
drag, startPoint x: 607, startPoint y: 42, endPoint x: 599, endPoint y: 45, distance: 8.5
click at [607, 42] on icon "button" at bounding box center [606, 44] width 4 height 4
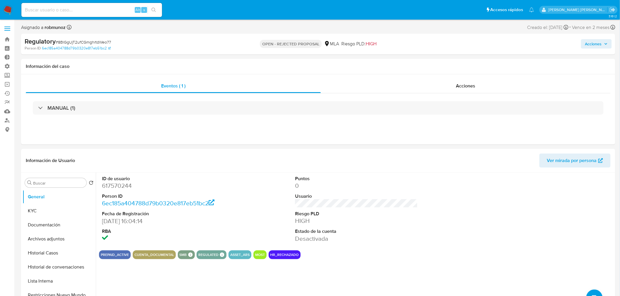
click at [587, 40] on span "Acciones" at bounding box center [593, 43] width 17 height 9
click at [437, 65] on span "Resolución del caso" at bounding box center [430, 62] width 42 height 7
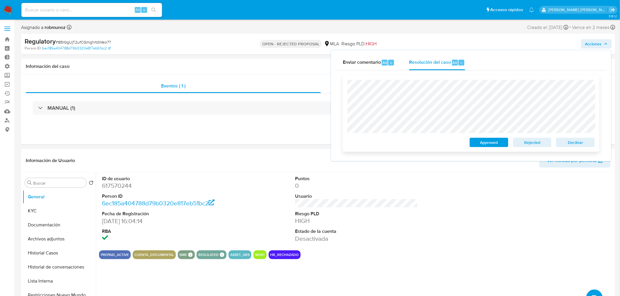
click at [534, 146] on span "Rejected" at bounding box center [532, 142] width 30 height 8
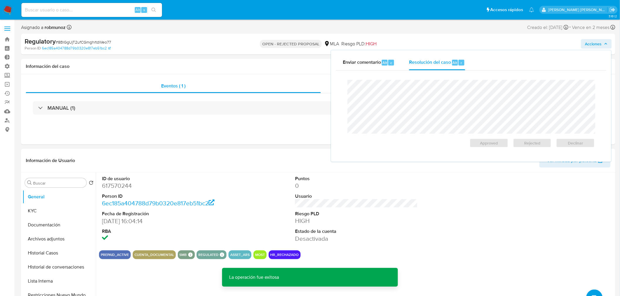
click at [8, 8] on img at bounding box center [8, 10] width 10 height 10
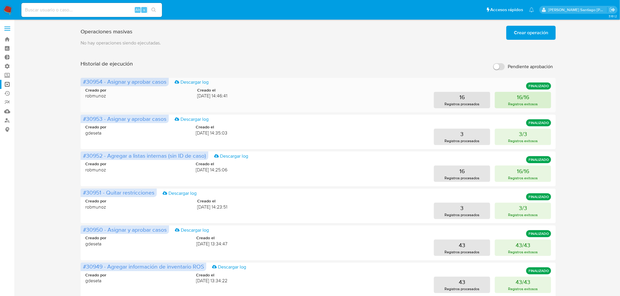
click at [527, 96] on p "16/16" at bounding box center [523, 97] width 12 height 8
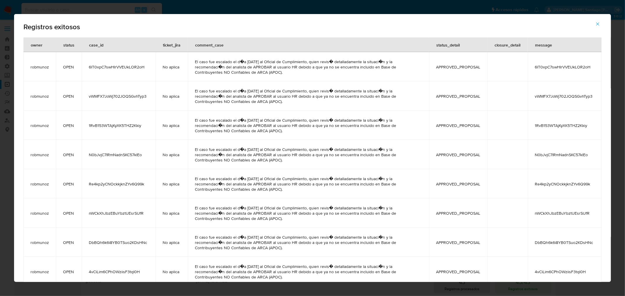
click at [597, 23] on icon "button" at bounding box center [597, 24] width 3 height 3
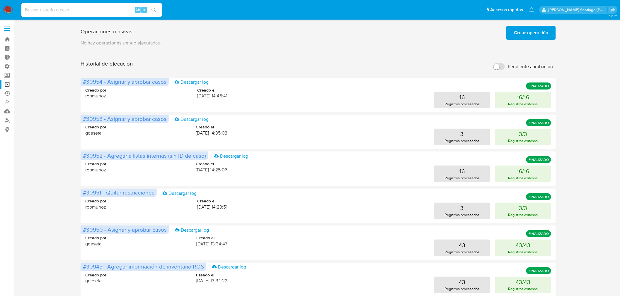
click at [514, 30] on span "Crear operación" at bounding box center [531, 32] width 34 height 13
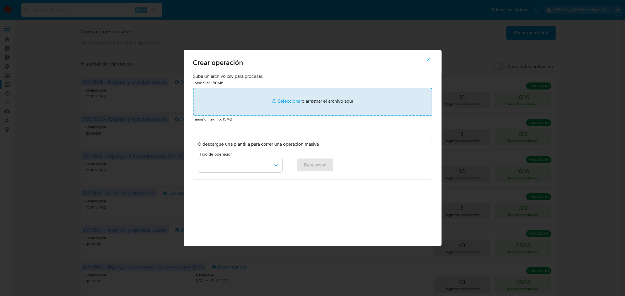
click at [318, 102] on input "file" at bounding box center [312, 102] width 239 height 28
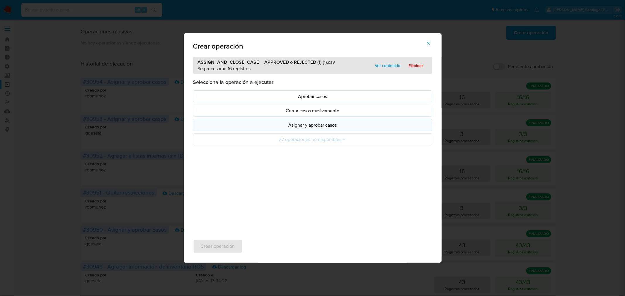
click at [324, 130] on button "Asignar y aprobar casos" at bounding box center [312, 125] width 239 height 12
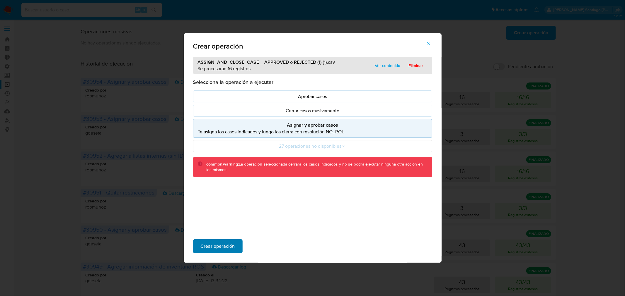
click at [229, 251] on span "Crear operación" at bounding box center [218, 246] width 34 height 13
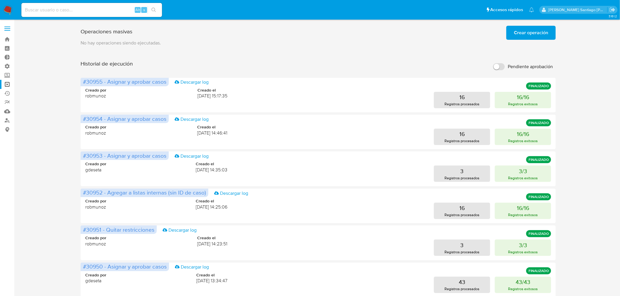
click at [555, 33] on button "Crear operación" at bounding box center [530, 33] width 49 height 14
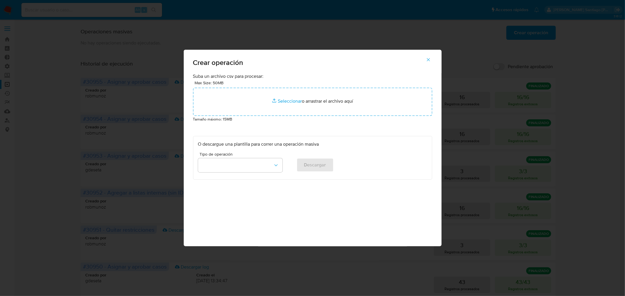
drag, startPoint x: 434, startPoint y: 59, endPoint x: 437, endPoint y: 59, distance: 2.9
click at [435, 59] on button "button" at bounding box center [428, 60] width 20 height 14
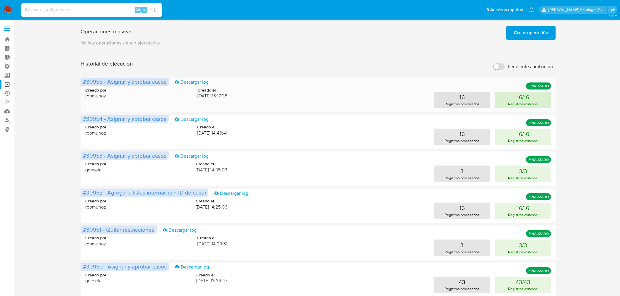
click at [517, 102] on p "Registros exitosos" at bounding box center [523, 104] width 30 height 6
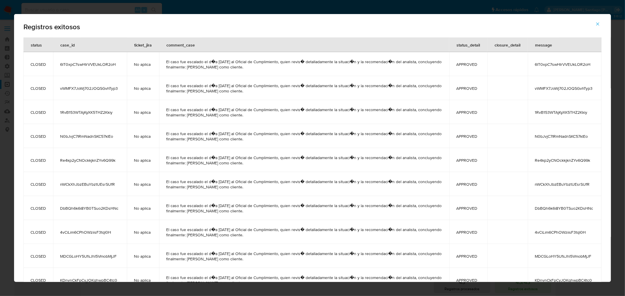
drag, startPoint x: 596, startPoint y: 24, endPoint x: 570, endPoint y: 24, distance: 25.5
click at [593, 24] on button "button" at bounding box center [597, 24] width 20 height 14
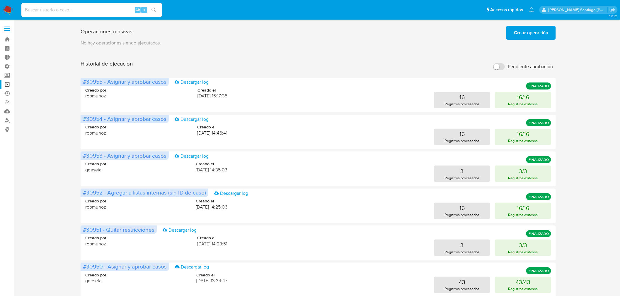
click at [8, 8] on img at bounding box center [8, 10] width 10 height 10
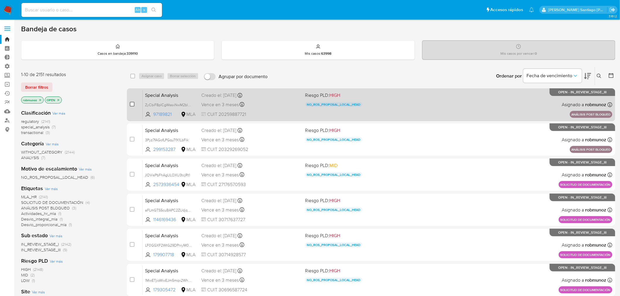
click at [130, 104] on input "checkbox" at bounding box center [132, 104] width 5 height 5
checkbox input "true"
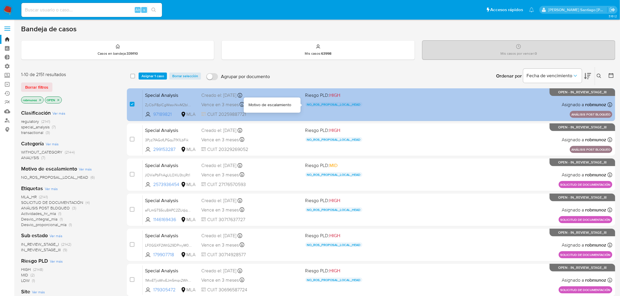
click at [425, 104] on div "Special Analysis ZyCbiF8pICgWssxNwM2blzgt 97189821 MLA Riesgo PLD: HIGH NO_ROS_…" at bounding box center [377, 105] width 469 height 30
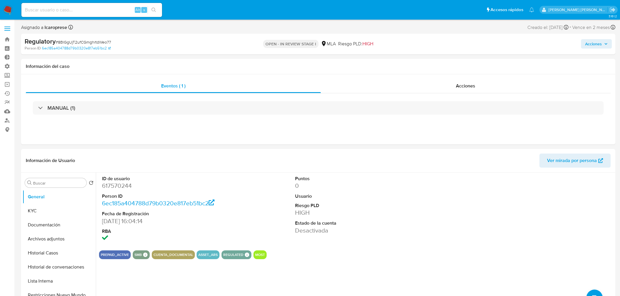
select select "10"
click at [11, 11] on img at bounding box center [8, 10] width 10 height 10
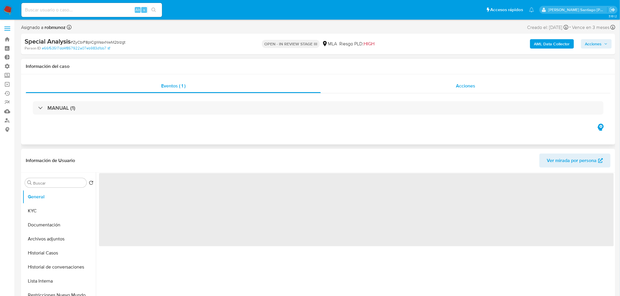
click at [488, 89] on div "Acciones" at bounding box center [466, 86] width 290 height 14
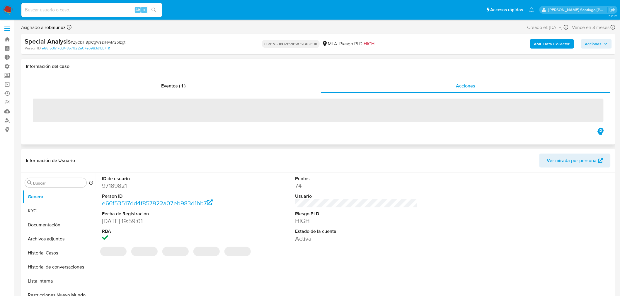
select select "10"
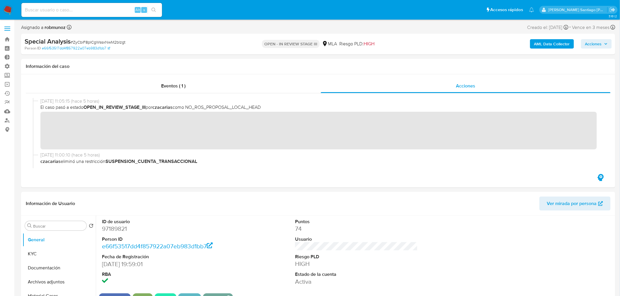
click at [593, 44] on span "Acciones" at bounding box center [593, 43] width 17 height 9
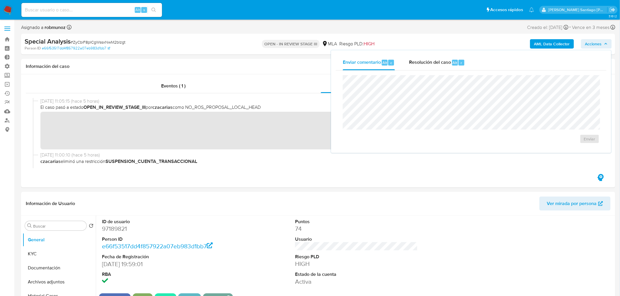
drag, startPoint x: 453, startPoint y: 60, endPoint x: 455, endPoint y: 73, distance: 13.3
click at [454, 63] on span "Alt" at bounding box center [454, 63] width 5 height 6
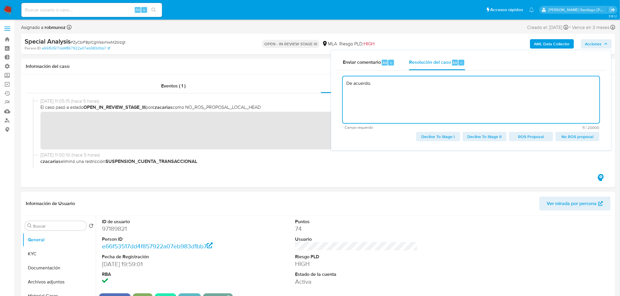
click at [586, 136] on span "No ROS proposal" at bounding box center [577, 137] width 36 height 8
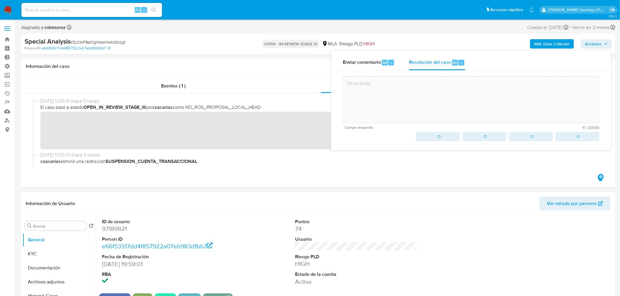
type textarea "De acuerdo."
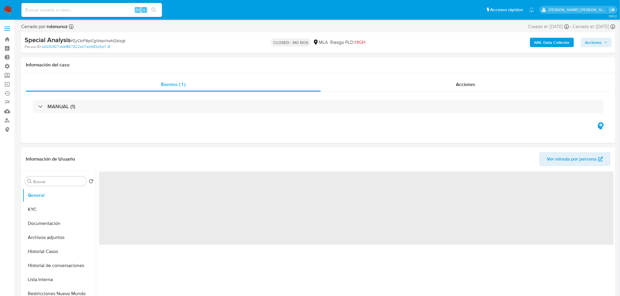
select select "10"
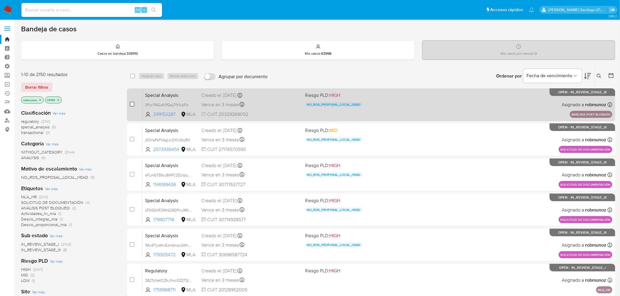
click at [131, 104] on input "checkbox" at bounding box center [132, 104] width 5 height 5
checkbox input "true"
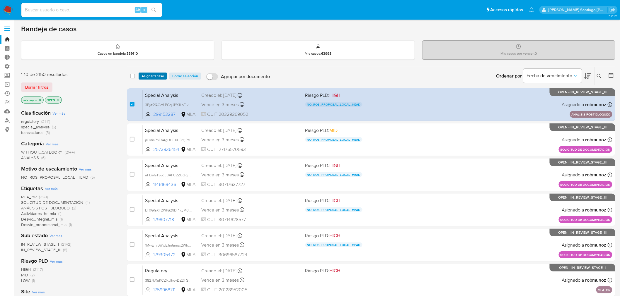
click at [155, 75] on span "Asignar 1 caso" at bounding box center [152, 76] width 23 height 6
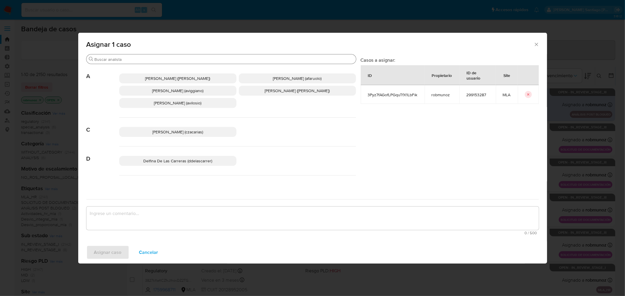
click at [169, 59] on input "Buscar" at bounding box center [224, 59] width 259 height 5
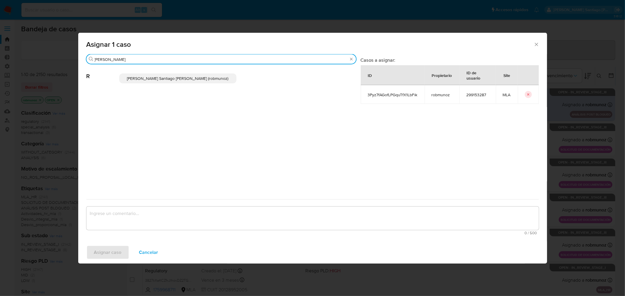
type input "rob"
click at [529, 42] on span "Asignar 1 caso" at bounding box center [309, 44] width 447 height 7
click at [536, 43] on icon "Cerrar ventana" at bounding box center [536, 45] width 6 height 6
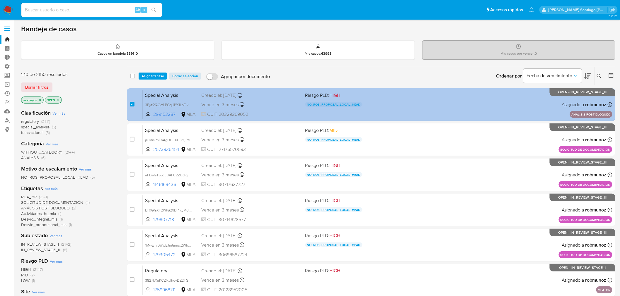
click at [522, 105] on div "Special Analysis 3Pyz7fAGofLPGquTfX1LbFik 299153287 MLA Riesgo PLD: HIGH NO_ROS…" at bounding box center [377, 105] width 469 height 30
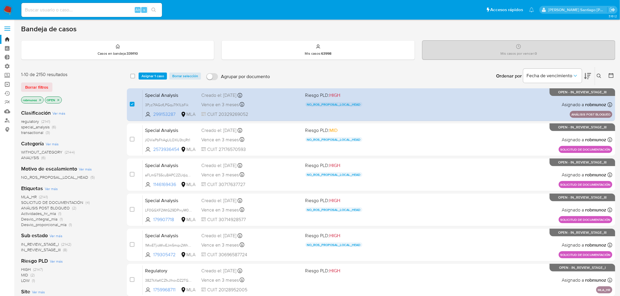
click at [9, 80] on link "Operaciones masivas" at bounding box center [35, 84] width 70 height 9
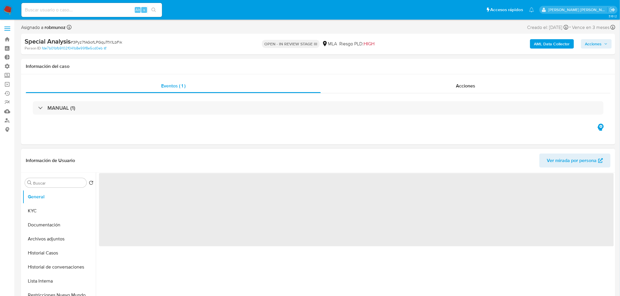
select select "10"
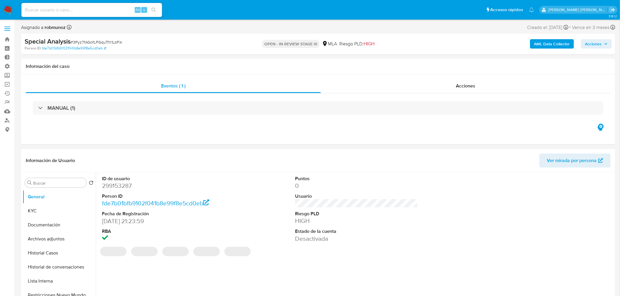
click at [597, 42] on span "Acciones" at bounding box center [593, 43] width 17 height 9
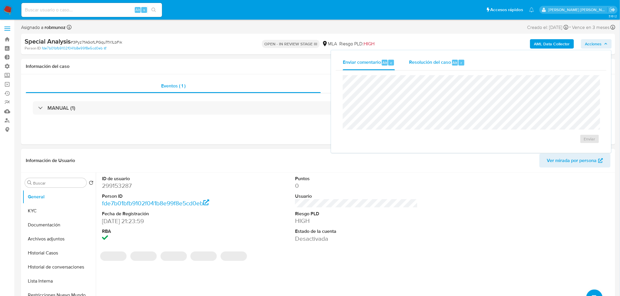
click at [426, 59] on span "Resolución del caso" at bounding box center [430, 62] width 42 height 7
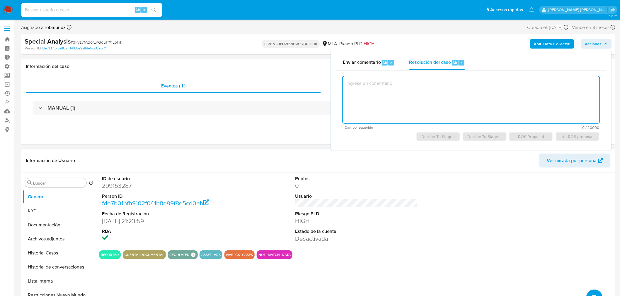
click at [439, 91] on textarea at bounding box center [471, 99] width 256 height 47
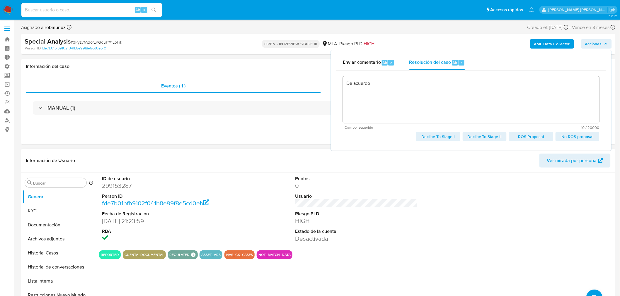
click at [590, 135] on span "No ROS proposal" at bounding box center [577, 137] width 36 height 8
type textarea "De acuerdo"
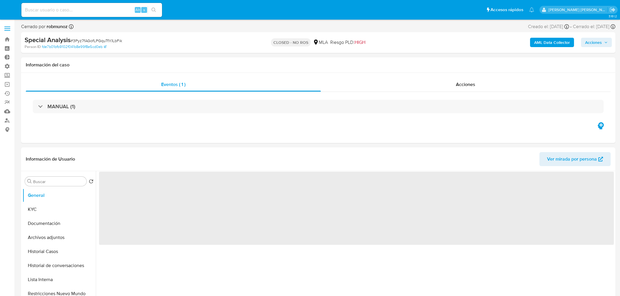
select select "10"
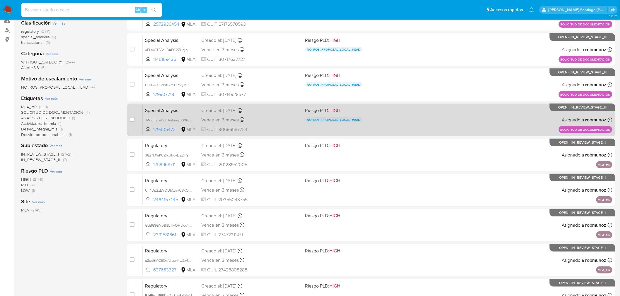
scroll to position [98, 0]
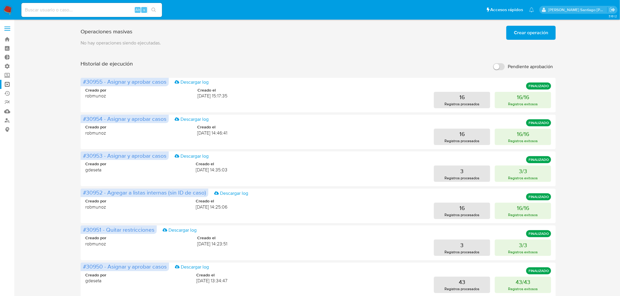
click at [549, 28] on button "Crear operación" at bounding box center [530, 33] width 49 height 14
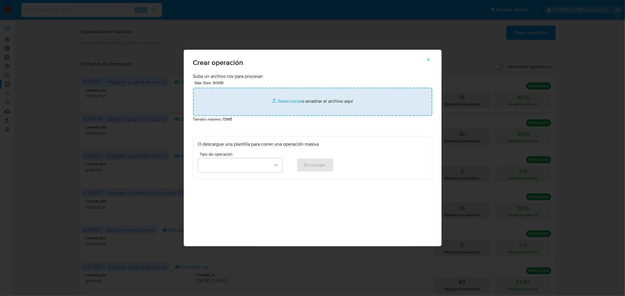
click at [307, 98] on input "file" at bounding box center [312, 102] width 239 height 28
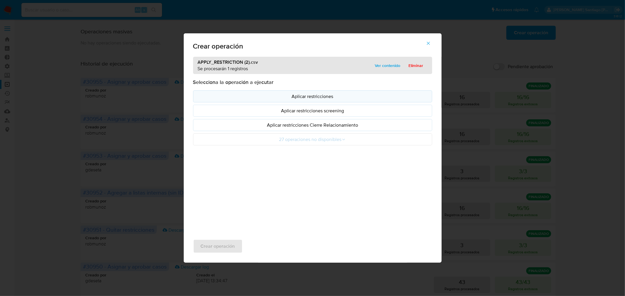
click at [317, 94] on p "Aplicar restricciones" at bounding box center [312, 96] width 229 height 7
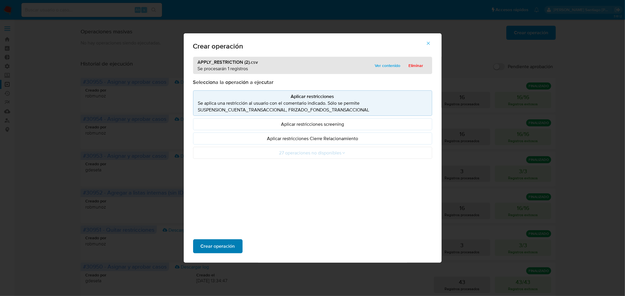
click at [232, 240] on span "Crear operación" at bounding box center [218, 246] width 34 height 13
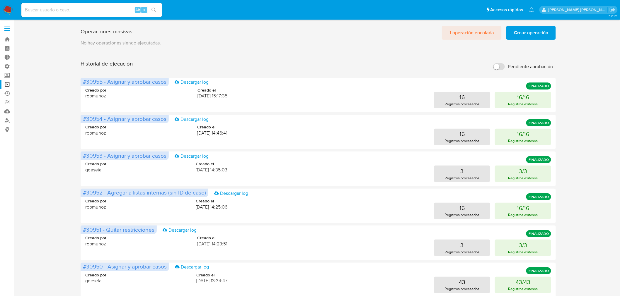
click at [454, 38] on span "1 operación encolada" at bounding box center [471, 32] width 45 height 13
click at [443, 34] on span "2 operaciones encoladas" at bounding box center [467, 32] width 53 height 13
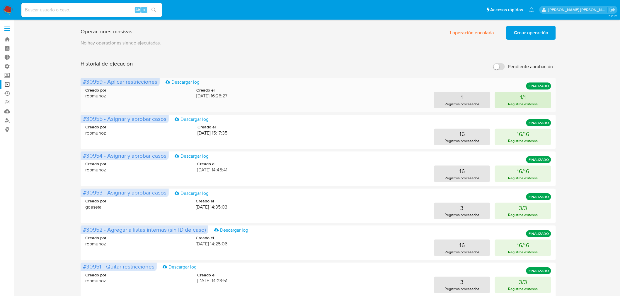
click at [522, 98] on p "1/1" at bounding box center [523, 97] width 6 height 8
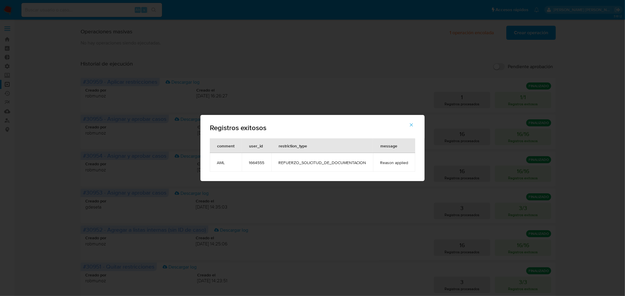
click at [261, 163] on span "1664555" at bounding box center [257, 162] width 16 height 5
click at [410, 126] on icon "button" at bounding box center [411, 125] width 3 height 3
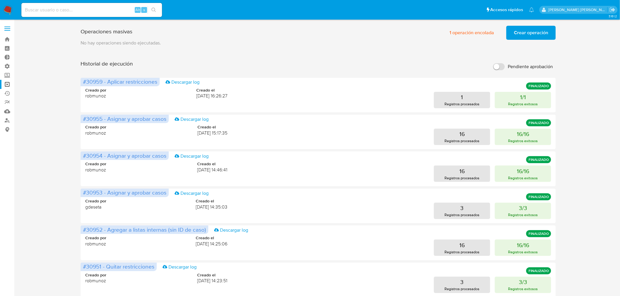
click at [523, 29] on span "Crear operación" at bounding box center [531, 32] width 34 height 13
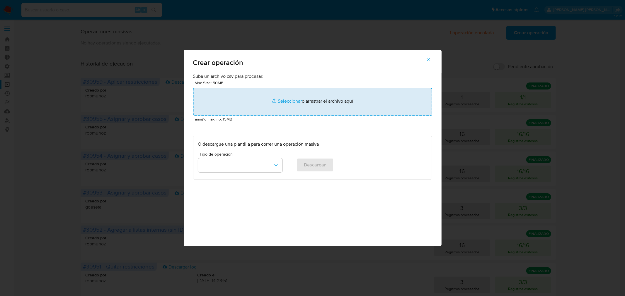
click at [274, 92] on input "file" at bounding box center [312, 102] width 239 height 28
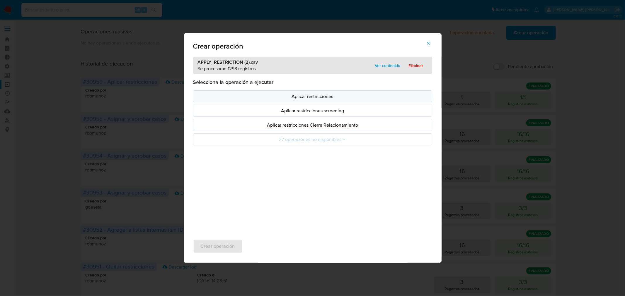
click at [353, 94] on p "Aplicar restricciones" at bounding box center [312, 96] width 229 height 7
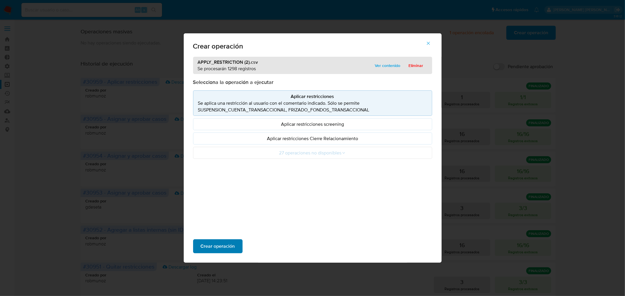
click at [216, 246] on span "Crear operación" at bounding box center [218, 246] width 34 height 13
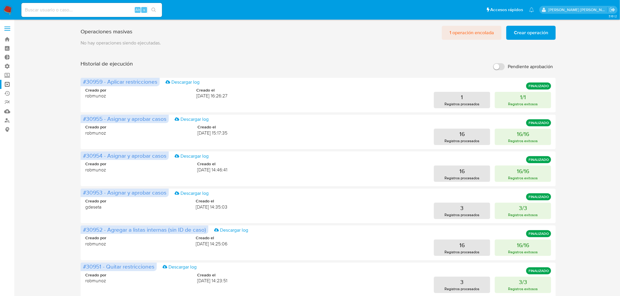
click at [478, 33] on span "1 operación encolada" at bounding box center [471, 32] width 45 height 13
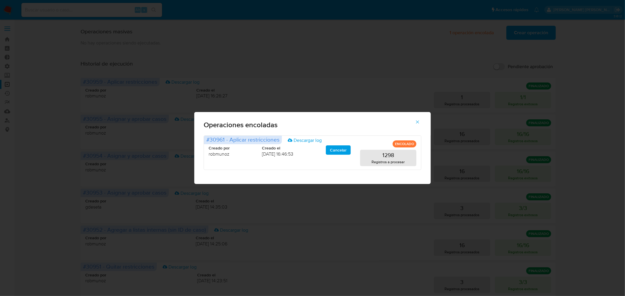
click at [599, 133] on div "Operaciones encoladas #30961 - Aplicar restricciones Descargar log ENCOLADO Cre…" at bounding box center [312, 148] width 625 height 296
click at [418, 124] on icon "button" at bounding box center [417, 121] width 5 height 5
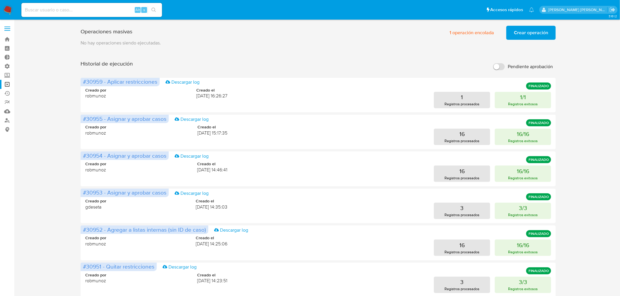
click at [112, 8] on input at bounding box center [91, 10] width 141 height 8
paste input "692206068"
type input "692206068"
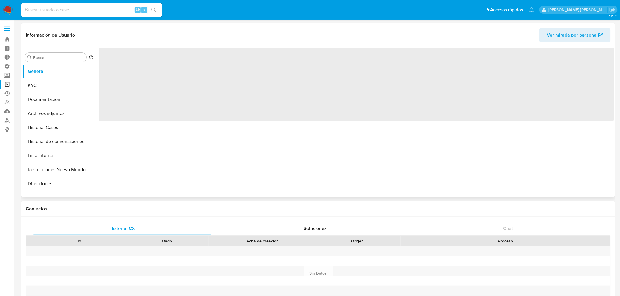
select select "10"
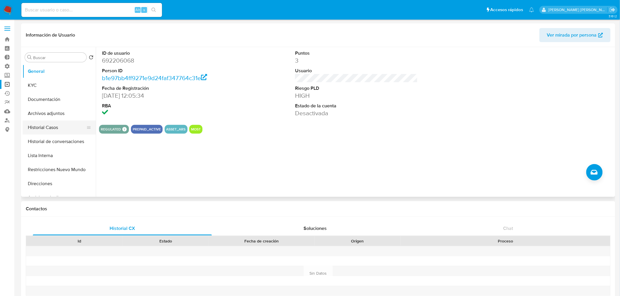
click at [50, 126] on button "Historial Casos" at bounding box center [57, 128] width 69 height 14
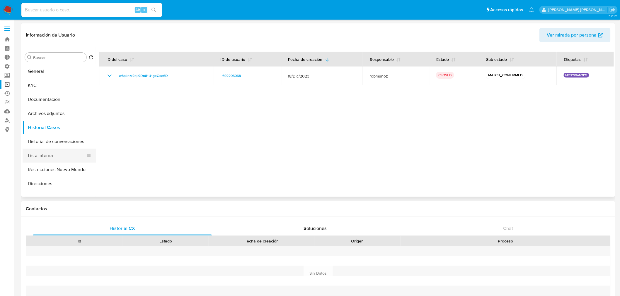
click at [45, 151] on button "Lista Interna" at bounding box center [57, 156] width 69 height 14
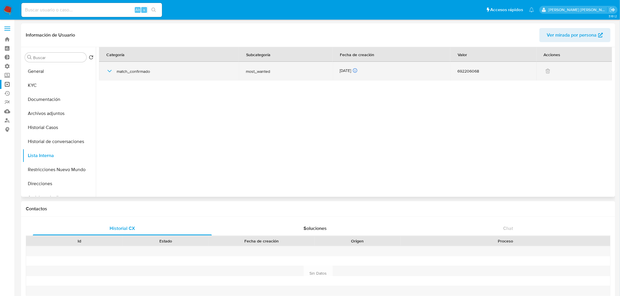
click at [108, 71] on icon "button" at bounding box center [109, 71] width 7 height 7
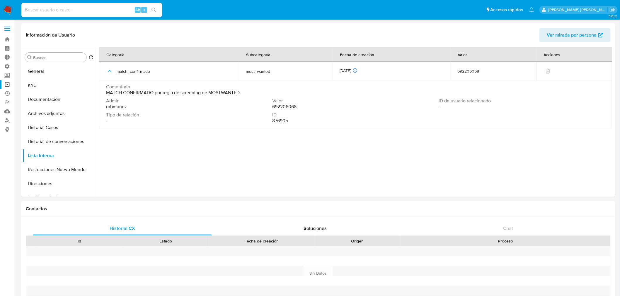
click at [72, 8] on input at bounding box center [91, 10] width 141 height 8
paste input "2185413999"
type input "2185413999"
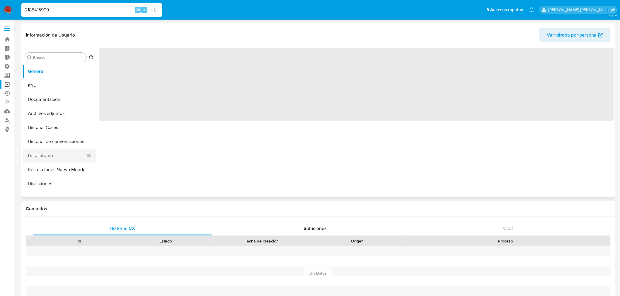
select select "10"
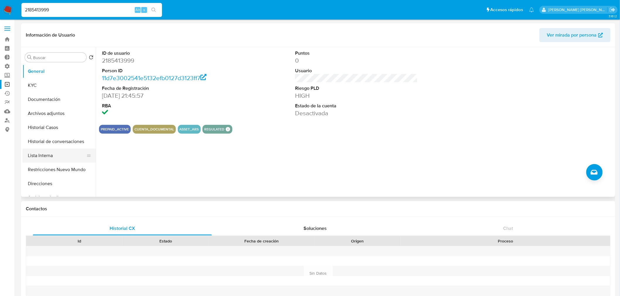
click at [57, 156] on button "Lista Interna" at bounding box center [57, 156] width 69 height 14
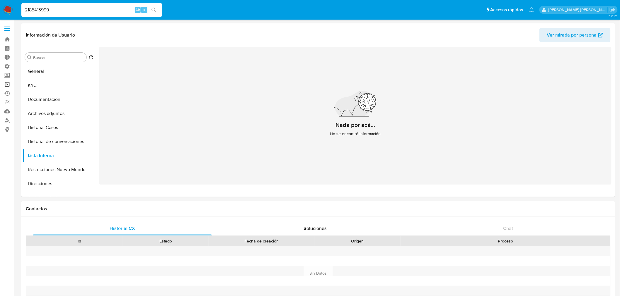
click at [5, 85] on link "Operaciones masivas" at bounding box center [35, 84] width 70 height 9
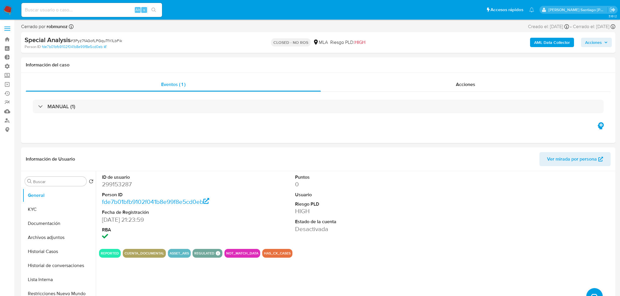
select select "10"
click at [89, 8] on div "Alt s" at bounding box center [91, 10] width 141 height 14
click at [90, 11] on input at bounding box center [91, 10] width 141 height 8
click at [90, 10] on input at bounding box center [91, 10] width 141 height 8
paste input "1664555"
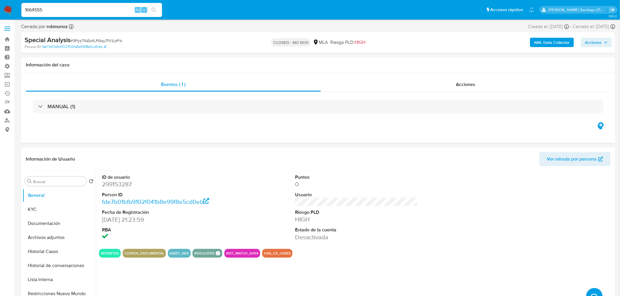
type input "1664555"
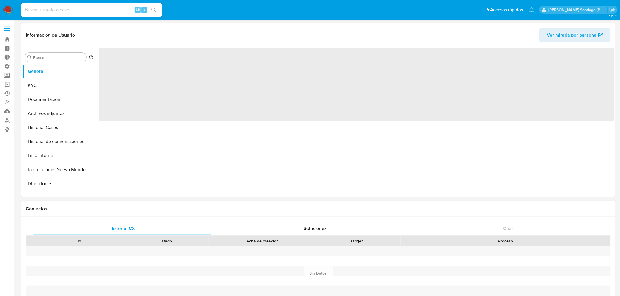
select select "10"
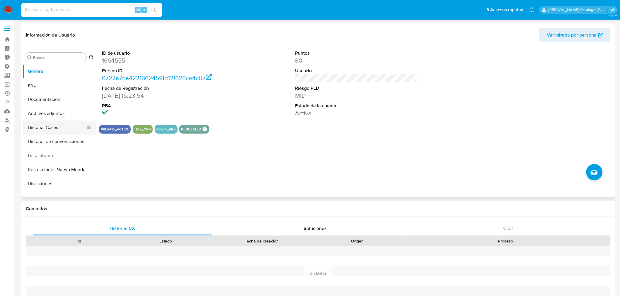
click at [35, 128] on button "Historial Casos" at bounding box center [57, 128] width 69 height 14
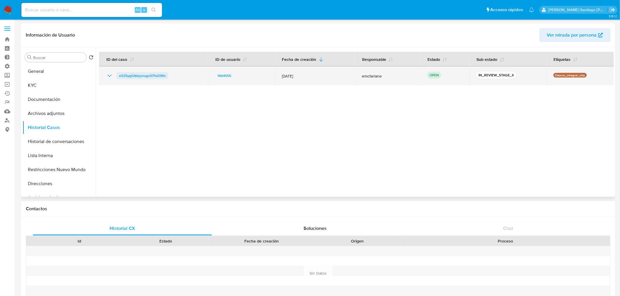
click at [155, 75] on span "xO25ygGIkkyynugo071eDIWx" at bounding box center [142, 75] width 47 height 7
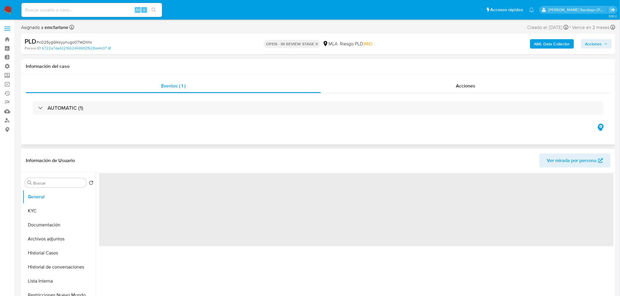
select select "10"
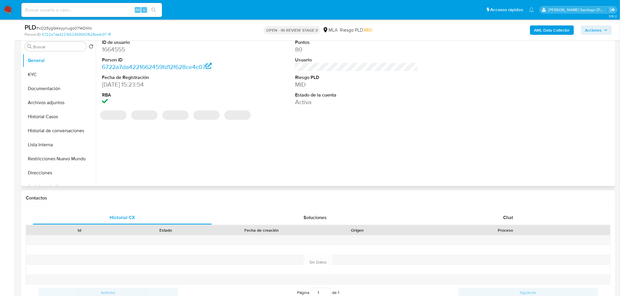
scroll to position [163, 0]
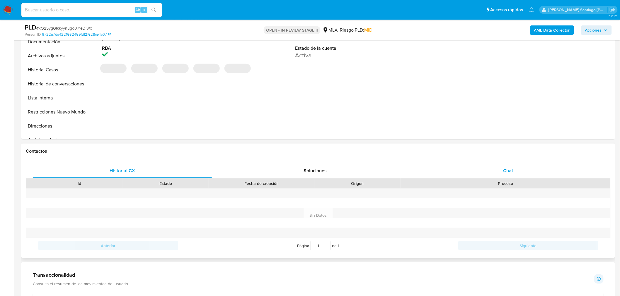
click at [529, 173] on div "Chat" at bounding box center [507, 171] width 179 height 14
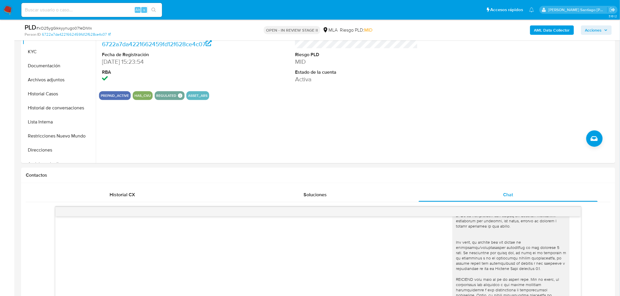
scroll to position [130, 0]
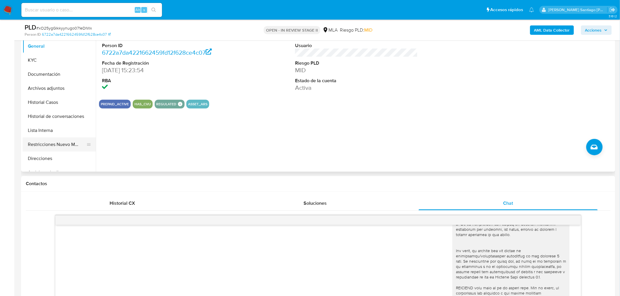
click at [75, 143] on button "Restricciones Nuevo Mundo" at bounding box center [57, 145] width 69 height 14
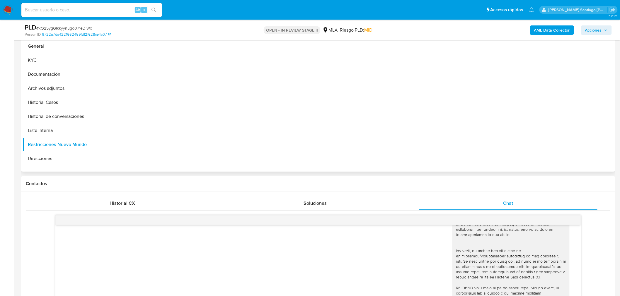
scroll to position [65, 0]
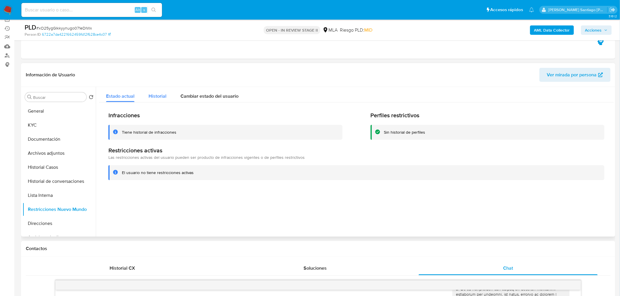
click at [159, 93] on span "Historial" at bounding box center [157, 96] width 18 height 7
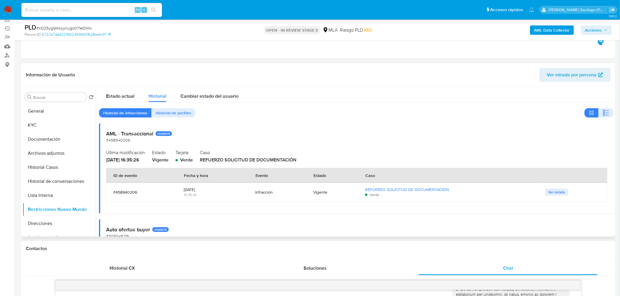
scroll to position [33, 0]
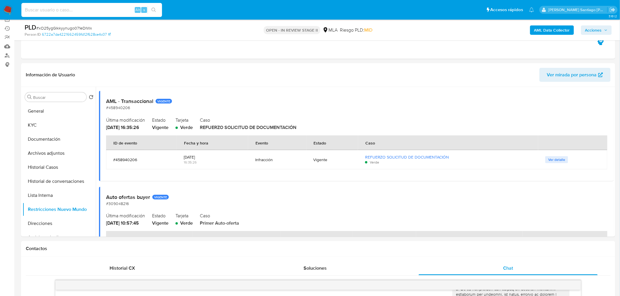
click at [81, 11] on input at bounding box center [91, 10] width 141 height 8
paste input "34427570"
type input "34427570"
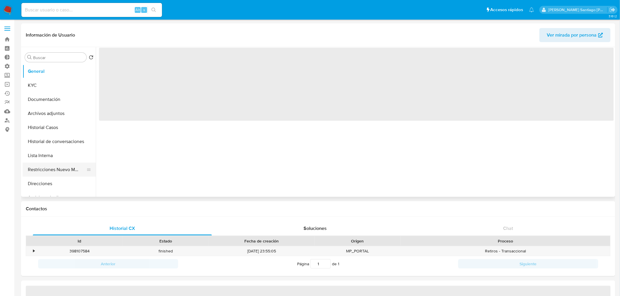
select select "10"
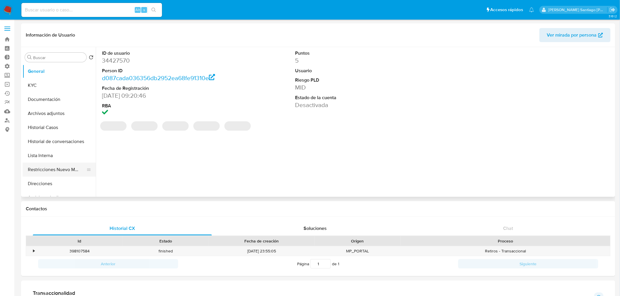
click at [41, 166] on button "Restricciones Nuevo Mundo" at bounding box center [57, 170] width 69 height 14
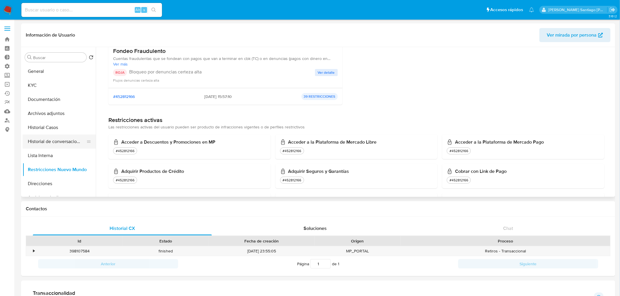
scroll to position [65, 0]
click at [43, 128] on button "Historial Casos" at bounding box center [57, 128] width 69 height 14
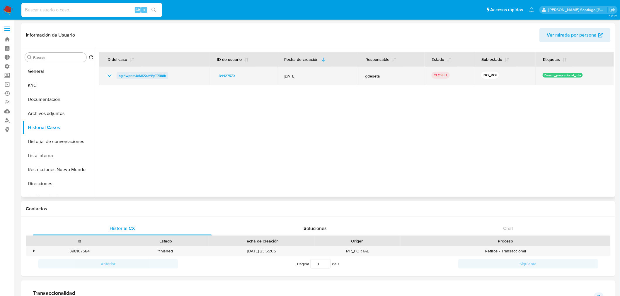
click at [162, 77] on span "sgl4wphmJcMf2XaYFpT7Rl8k" at bounding box center [142, 75] width 47 height 7
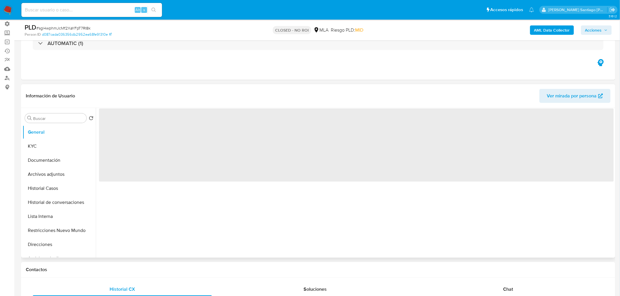
scroll to position [98, 0]
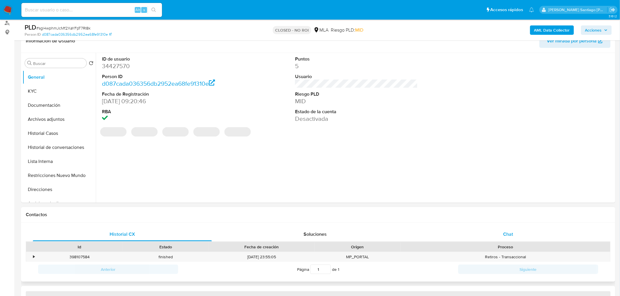
select select "10"
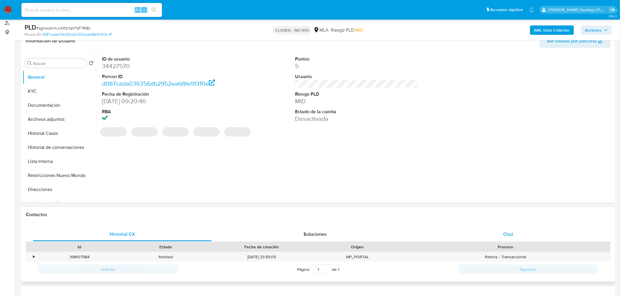
click at [475, 240] on div "Chat" at bounding box center [507, 235] width 179 height 14
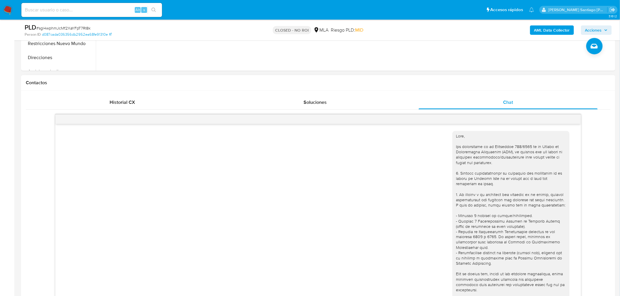
scroll to position [228, 0]
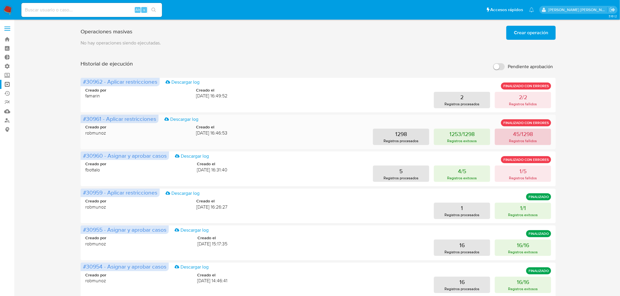
click at [511, 141] on p "Registros fallidos" at bounding box center [523, 141] width 28 height 6
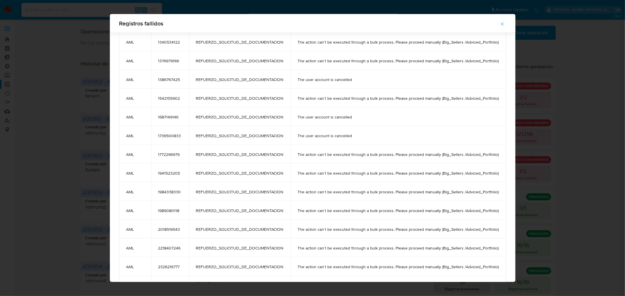
scroll to position [617, 0]
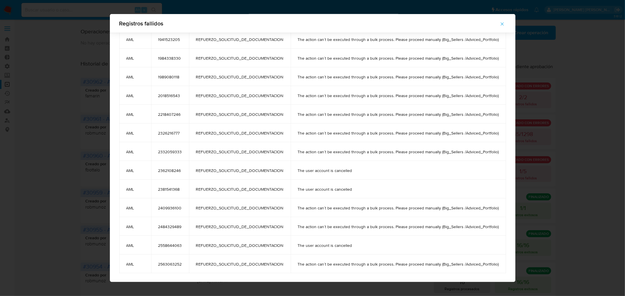
click at [580, 140] on div "Registros fallidos comment user_id restriction_type message AML 13741712 REFUER…" at bounding box center [312, 148] width 625 height 296
click at [508, 24] on button "button" at bounding box center [502, 24] width 20 height 14
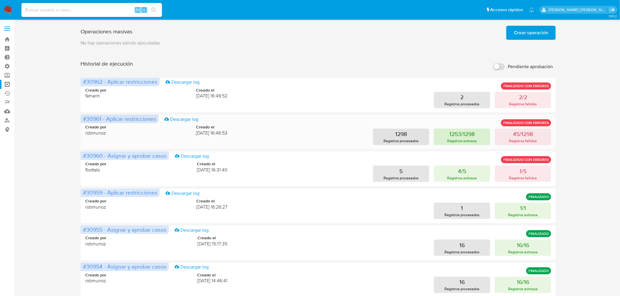
click at [470, 131] on p "1253/1298" at bounding box center [461, 134] width 25 height 8
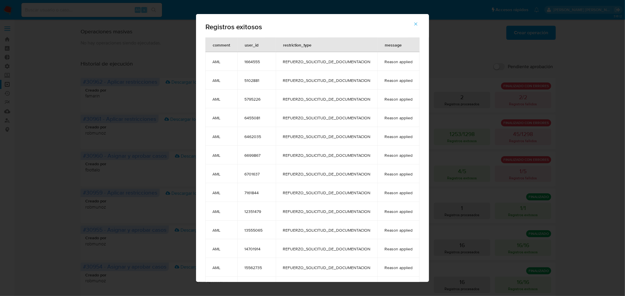
click at [415, 22] on button "button" at bounding box center [415, 24] width 20 height 14
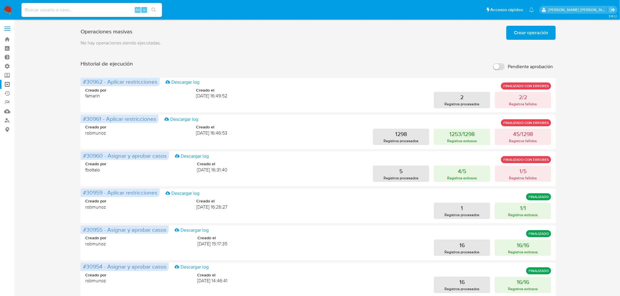
click at [536, 30] on span "Crear operación" at bounding box center [531, 32] width 34 height 13
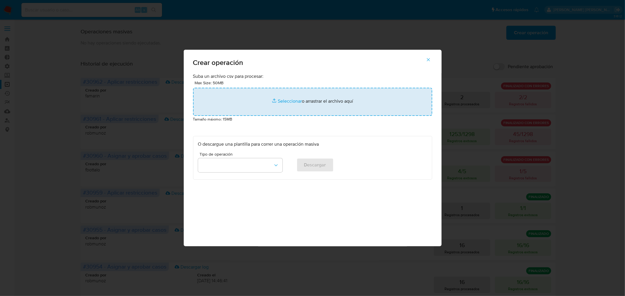
click at [346, 113] on input "file" at bounding box center [312, 102] width 239 height 28
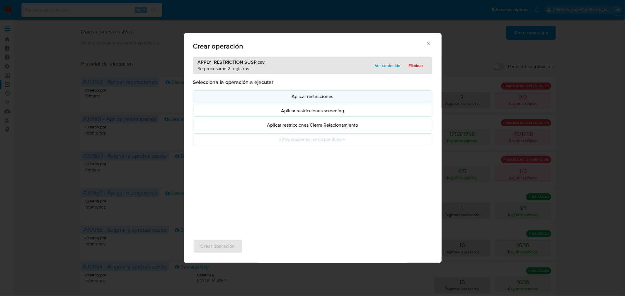
click at [311, 95] on p "Aplicar restricciones" at bounding box center [312, 96] width 229 height 7
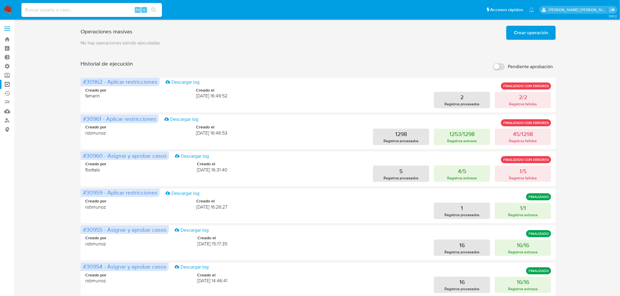
click at [513, 33] on button "Crear operación" at bounding box center [530, 33] width 49 height 14
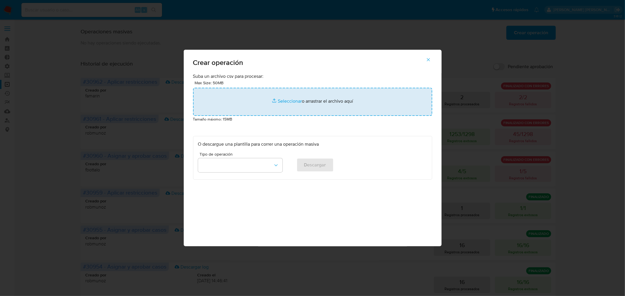
click at [253, 95] on input "file" at bounding box center [312, 102] width 239 height 28
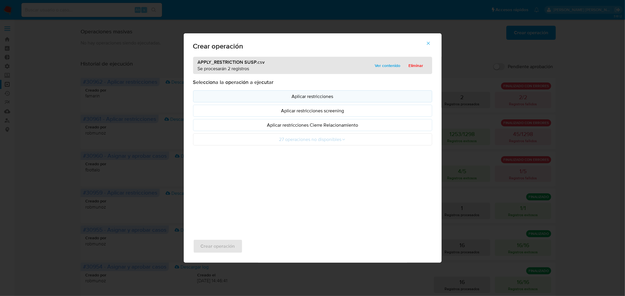
click at [340, 99] on p "Aplicar restricciones" at bounding box center [312, 96] width 229 height 7
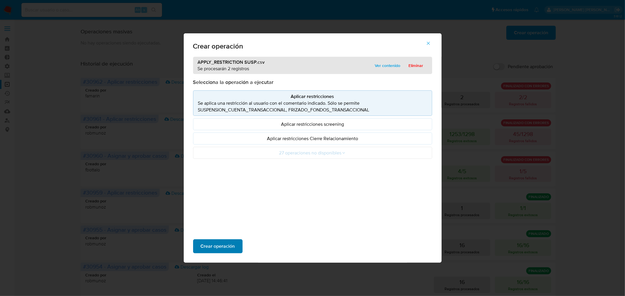
click at [228, 245] on span "Crear operación" at bounding box center [218, 246] width 34 height 13
